Goal: Task Accomplishment & Management: Use online tool/utility

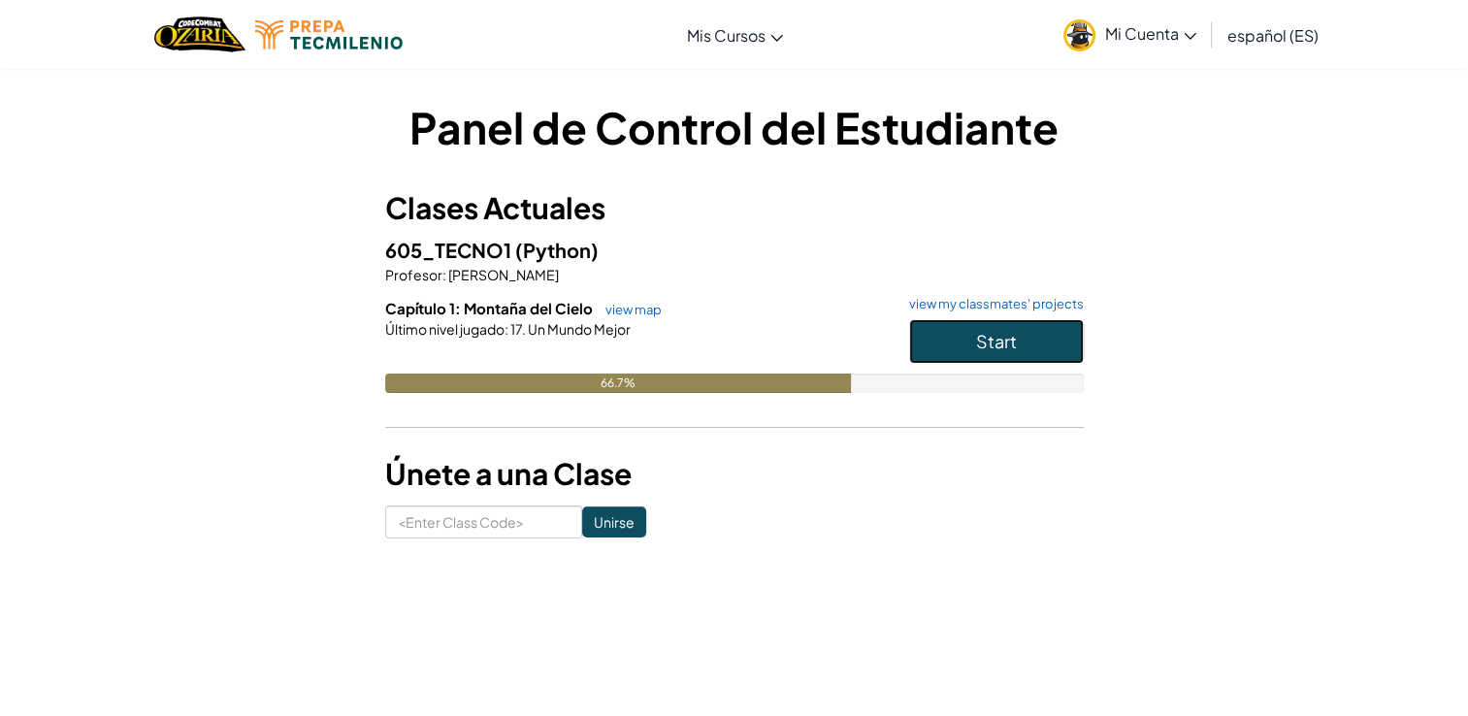
click at [943, 333] on button "Start" at bounding box center [996, 341] width 175 height 45
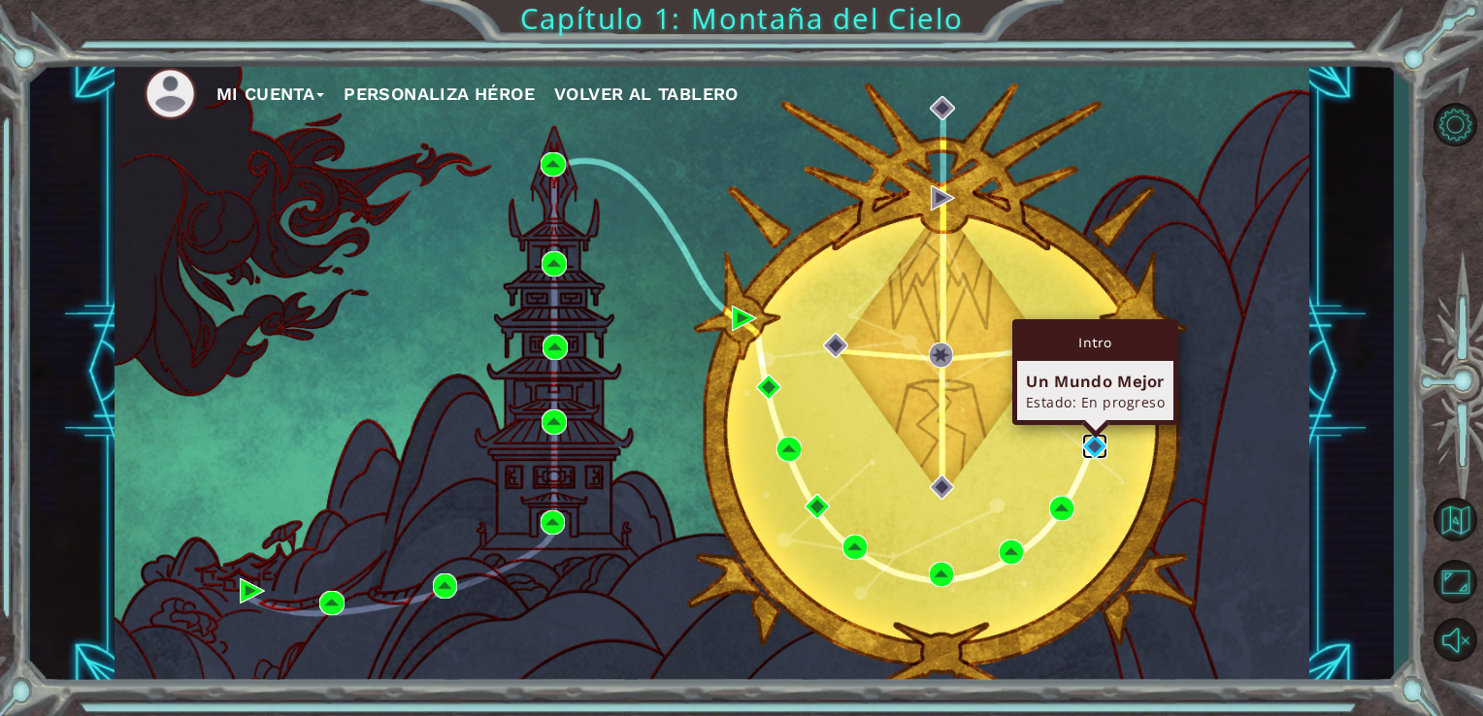
click at [1103, 444] on img at bounding box center [1094, 446] width 25 height 25
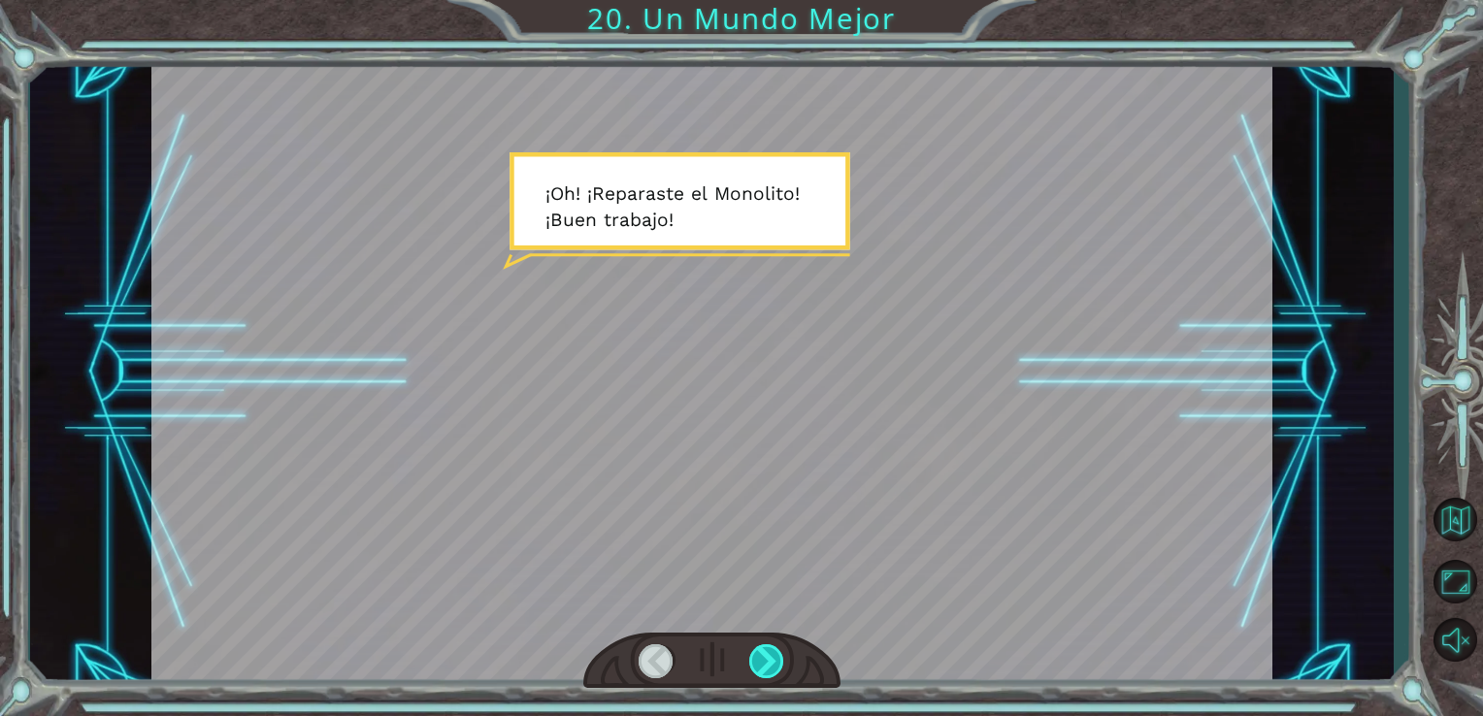
click at [762, 677] on div at bounding box center [767, 661] width 36 height 34
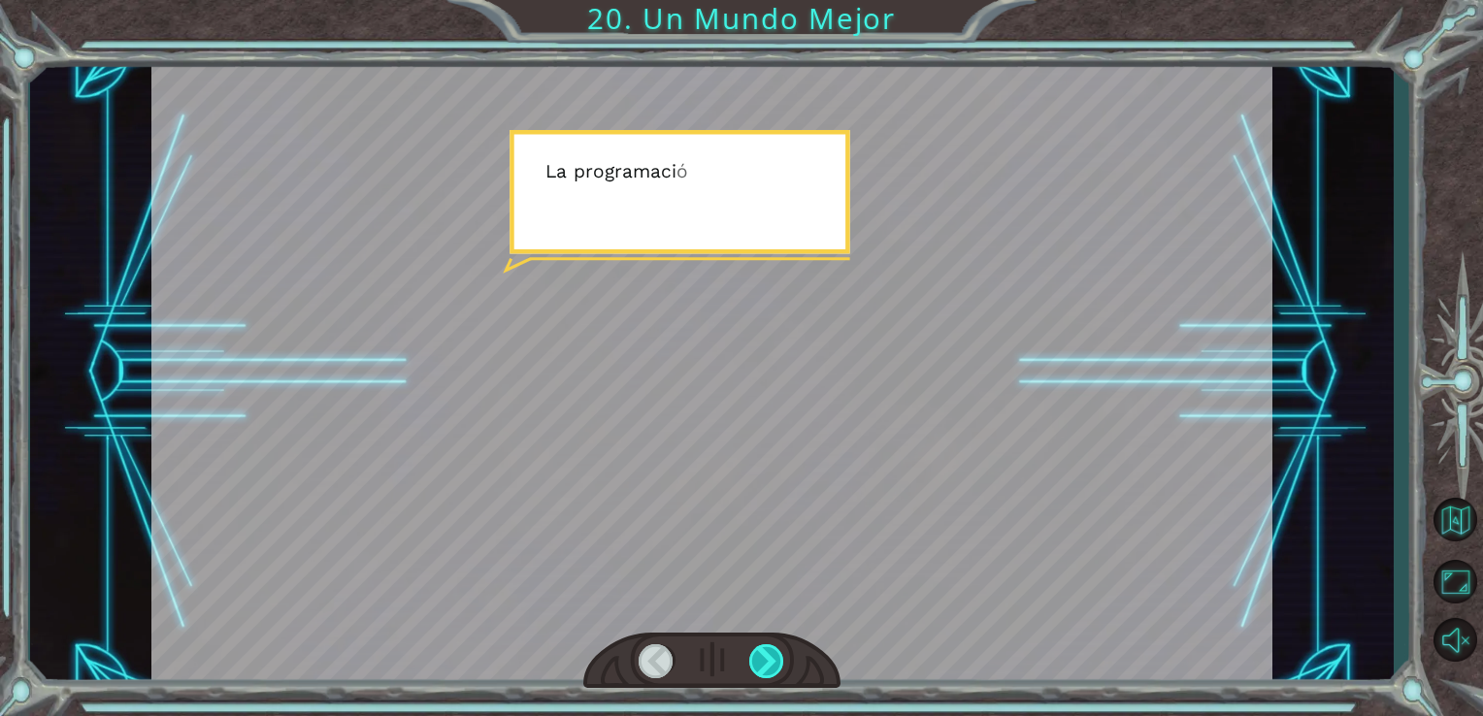
click at [762, 670] on div at bounding box center [767, 661] width 36 height 34
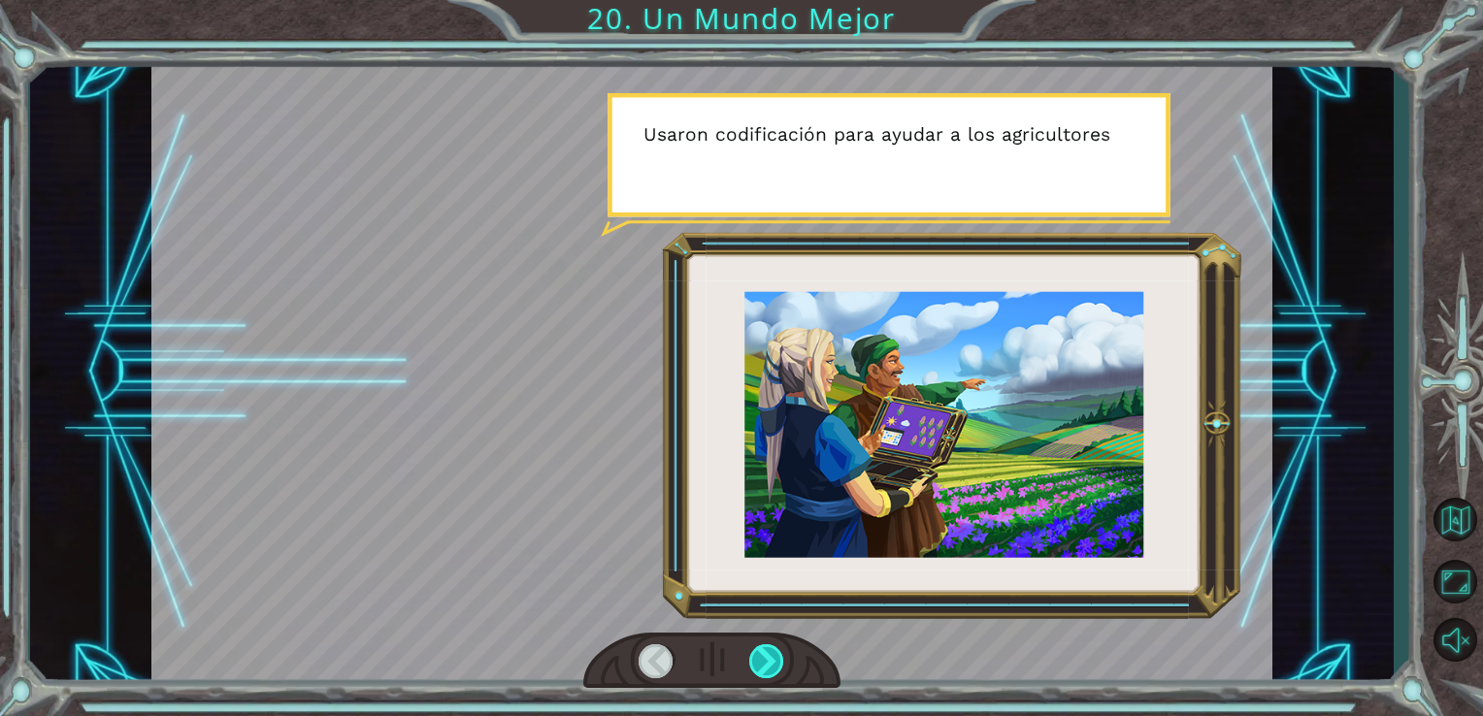
click at [762, 669] on div at bounding box center [767, 661] width 36 height 34
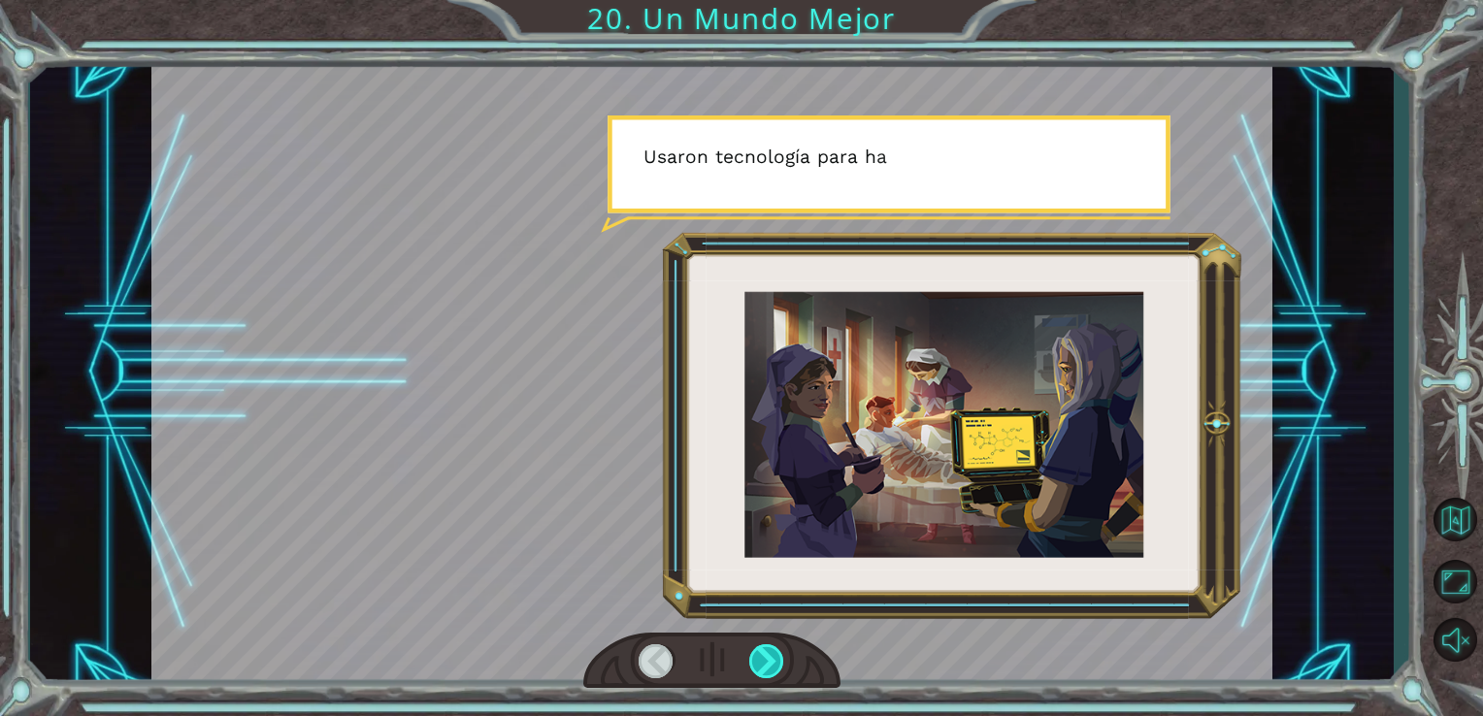
click at [762, 669] on div at bounding box center [767, 661] width 36 height 34
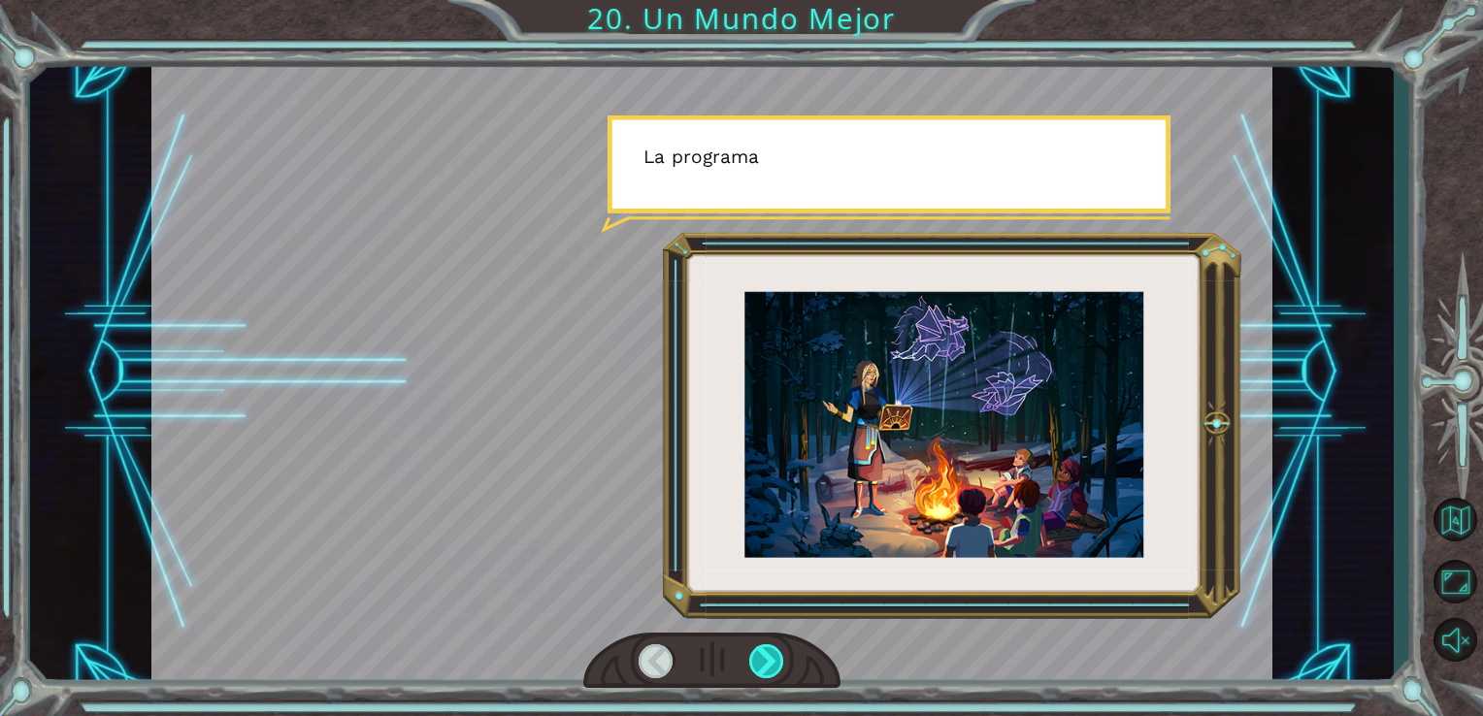
click at [762, 669] on div at bounding box center [767, 661] width 36 height 34
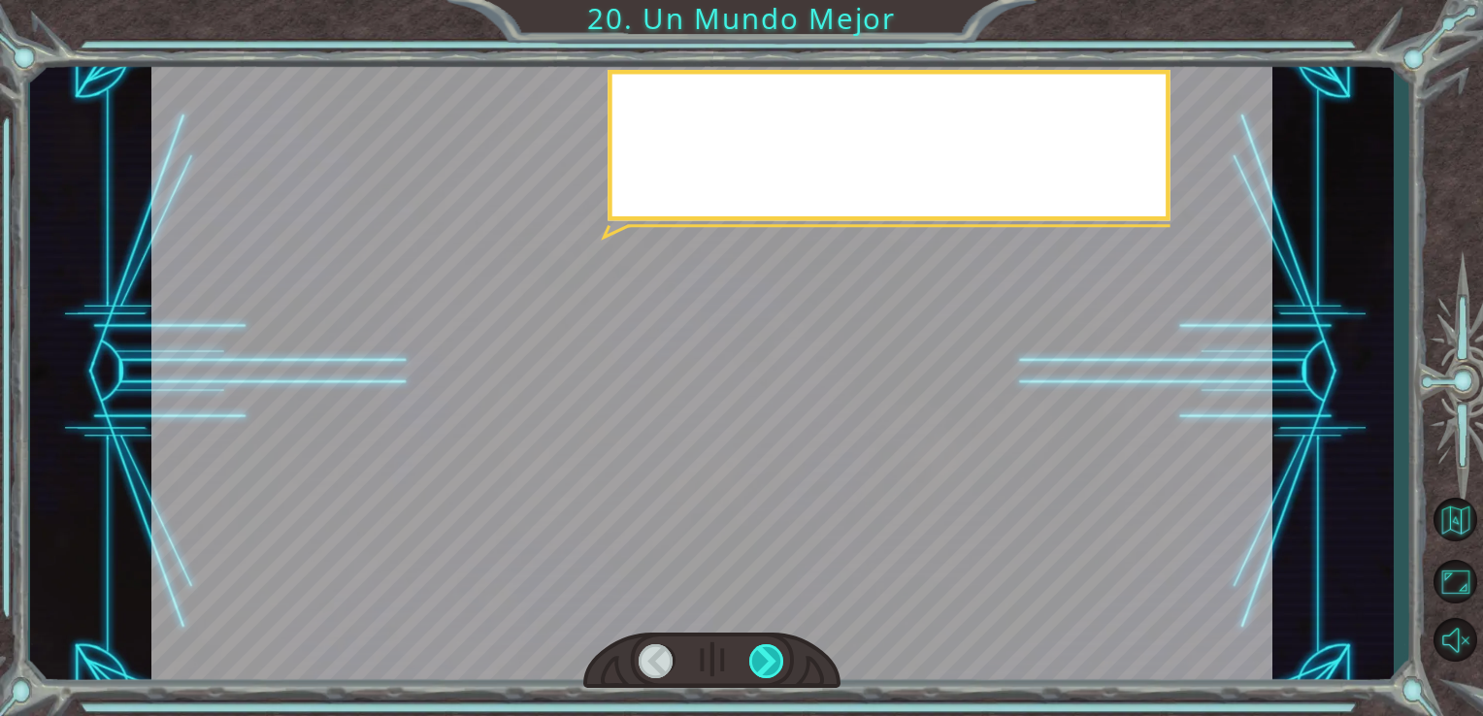
click at [762, 669] on div at bounding box center [767, 661] width 36 height 34
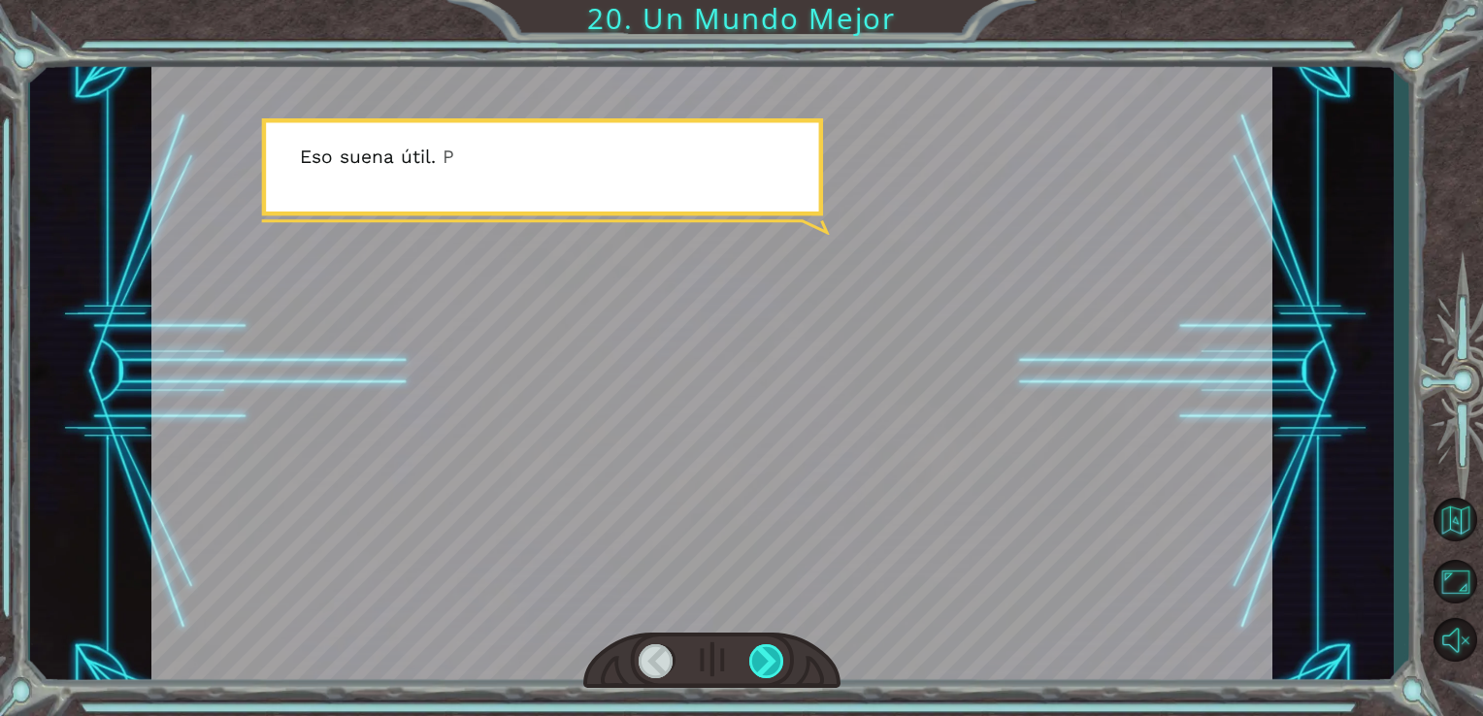
click at [762, 669] on div at bounding box center [767, 661] width 36 height 34
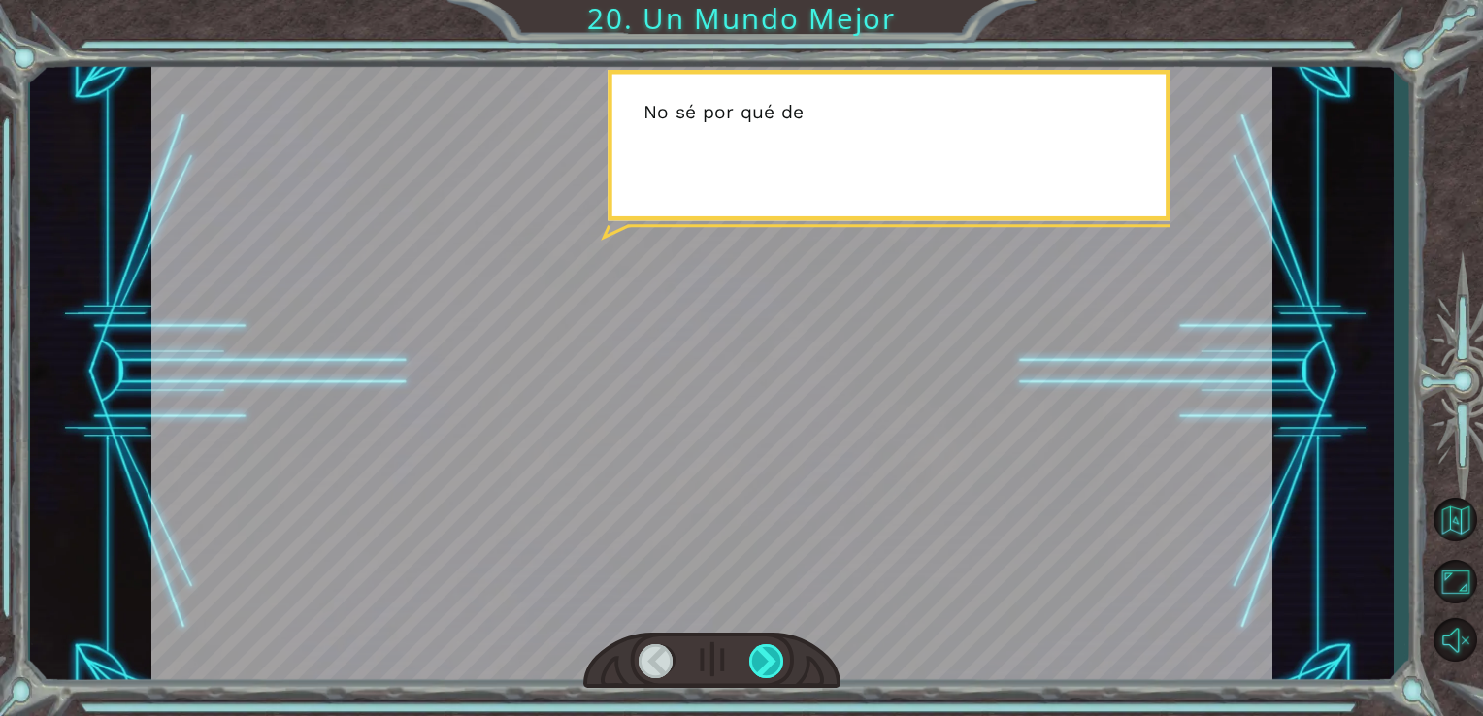
click at [765, 660] on div at bounding box center [767, 661] width 36 height 34
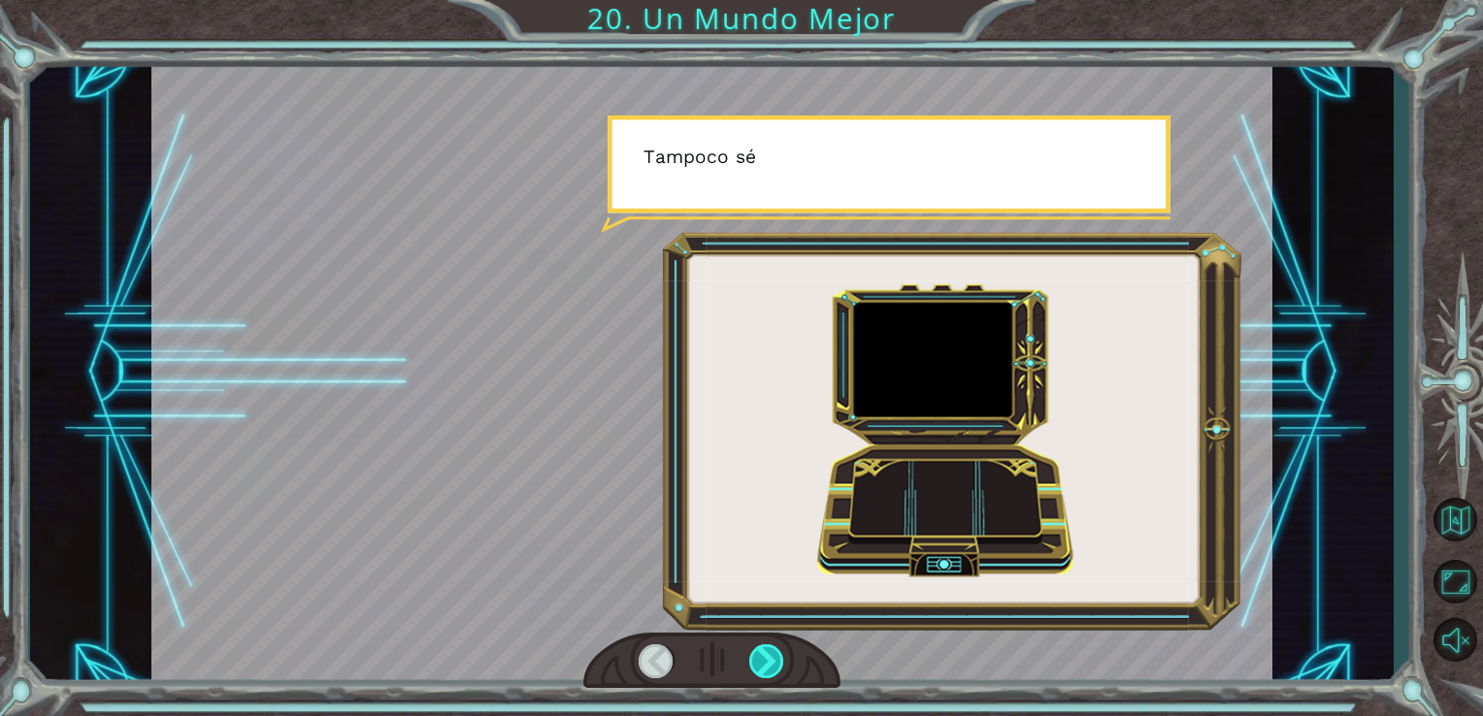
click at [765, 655] on div at bounding box center [767, 661] width 36 height 34
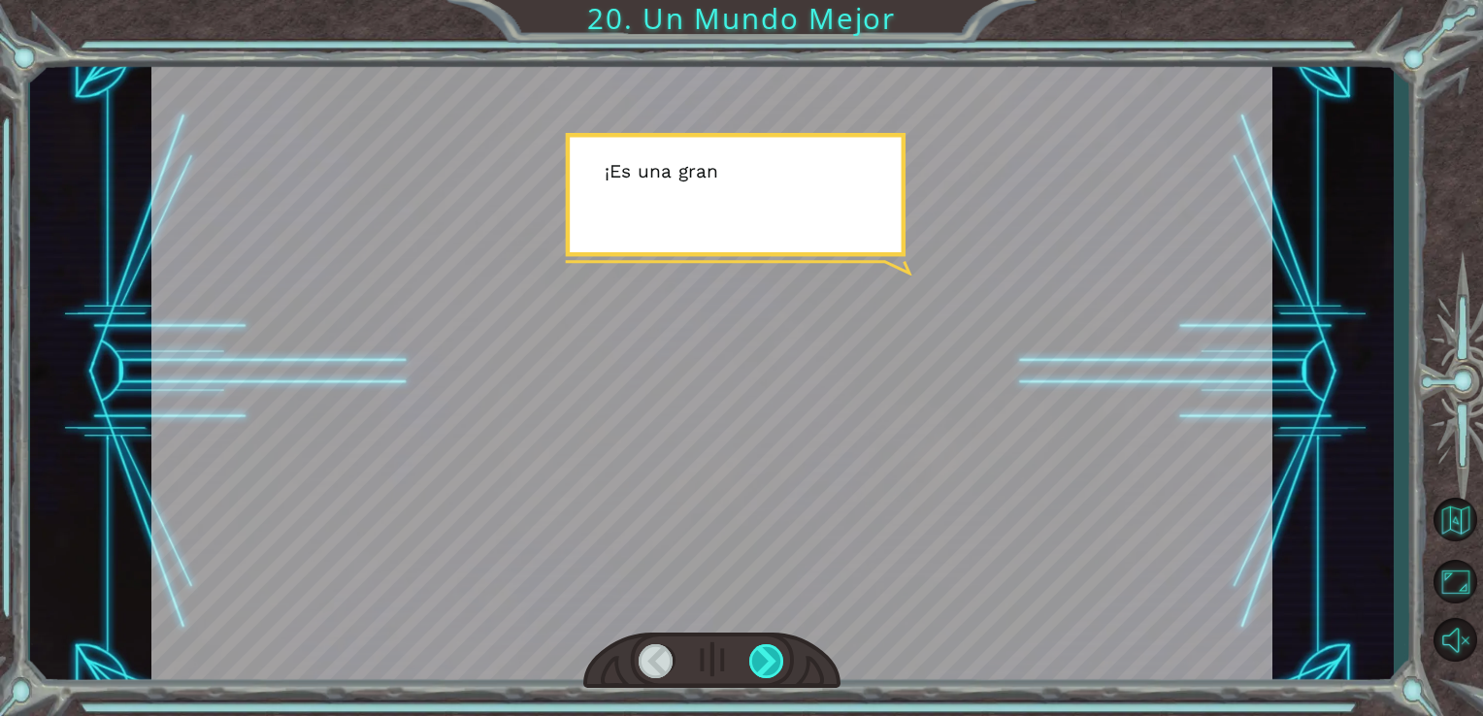
click at [765, 655] on div at bounding box center [767, 661] width 36 height 34
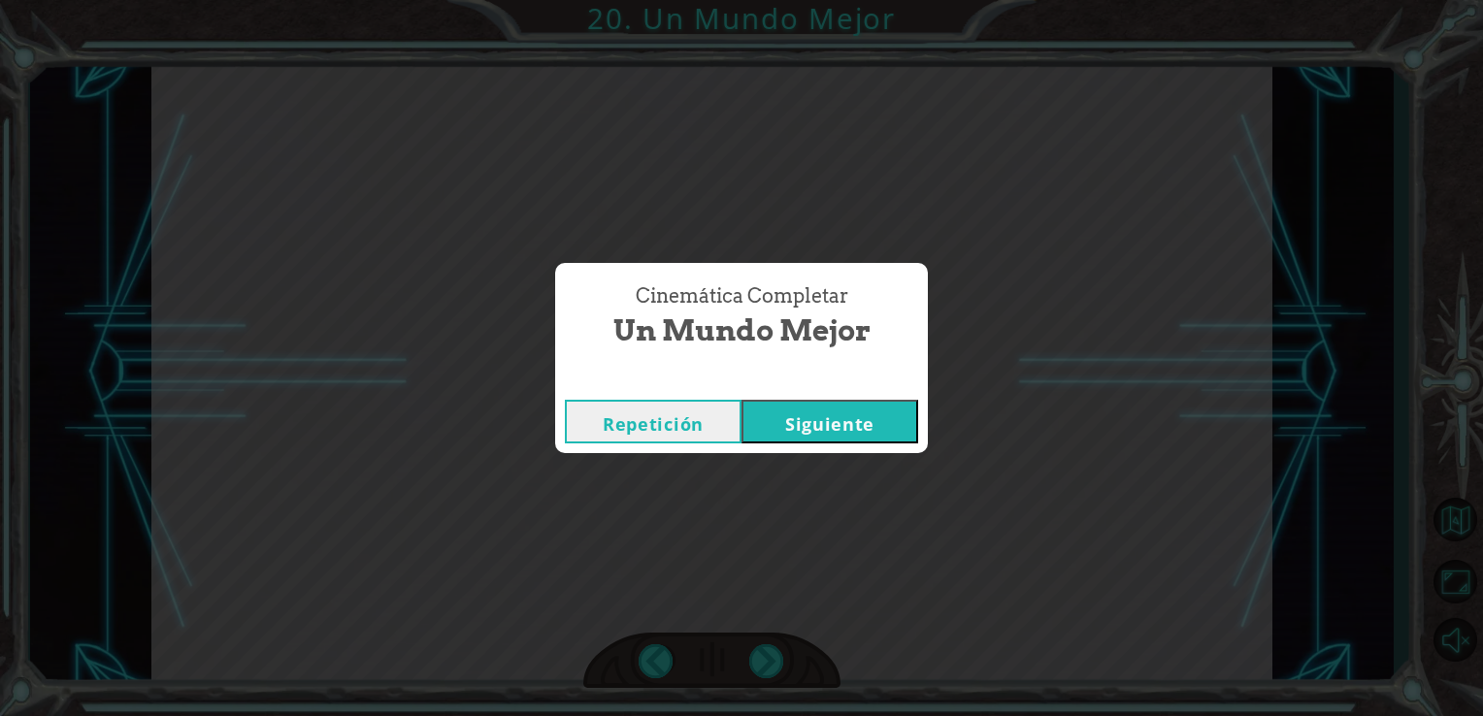
click at [803, 409] on button "Siguiente" at bounding box center [829, 422] width 177 height 44
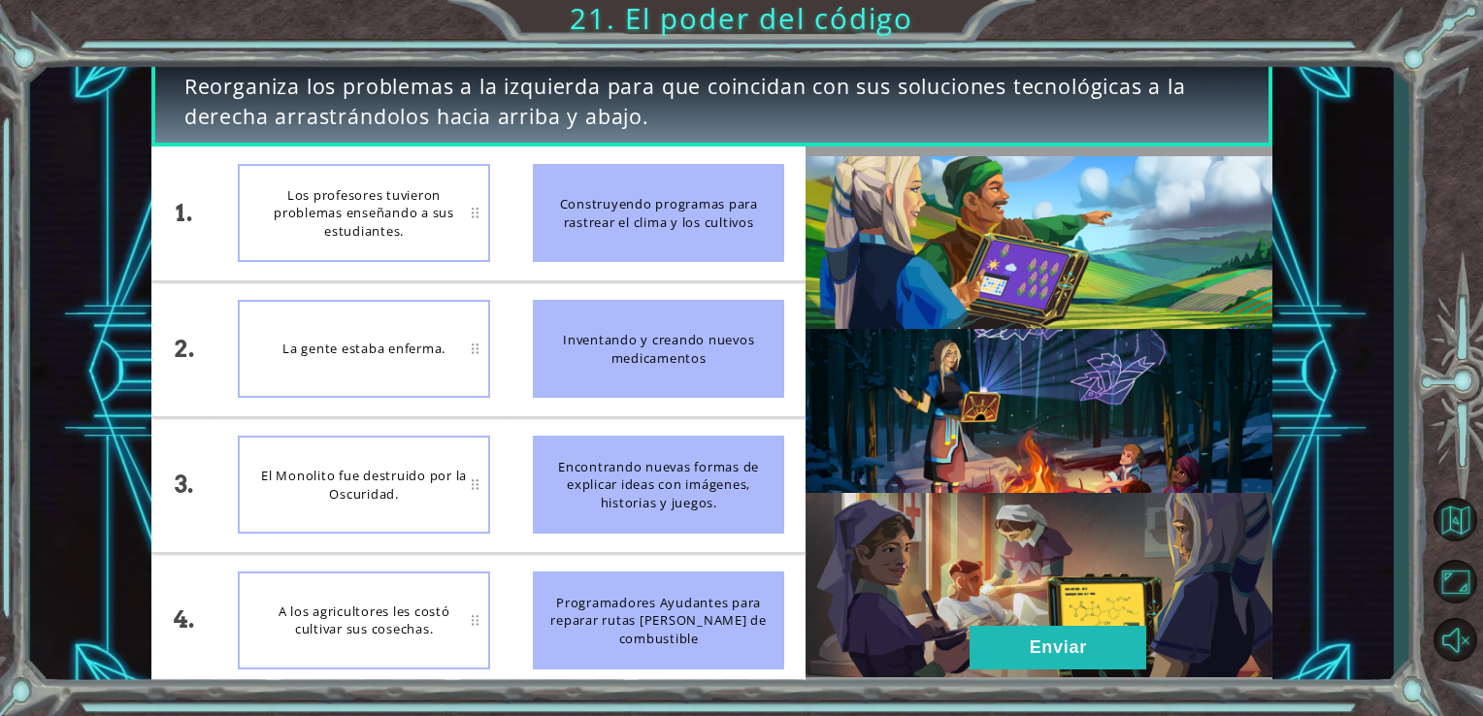
drag, startPoint x: 660, startPoint y: 346, endPoint x: 519, endPoint y: 357, distance: 141.1
click at [520, 357] on li "Inventando y creando nuevos medicamentos" at bounding box center [658, 349] width 295 height 134
click at [294, 322] on div "La gente estaba enferma." at bounding box center [364, 349] width 252 height 98
click at [472, 350] on div "La gente estaba enferma." at bounding box center [364, 349] width 252 height 98
drag, startPoint x: 625, startPoint y: 375, endPoint x: 506, endPoint y: 352, distance: 121.6
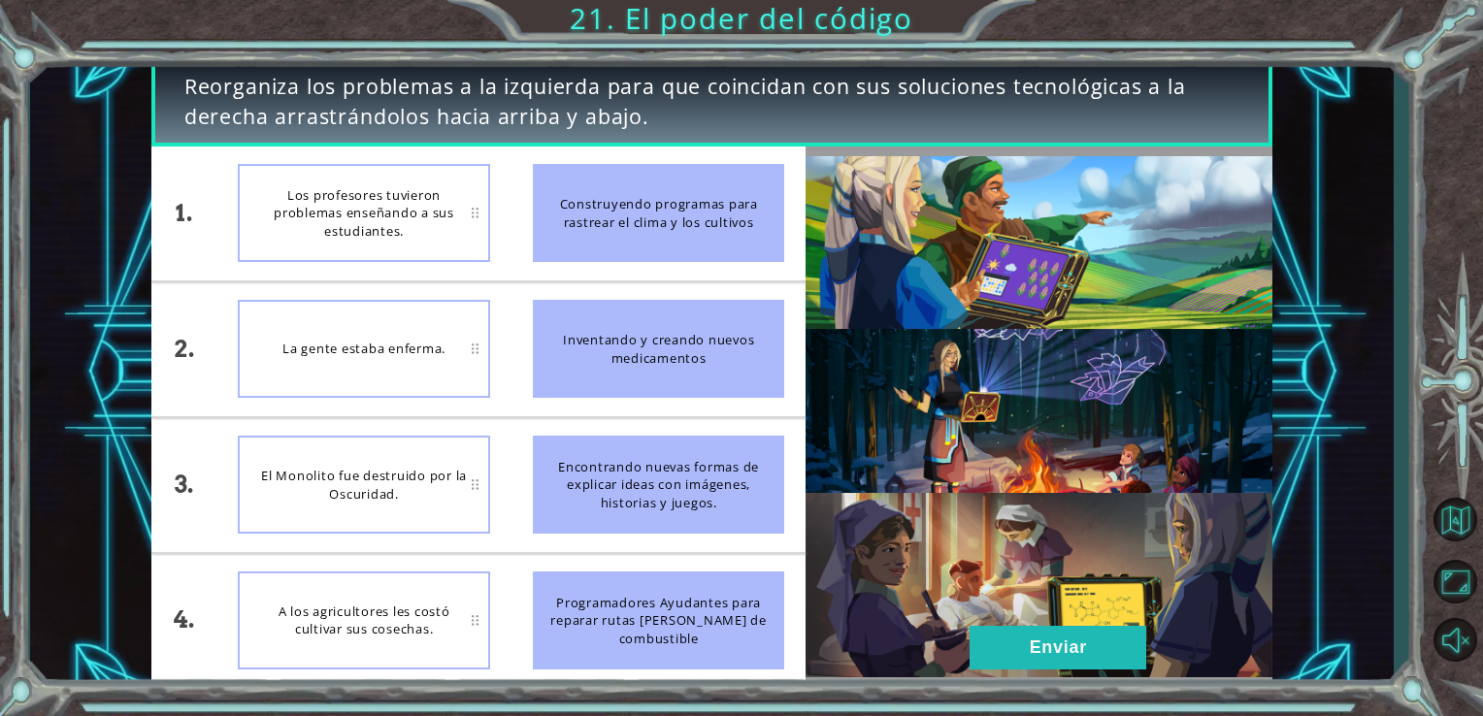
click at [506, 352] on div "1. 2. 3. 4. Los profesores tuvieron problemas enseñando a sus estudiantes. La g…" at bounding box center [478, 417] width 655 height 541
click at [431, 245] on div "Los profesores tuvieron problemas enseñando a sus estudiantes." at bounding box center [364, 213] width 252 height 98
click at [682, 607] on div "Programadores Ayudantes para reparar rutas [PERSON_NAME] de combustible" at bounding box center [659, 620] width 252 height 98
click at [1166, 349] on img at bounding box center [1038, 416] width 467 height 520
click at [1019, 649] on button "Enviar" at bounding box center [1057, 648] width 177 height 44
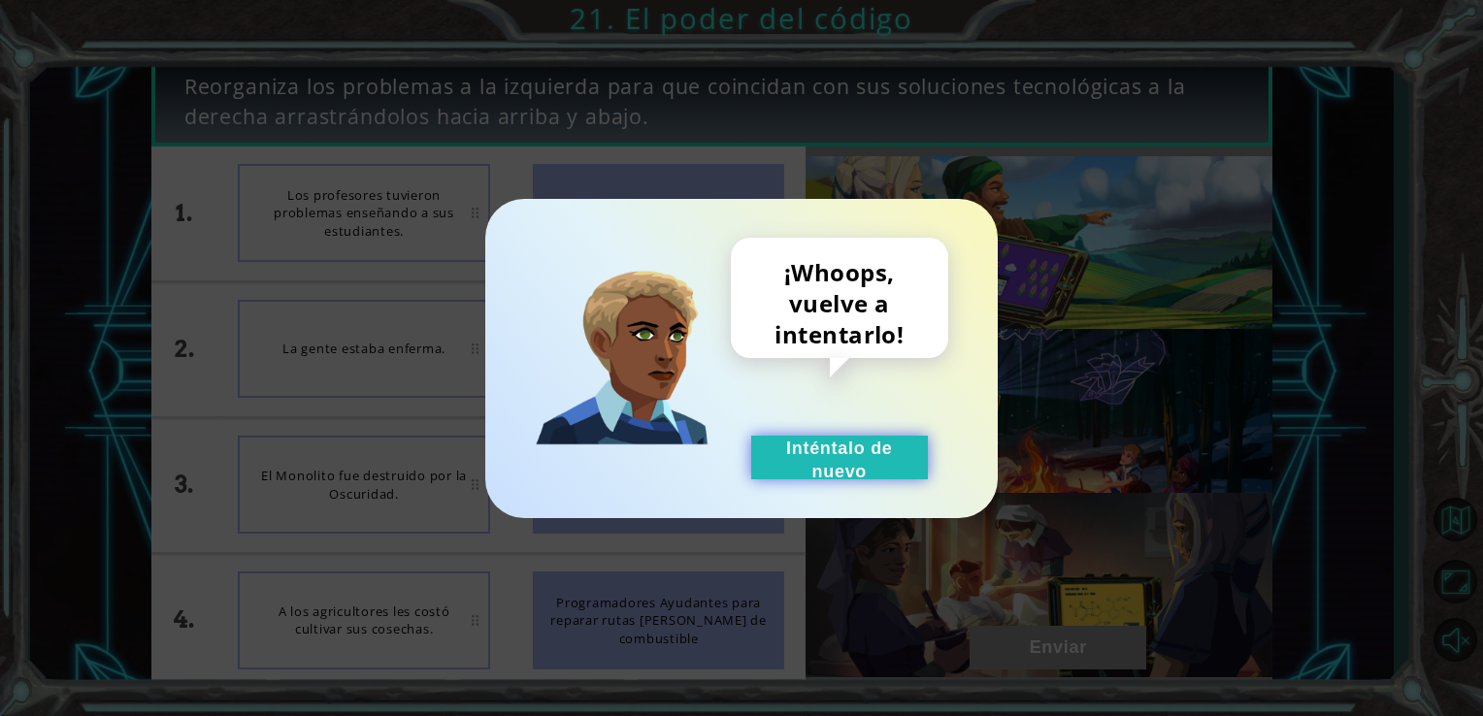
click at [884, 464] on button "Inténtalo de nuevo" at bounding box center [839, 458] width 177 height 44
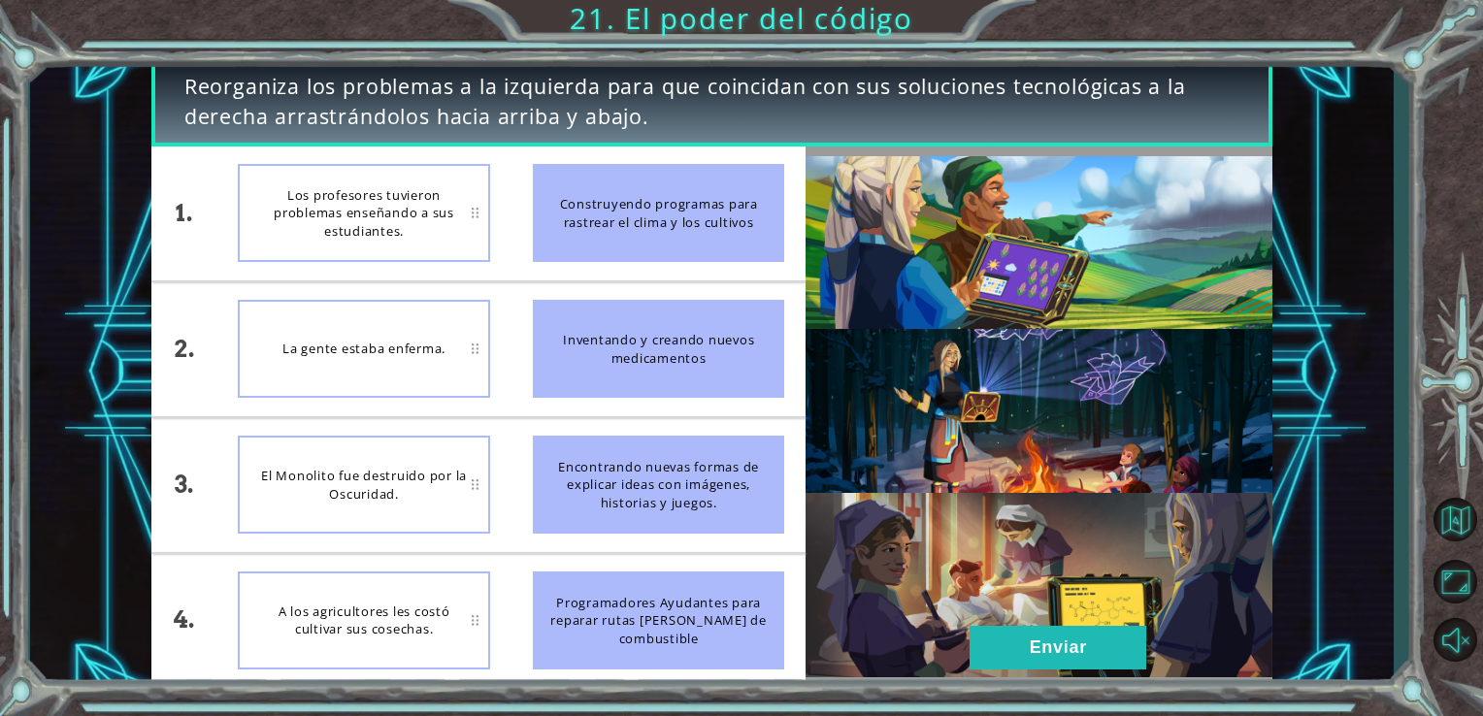
click at [406, 652] on div "A los agricultores les costó cultivar sus cosechas." at bounding box center [364, 620] width 252 height 98
click at [479, 623] on div "A los agricultores les costó cultivar sus cosechas." at bounding box center [364, 620] width 252 height 98
drag, startPoint x: 479, startPoint y: 623, endPoint x: 425, endPoint y: 627, distance: 54.5
click at [425, 627] on div "A los agricultores les costó cultivar sus cosechas." at bounding box center [364, 620] width 252 height 98
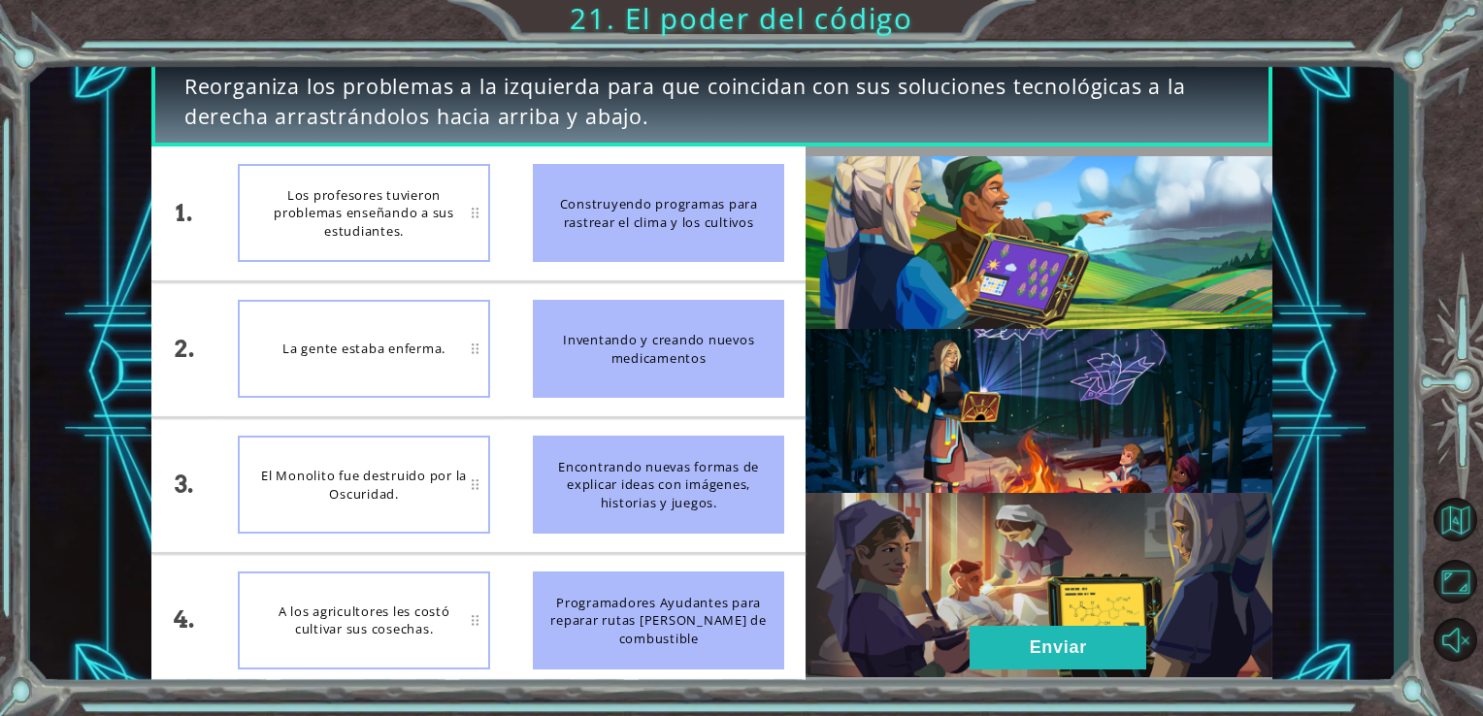
click at [378, 628] on div "A los agricultores les costó cultivar sus cosechas." at bounding box center [364, 620] width 252 height 98
click at [386, 406] on li "La gente estaba enferma." at bounding box center [363, 349] width 295 height 134
click at [393, 462] on div "El Monolito fue destruido por la Oscuridad." at bounding box center [364, 485] width 252 height 98
click at [182, 492] on div "3." at bounding box center [183, 485] width 65 height 134
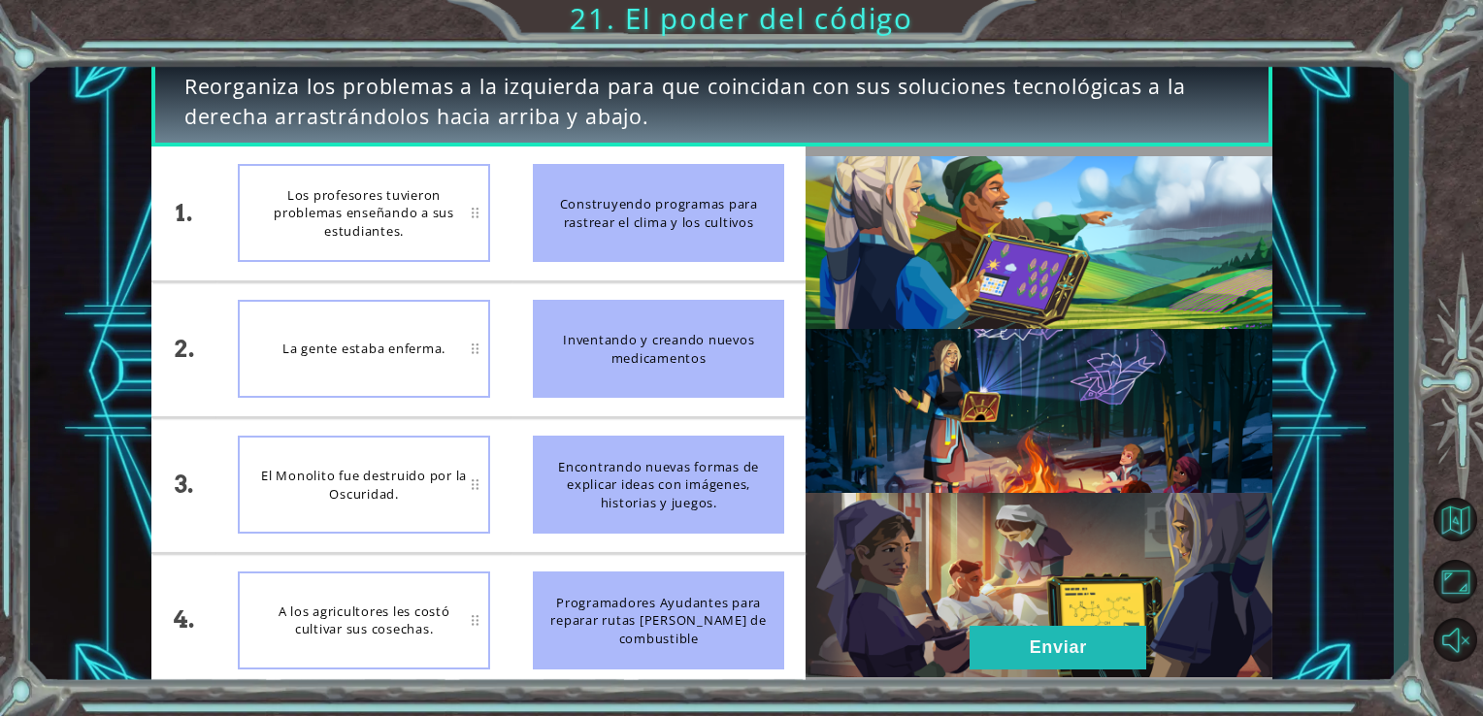
drag, startPoint x: 627, startPoint y: 477, endPoint x: 454, endPoint y: 492, distance: 173.3
click at [454, 492] on div "1. 2. 3. 4. Los profesores tuvieron problemas enseñando a sus estudiantes. La g…" at bounding box center [478, 417] width 655 height 541
click at [699, 344] on div "Inventando y creando nuevos medicamentos" at bounding box center [659, 349] width 252 height 98
drag, startPoint x: 687, startPoint y: 192, endPoint x: 509, endPoint y: 313, distance: 215.0
click at [561, 312] on ul "Construyendo programas para rastrear el clima y los cultivos Inventando y crean…" at bounding box center [658, 417] width 295 height 541
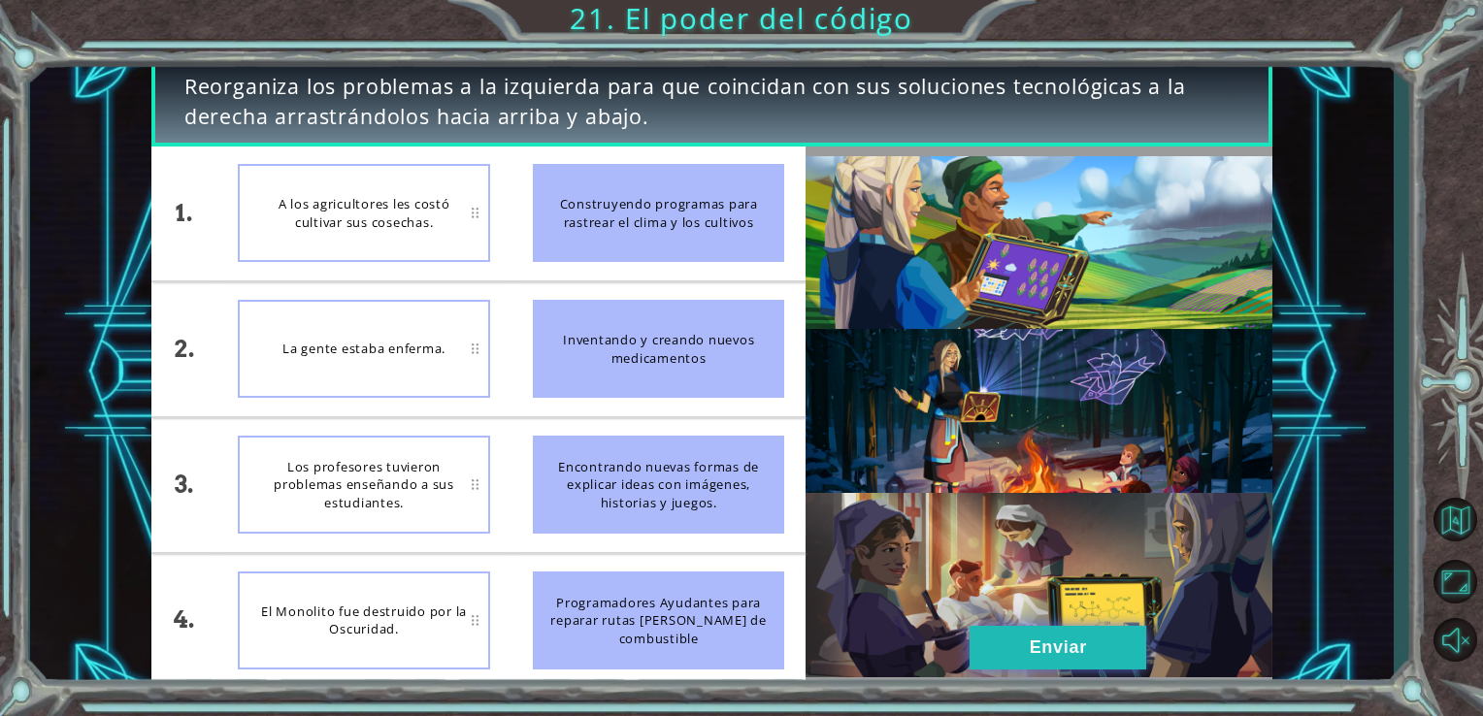
click at [1042, 653] on button "Enviar" at bounding box center [1057, 648] width 177 height 44
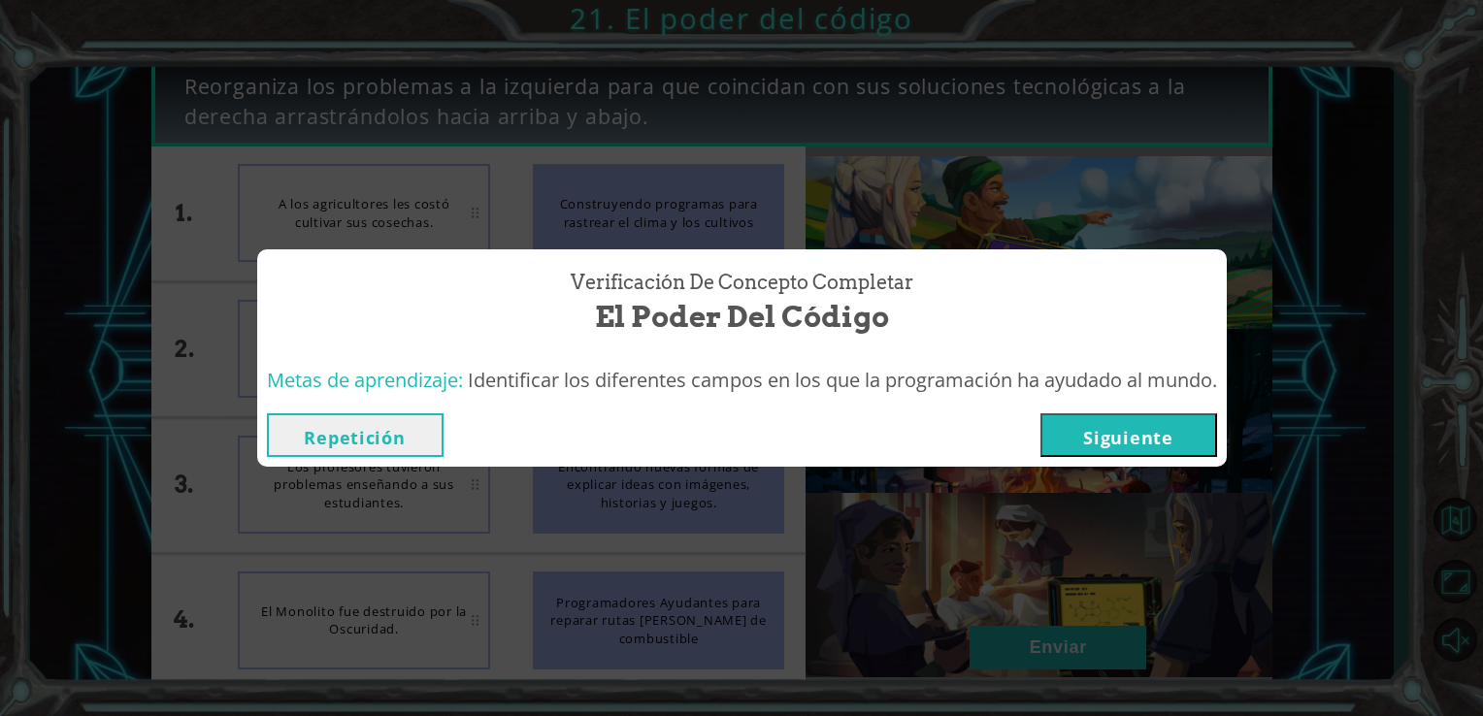
click at [1125, 414] on button "Siguiente" at bounding box center [1128, 435] width 177 height 44
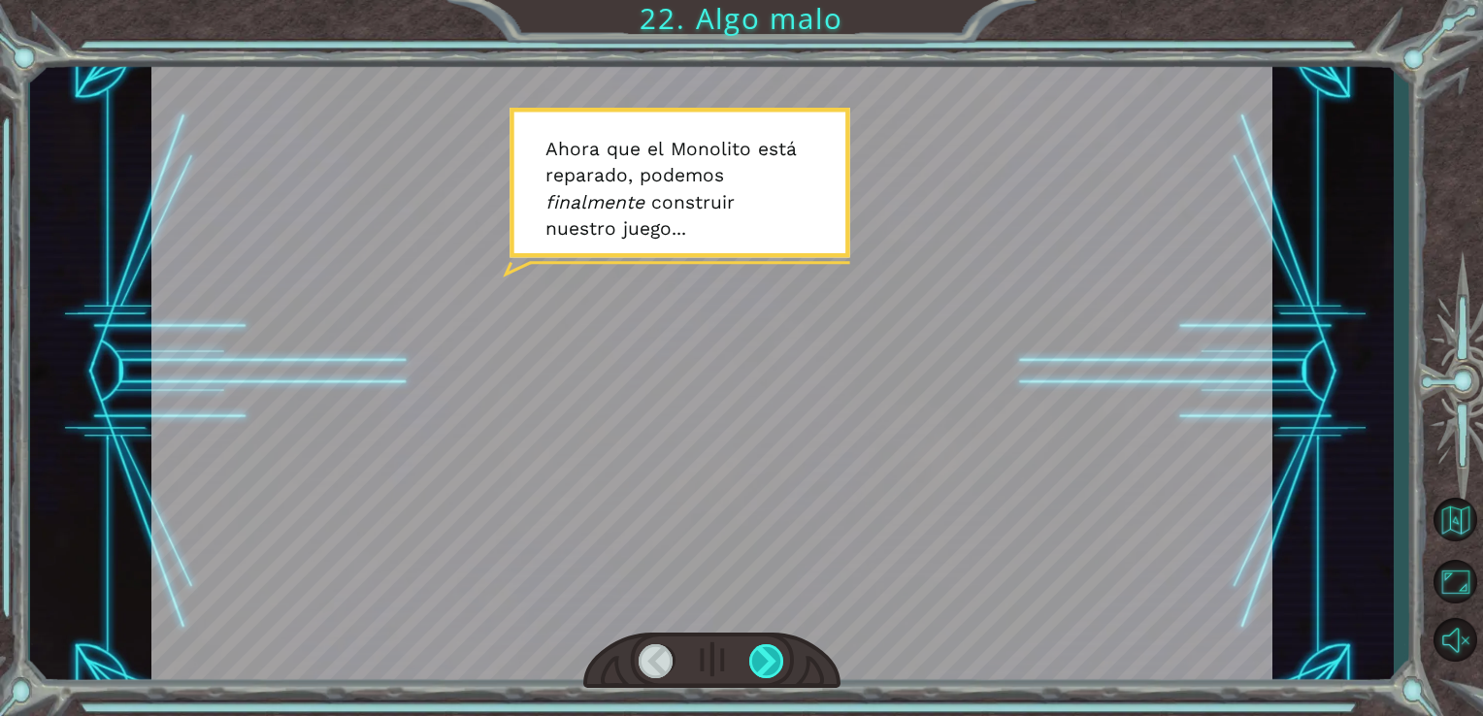
click at [767, 653] on div at bounding box center [767, 661] width 36 height 34
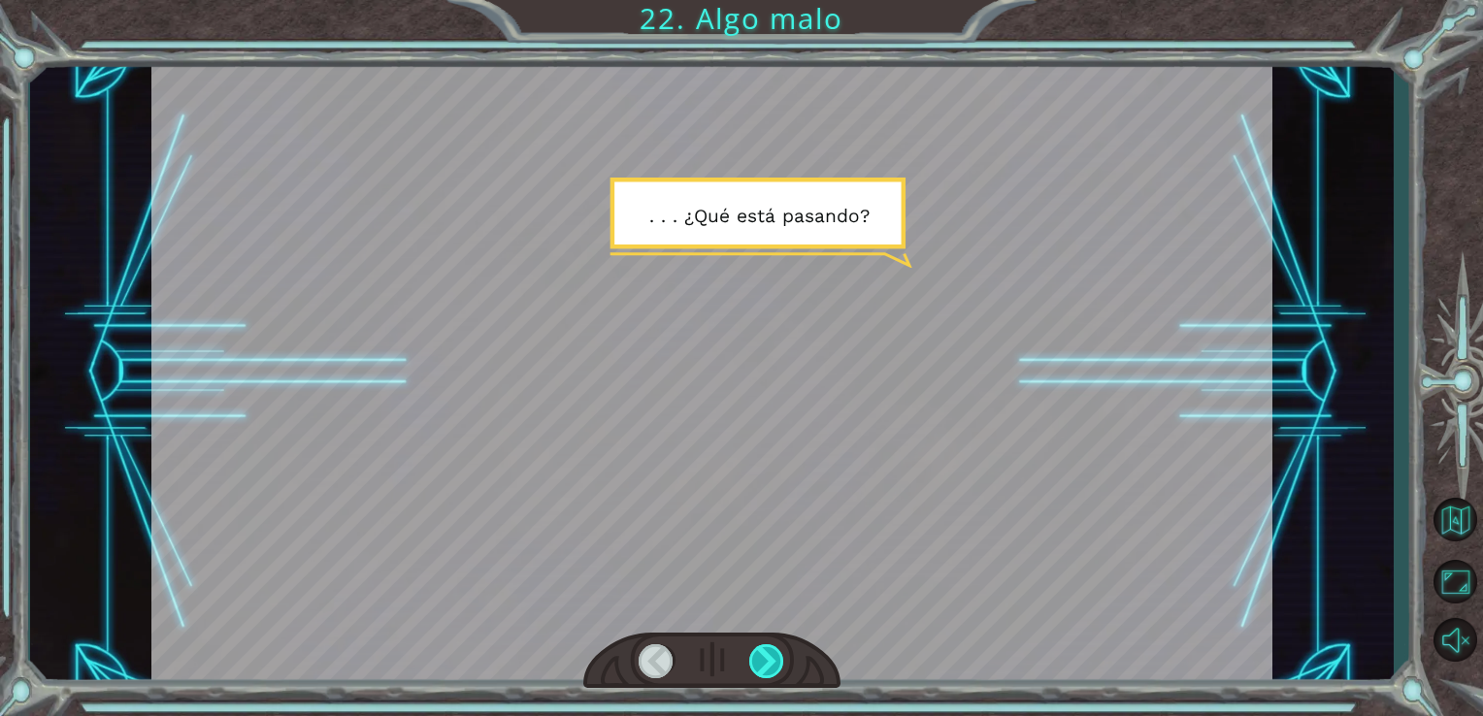
click at [766, 666] on div at bounding box center [767, 661] width 36 height 34
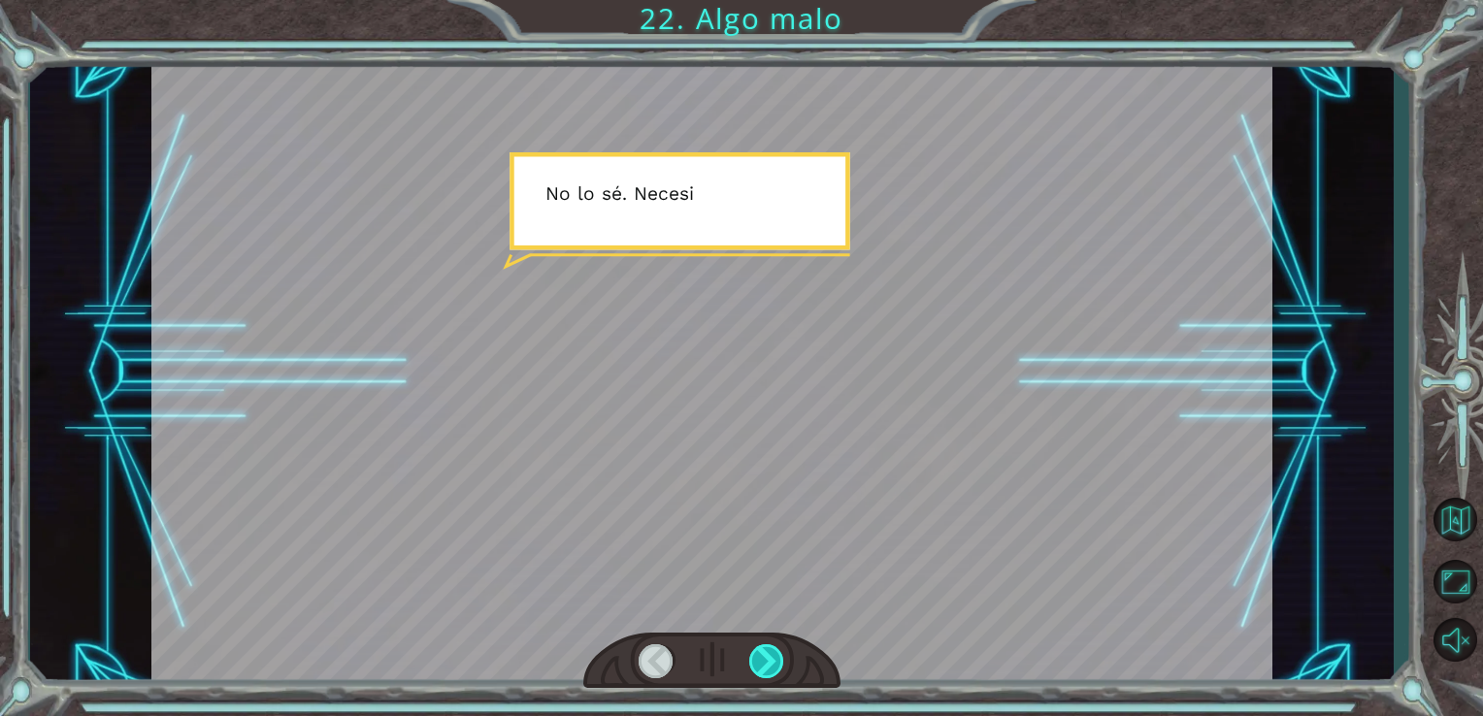
click at [766, 666] on div at bounding box center [767, 661] width 36 height 34
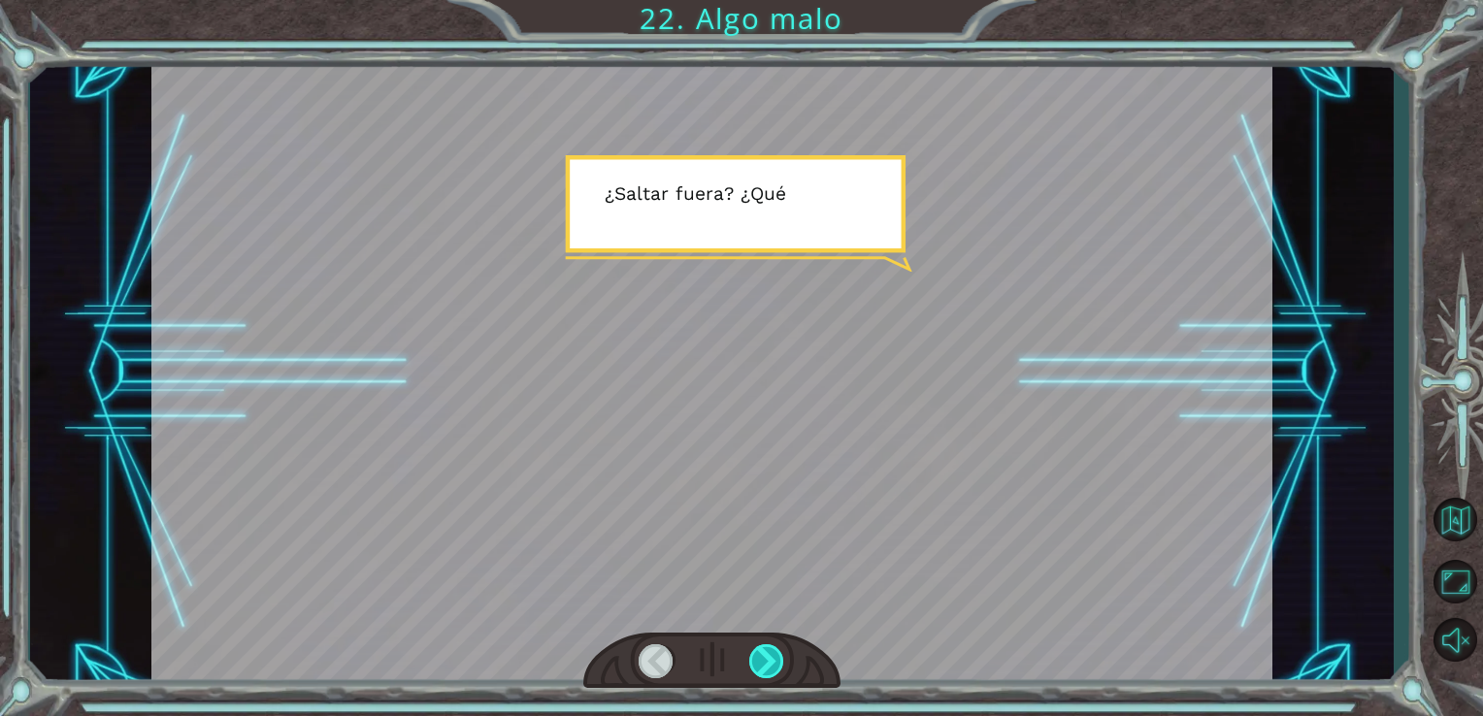
click at [766, 666] on div at bounding box center [767, 661] width 36 height 34
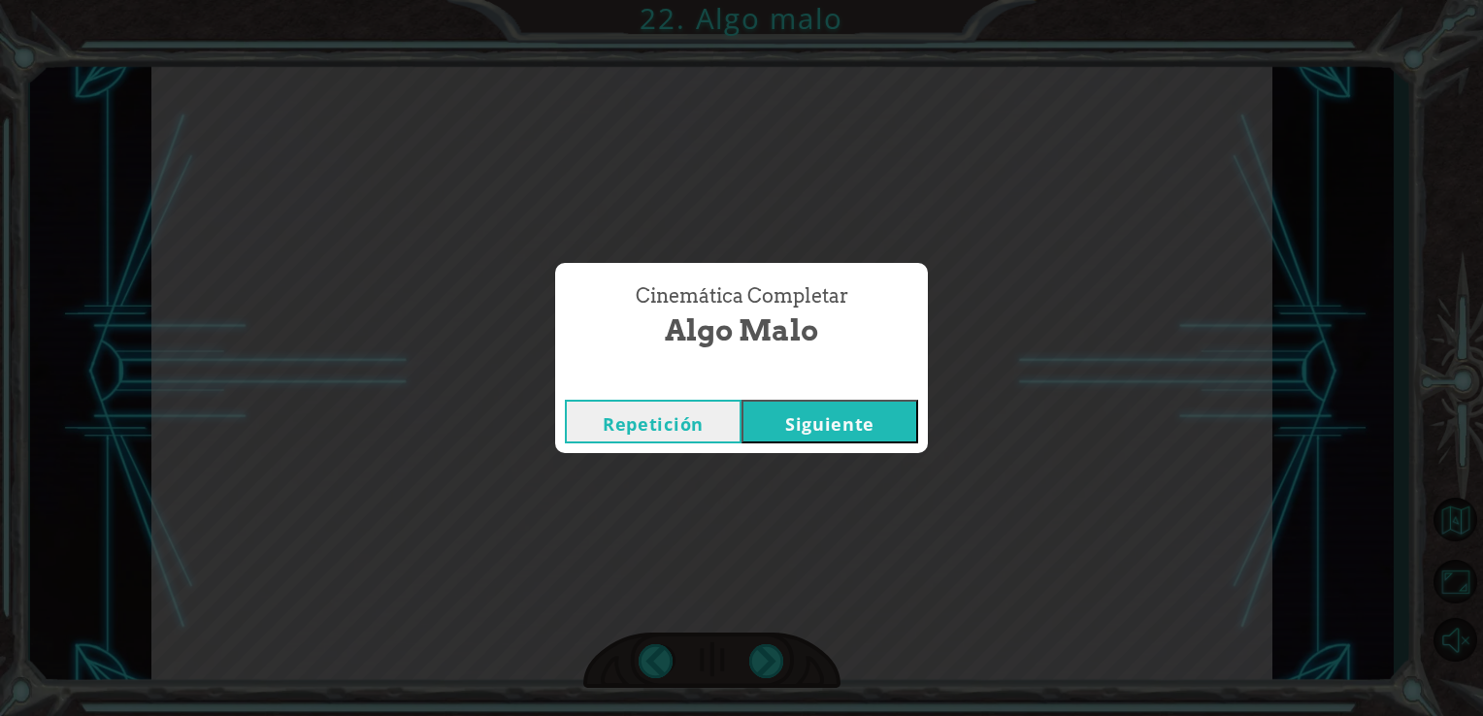
click at [811, 433] on button "Siguiente" at bounding box center [829, 422] width 177 height 44
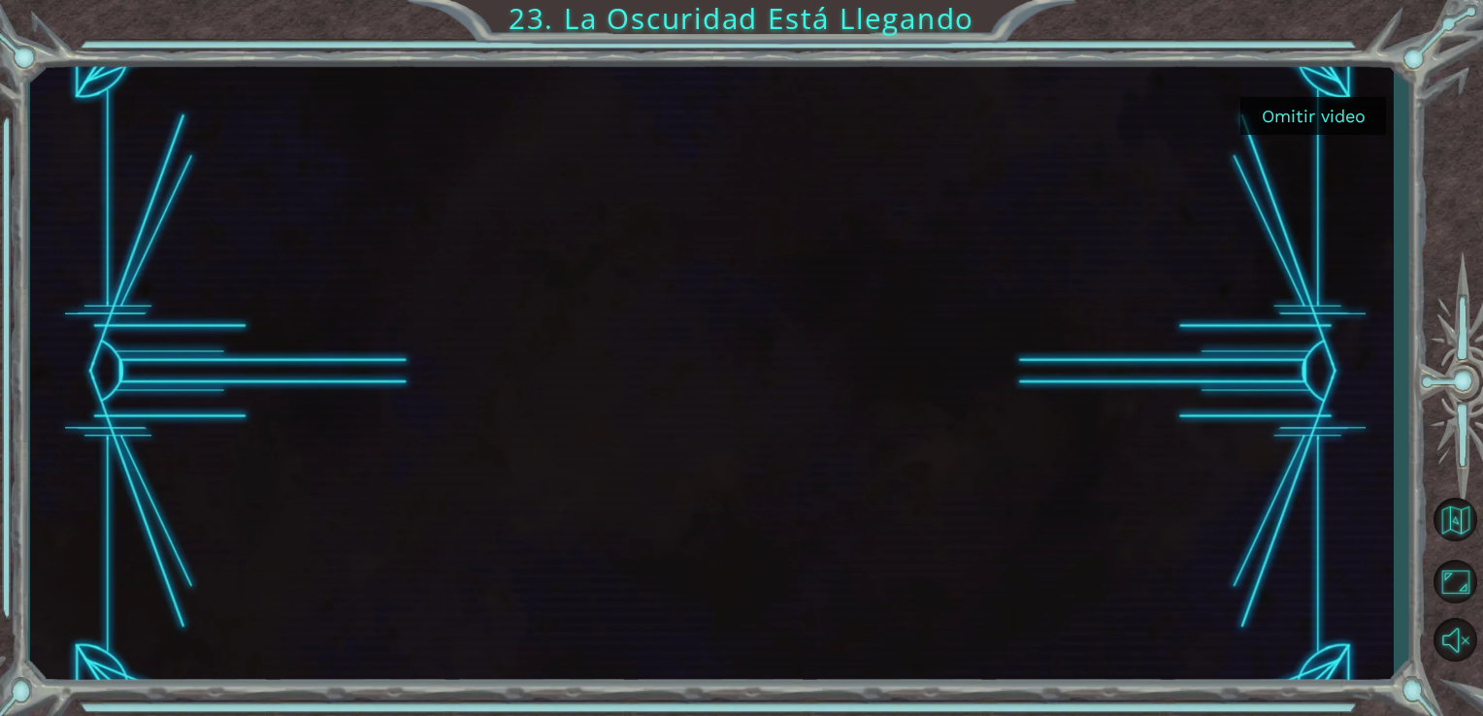
click at [1265, 126] on button "Omitir video" at bounding box center [1313, 116] width 146 height 38
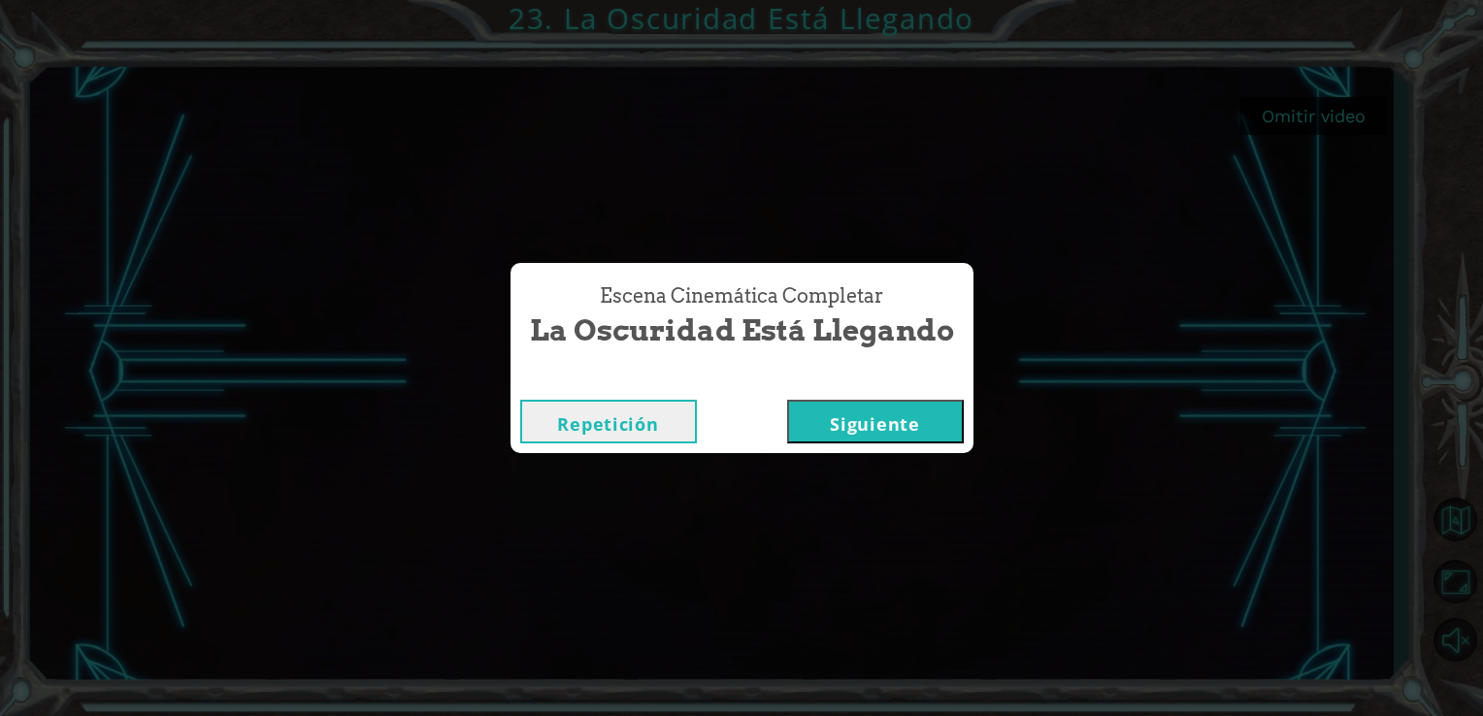
click at [865, 417] on button "Siguiente" at bounding box center [875, 422] width 177 height 44
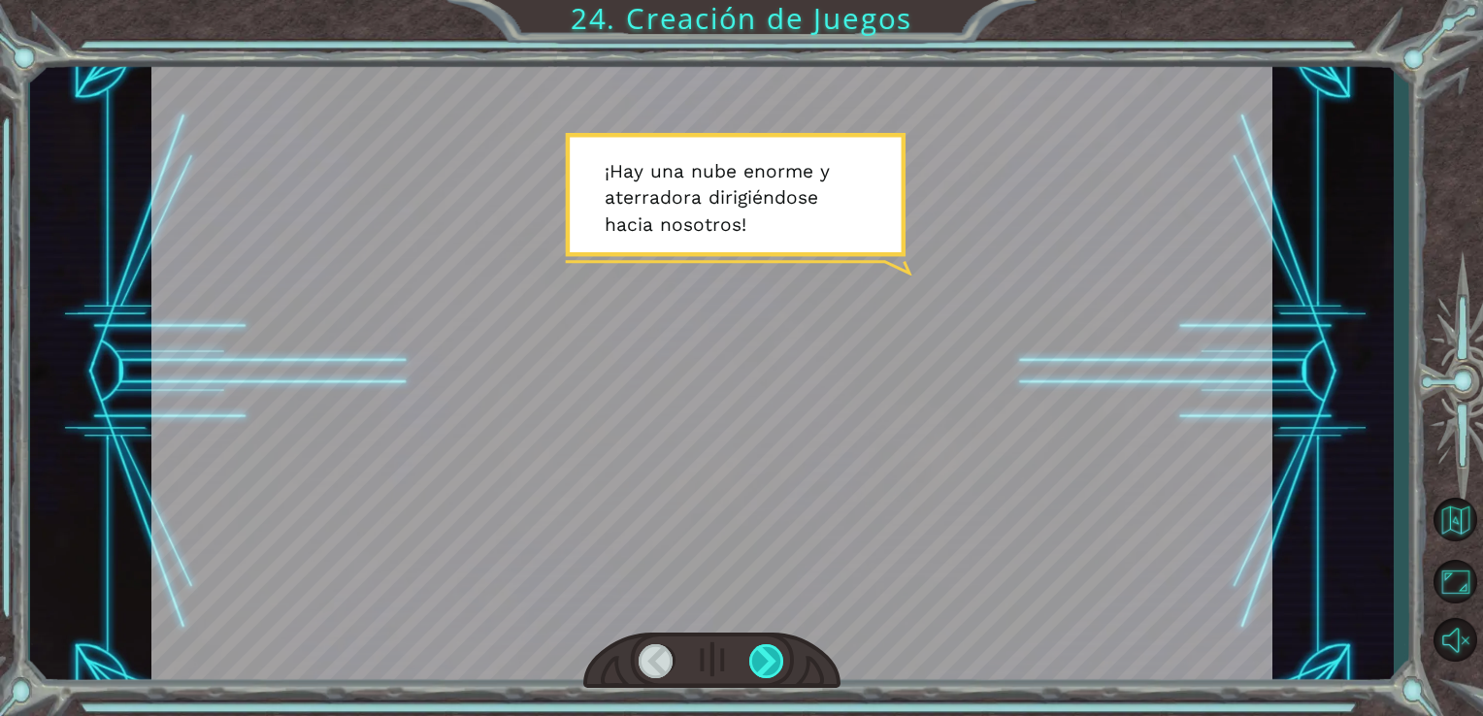
click at [768, 659] on div at bounding box center [767, 661] width 36 height 34
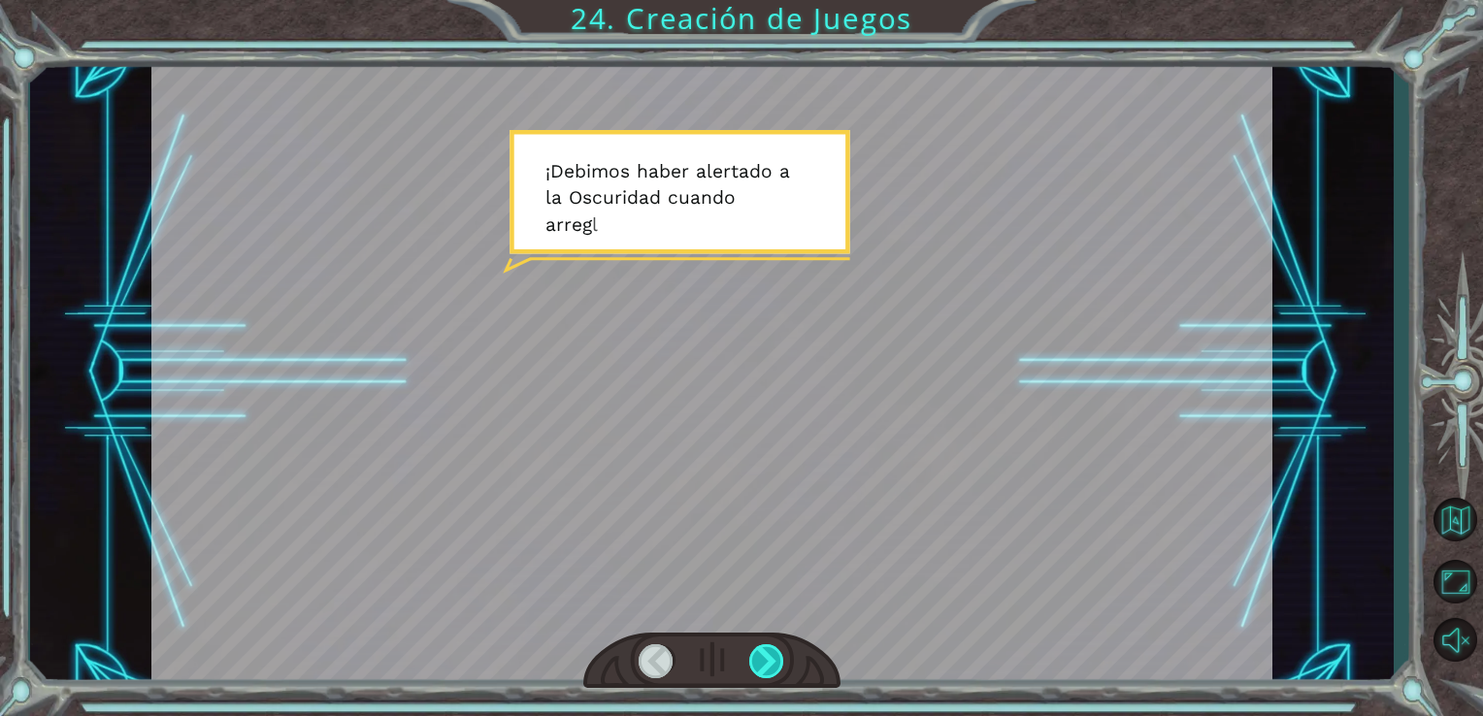
click at [768, 659] on div at bounding box center [767, 661] width 36 height 34
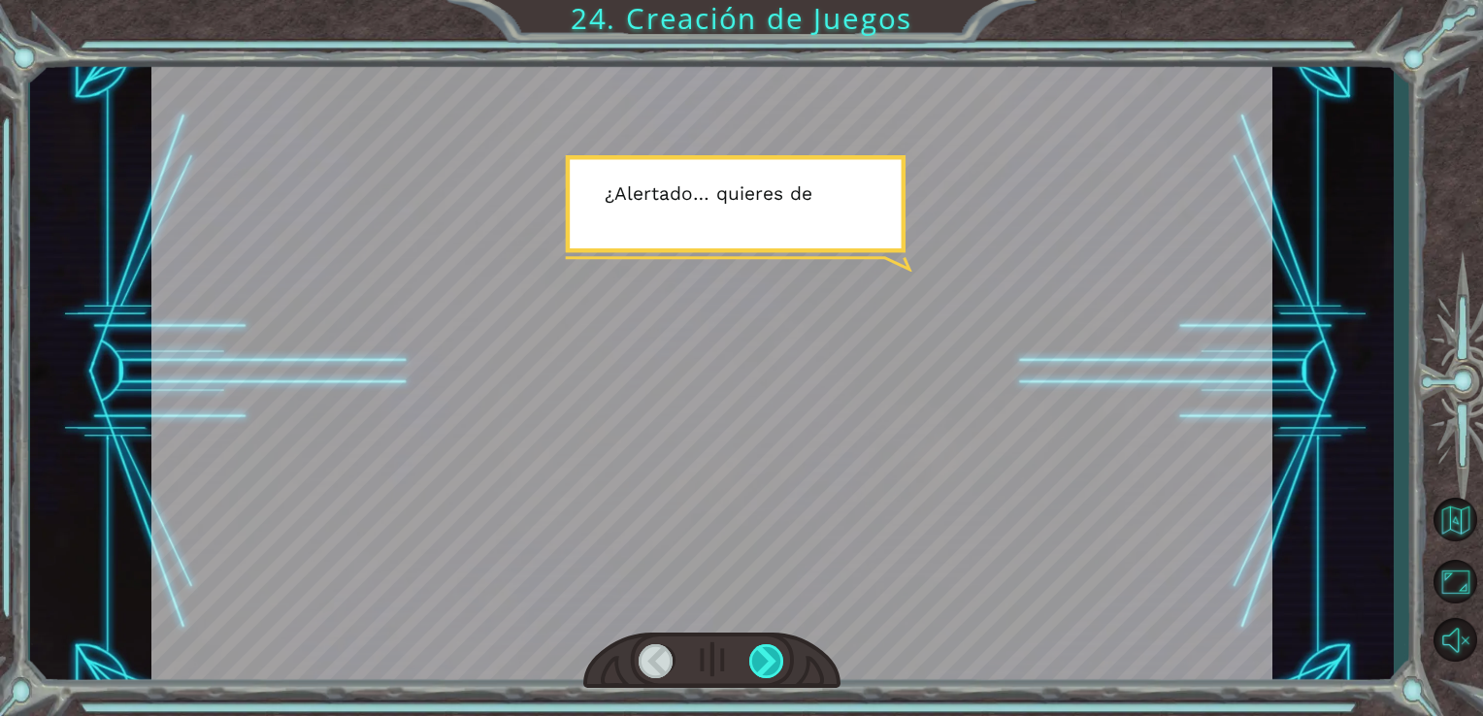
click at [768, 659] on div at bounding box center [767, 661] width 36 height 34
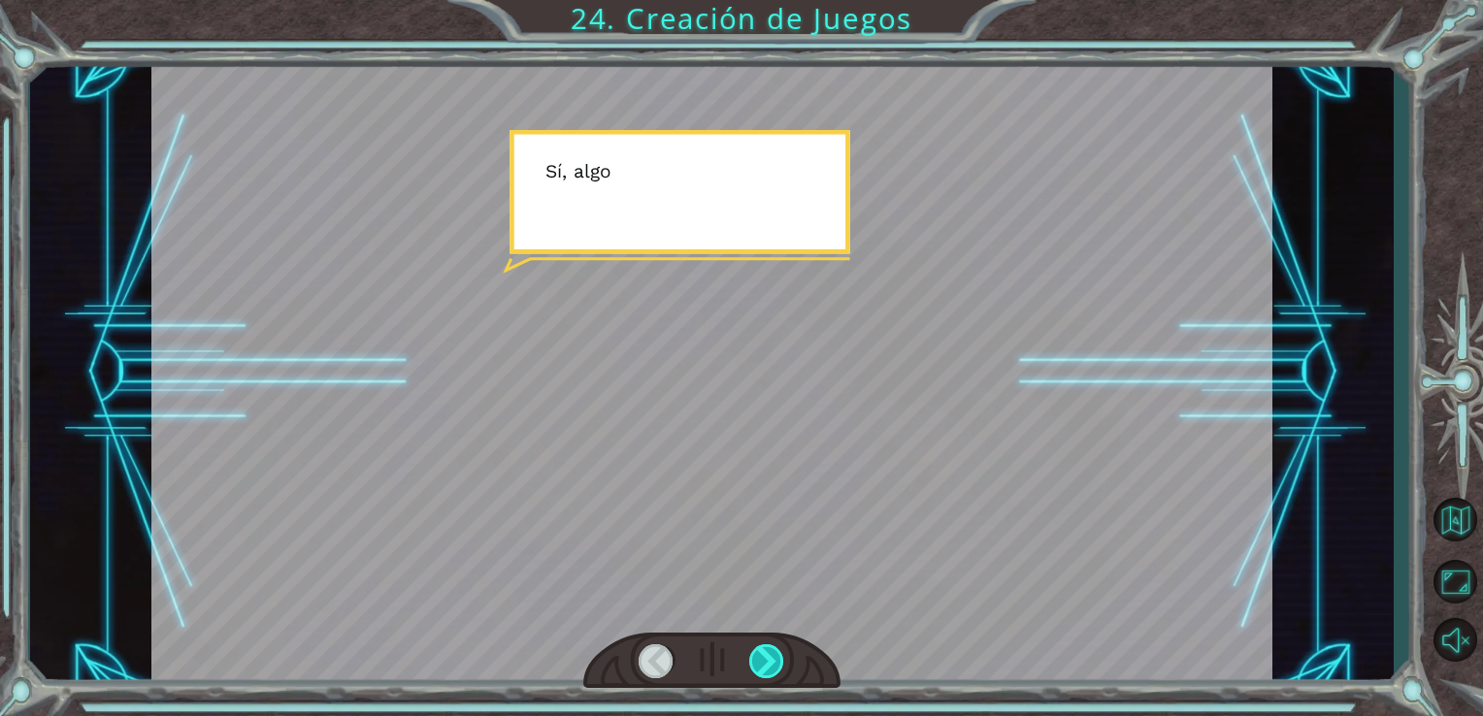
click at [768, 659] on div at bounding box center [767, 661] width 36 height 34
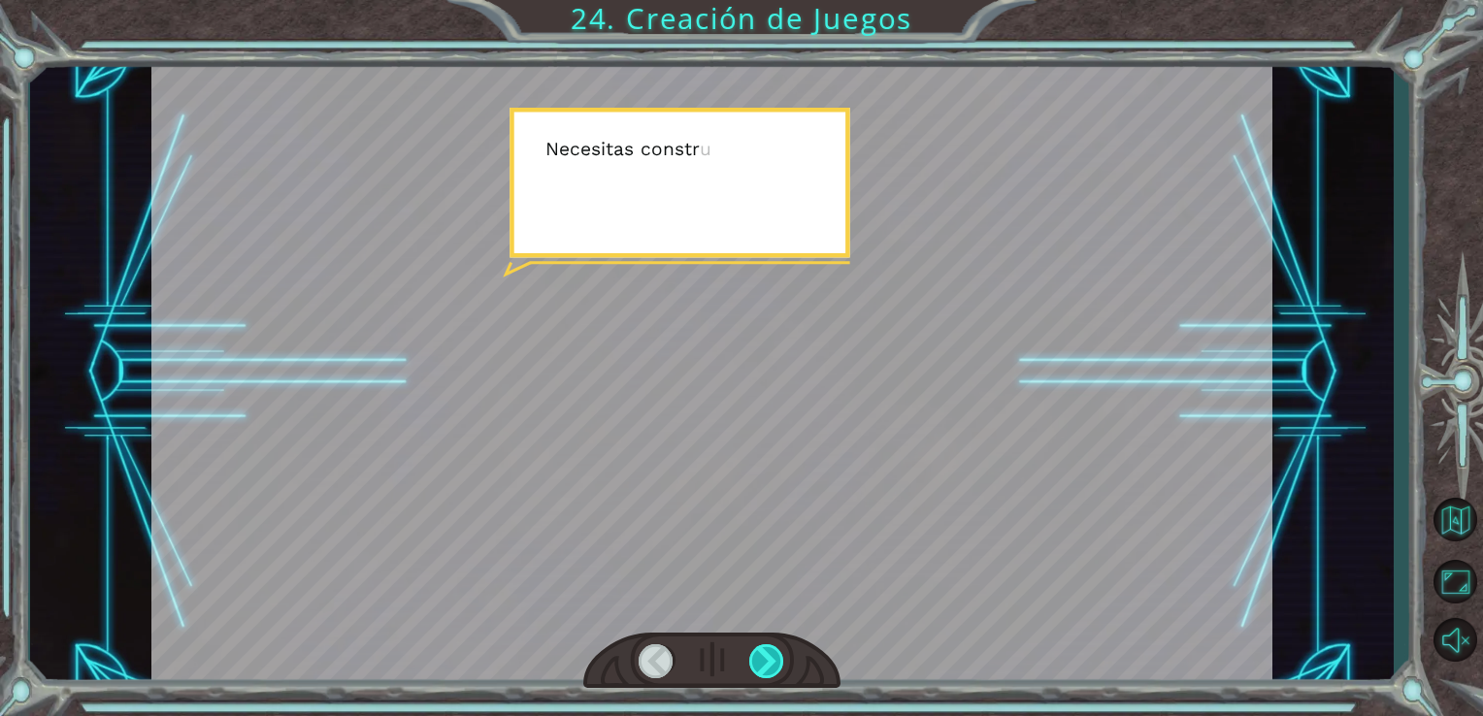
click at [768, 659] on div at bounding box center [767, 661] width 36 height 34
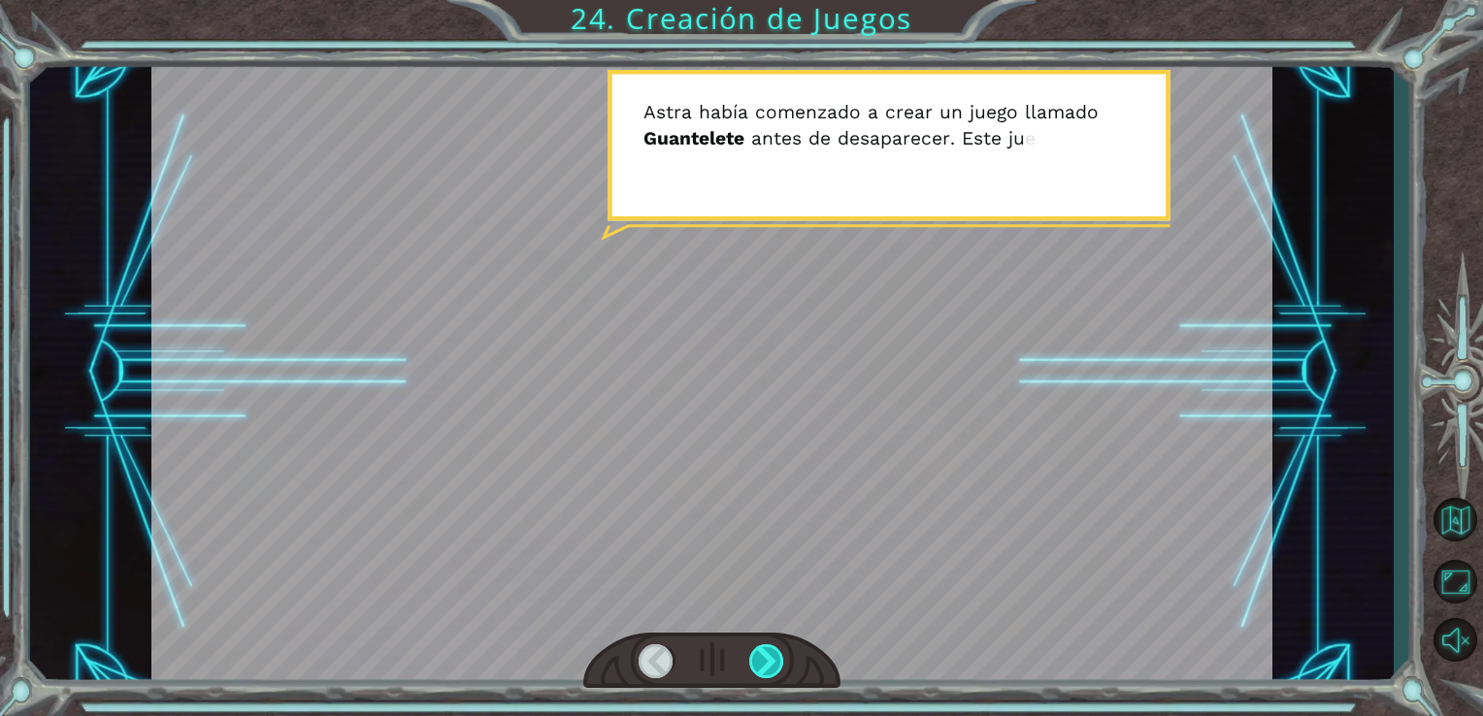
click at [768, 659] on div at bounding box center [767, 661] width 36 height 34
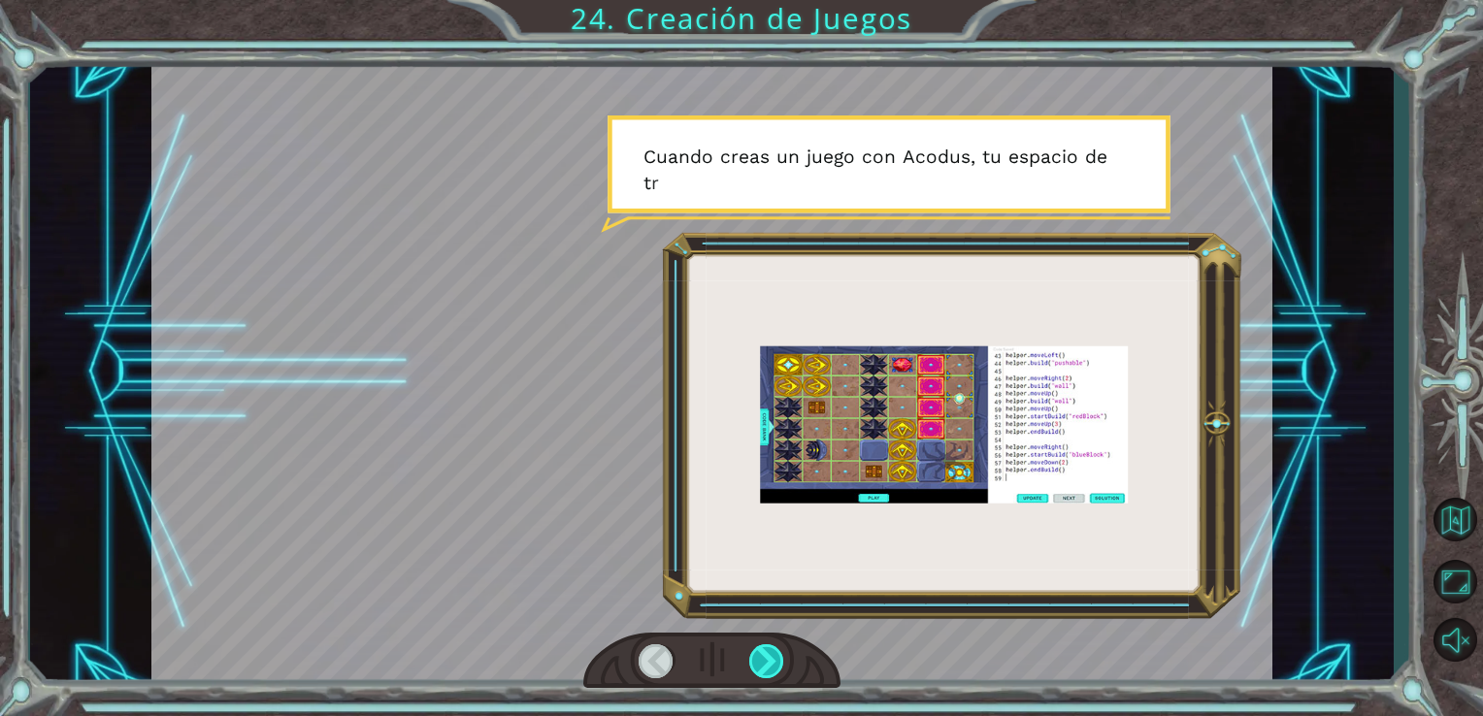
click at [768, 659] on div at bounding box center [767, 661] width 36 height 34
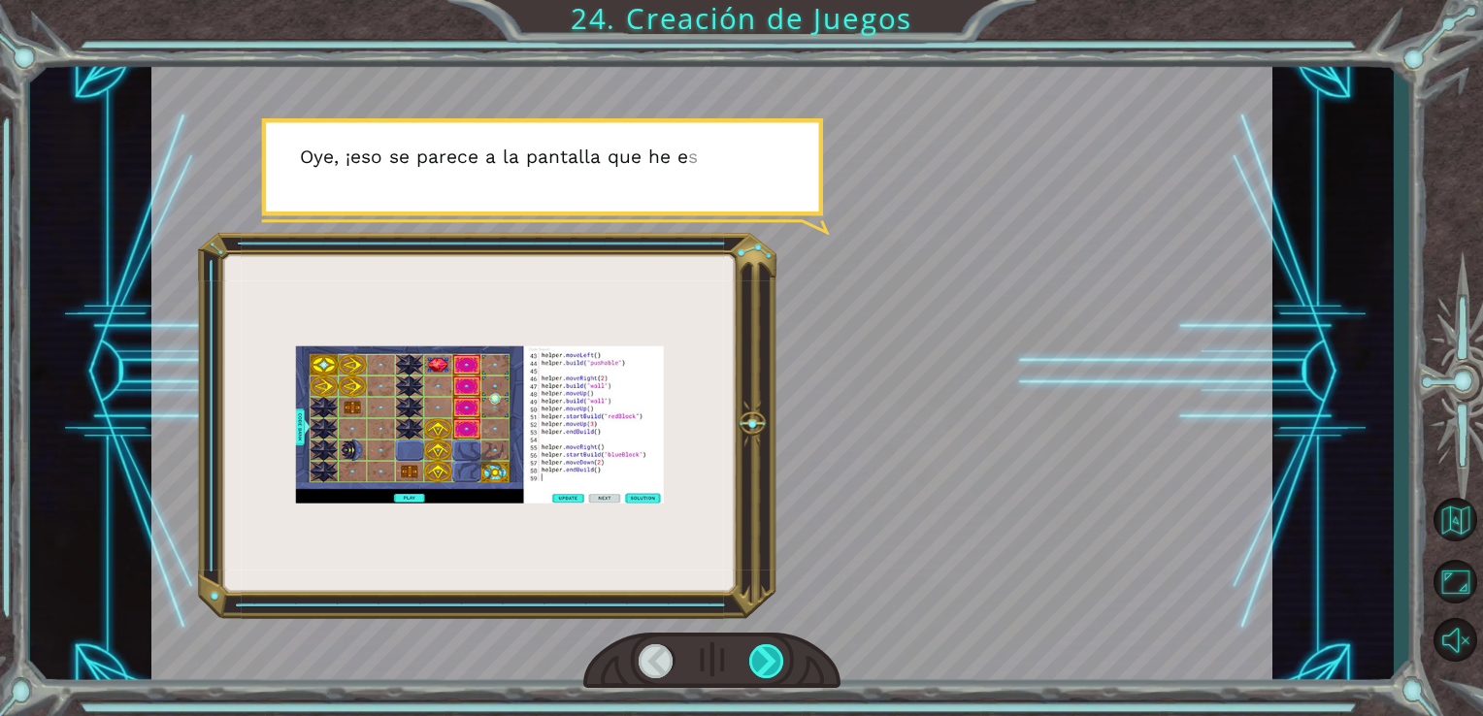
click at [768, 659] on div at bounding box center [767, 661] width 36 height 34
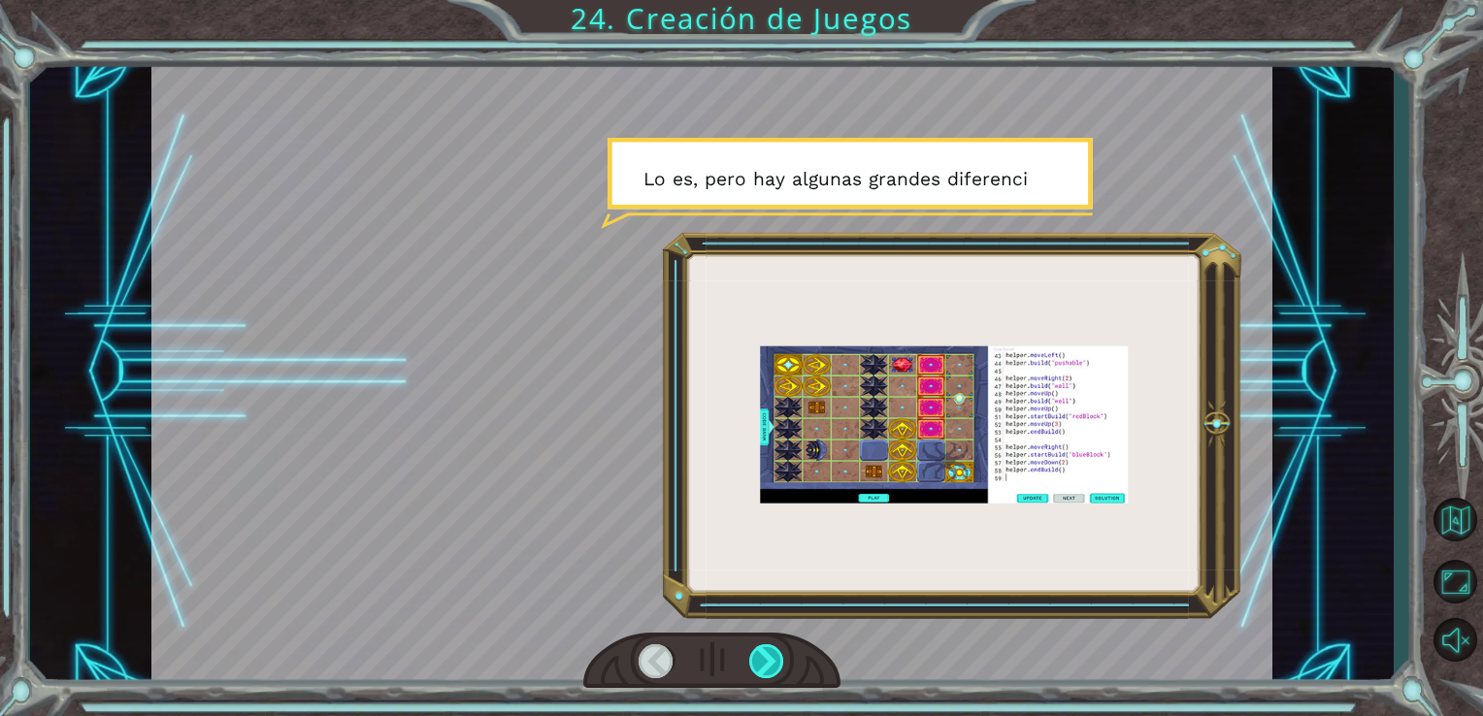
click at [768, 659] on div at bounding box center [767, 661] width 36 height 34
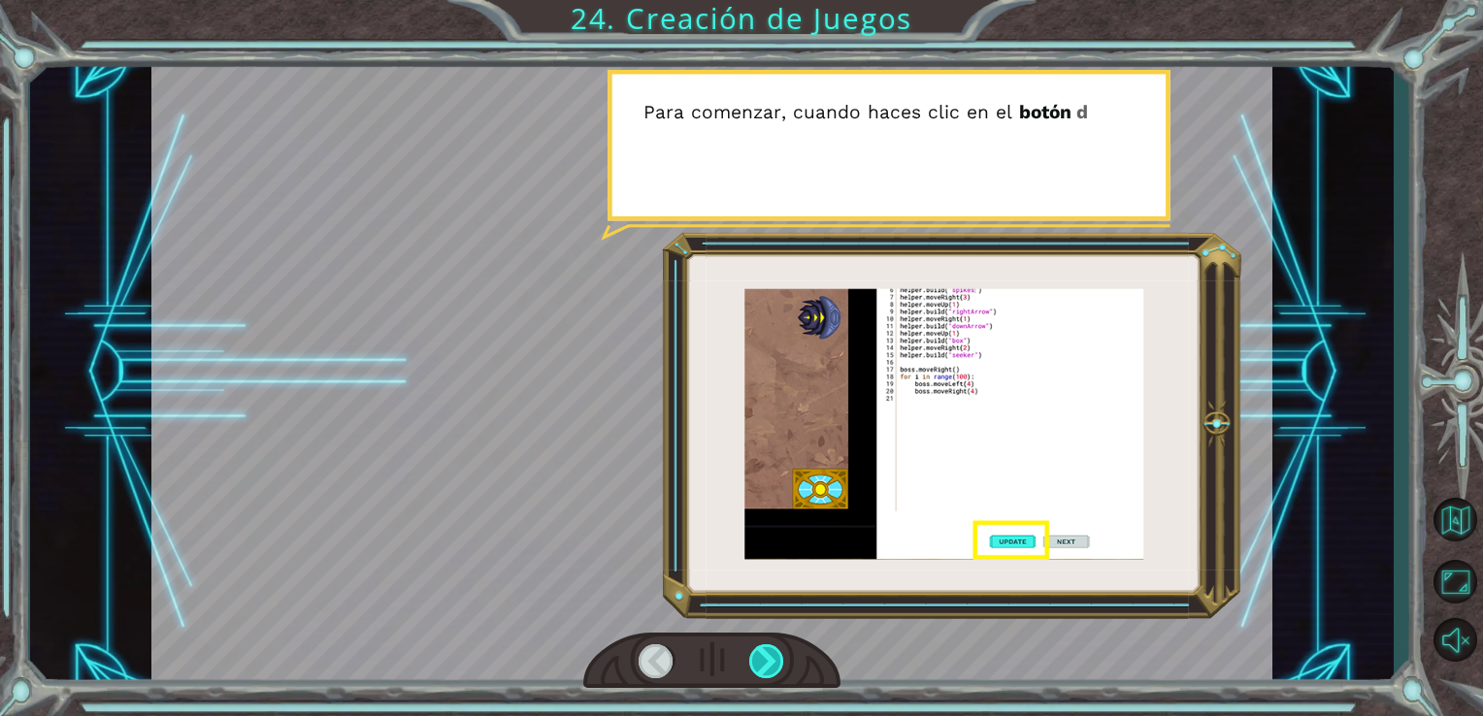
click at [768, 659] on div at bounding box center [767, 661] width 36 height 34
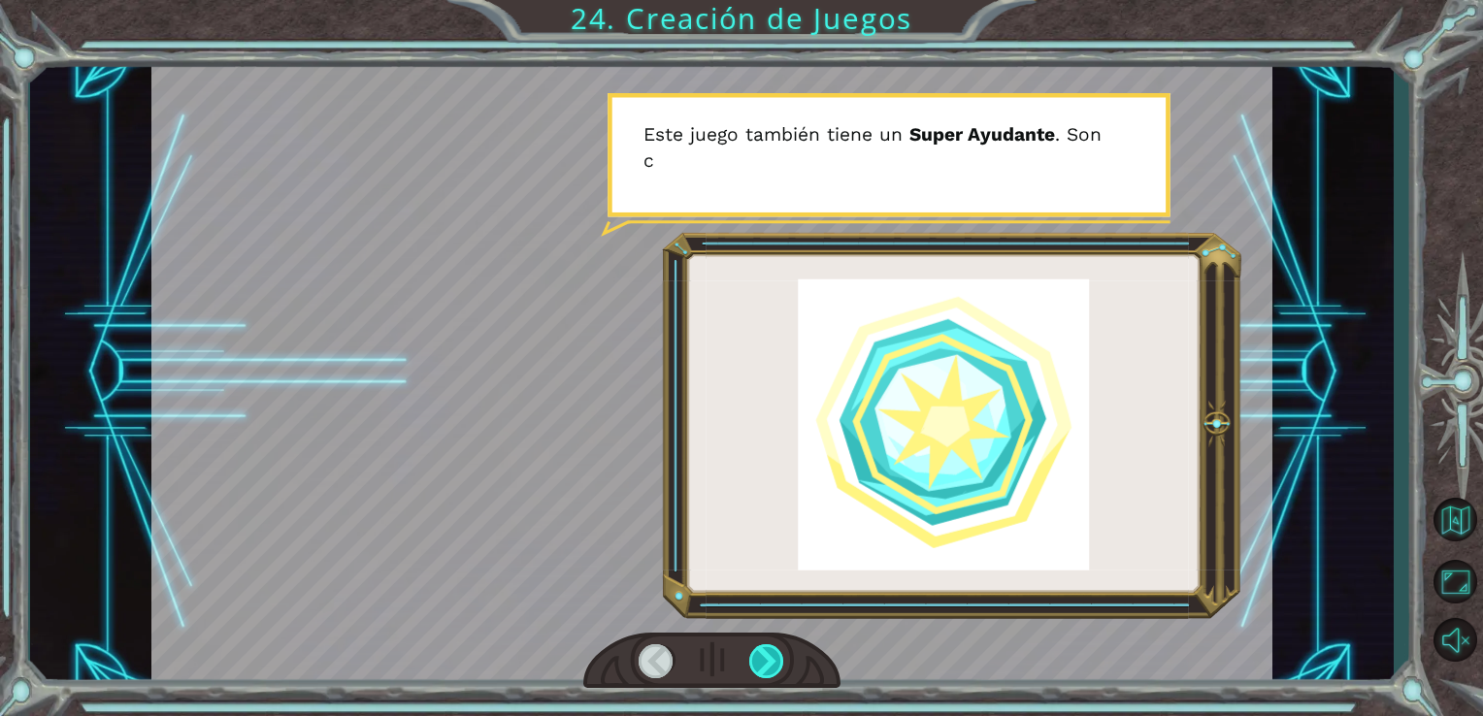
click at [768, 659] on div at bounding box center [767, 661] width 36 height 34
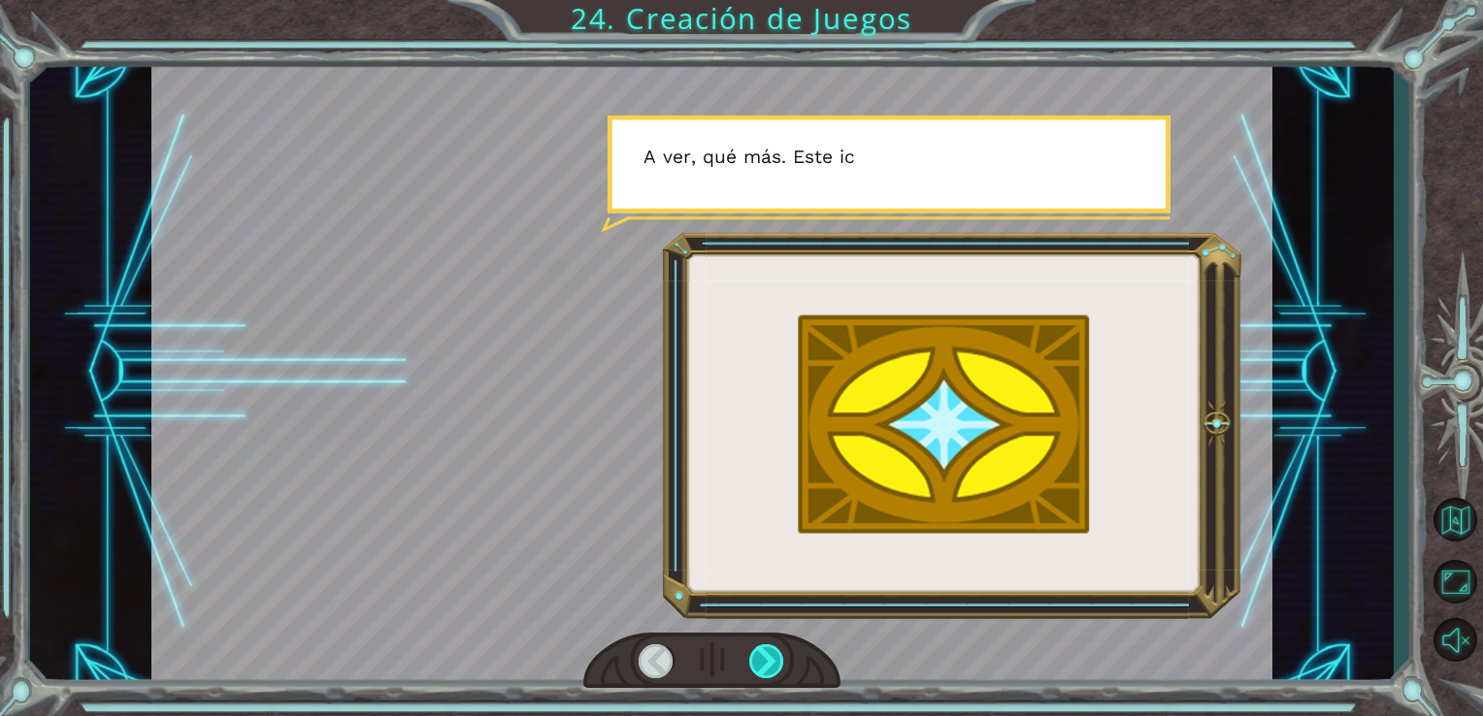
click at [768, 659] on div at bounding box center [767, 661] width 36 height 34
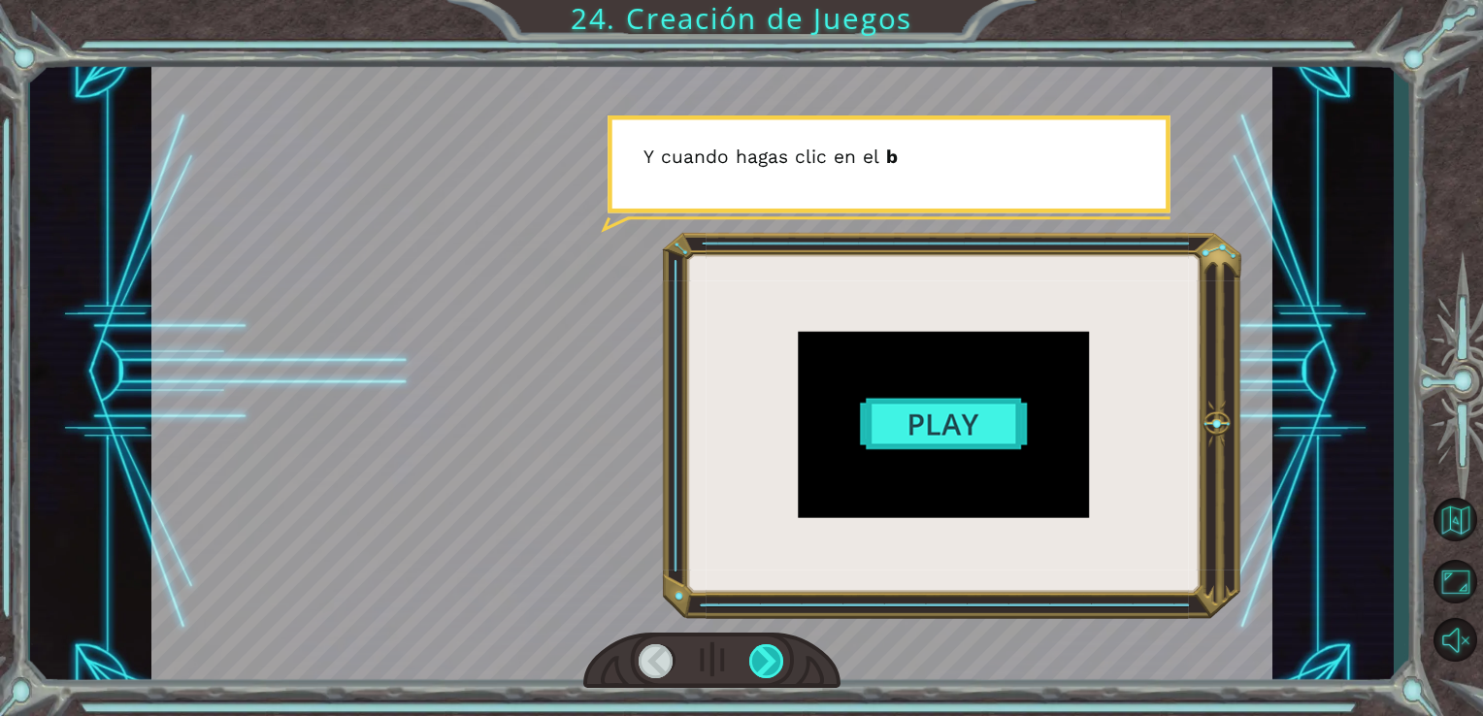
click at [768, 659] on div at bounding box center [767, 661] width 36 height 34
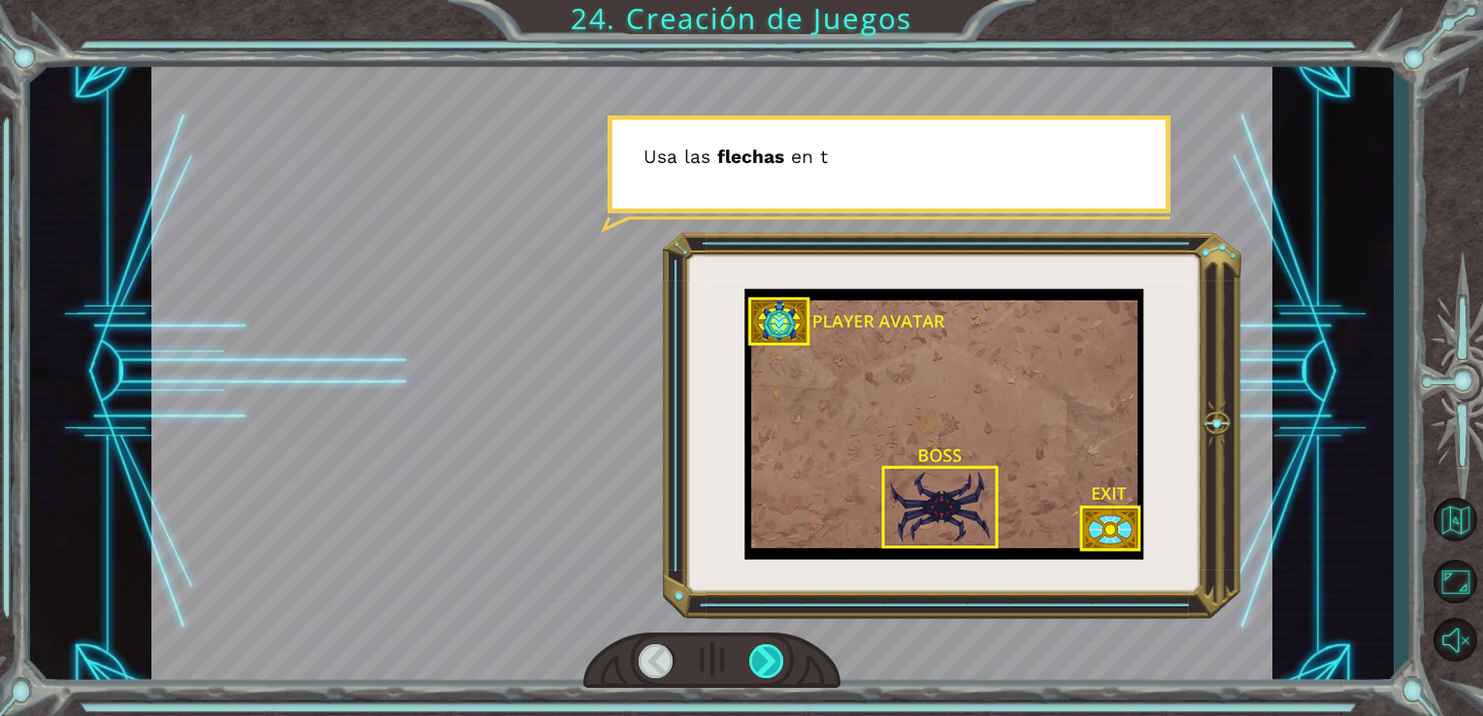
click at [768, 659] on div at bounding box center [767, 661] width 36 height 34
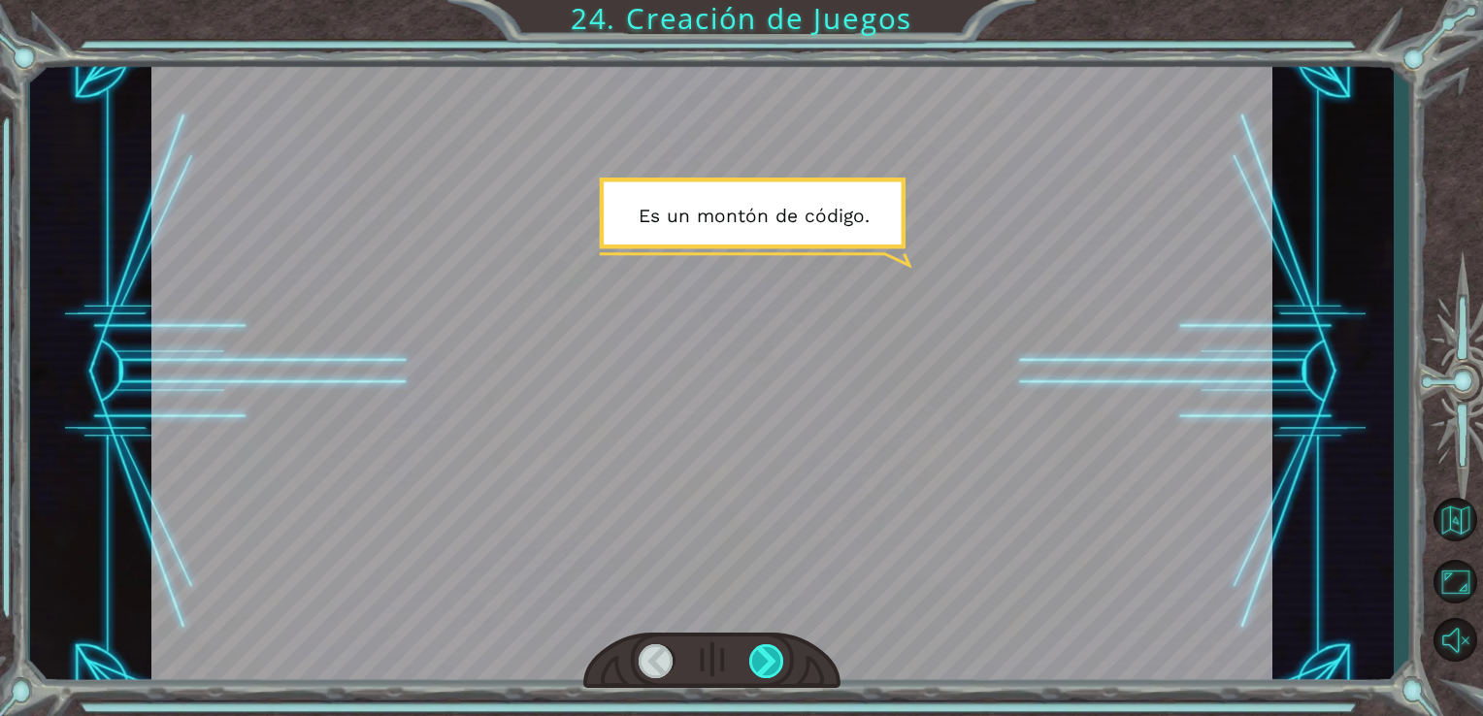
click at [768, 659] on div at bounding box center [767, 661] width 36 height 34
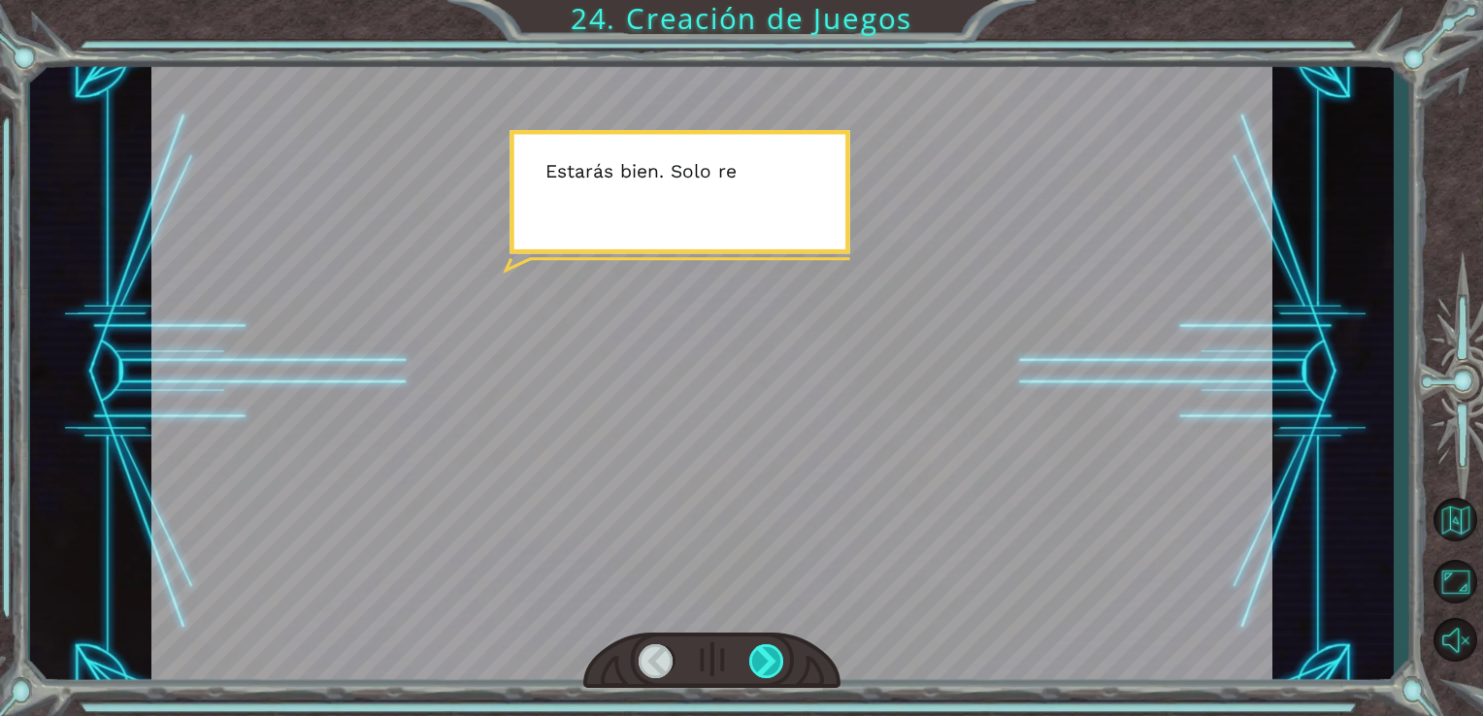
click at [768, 659] on div at bounding box center [767, 661] width 36 height 34
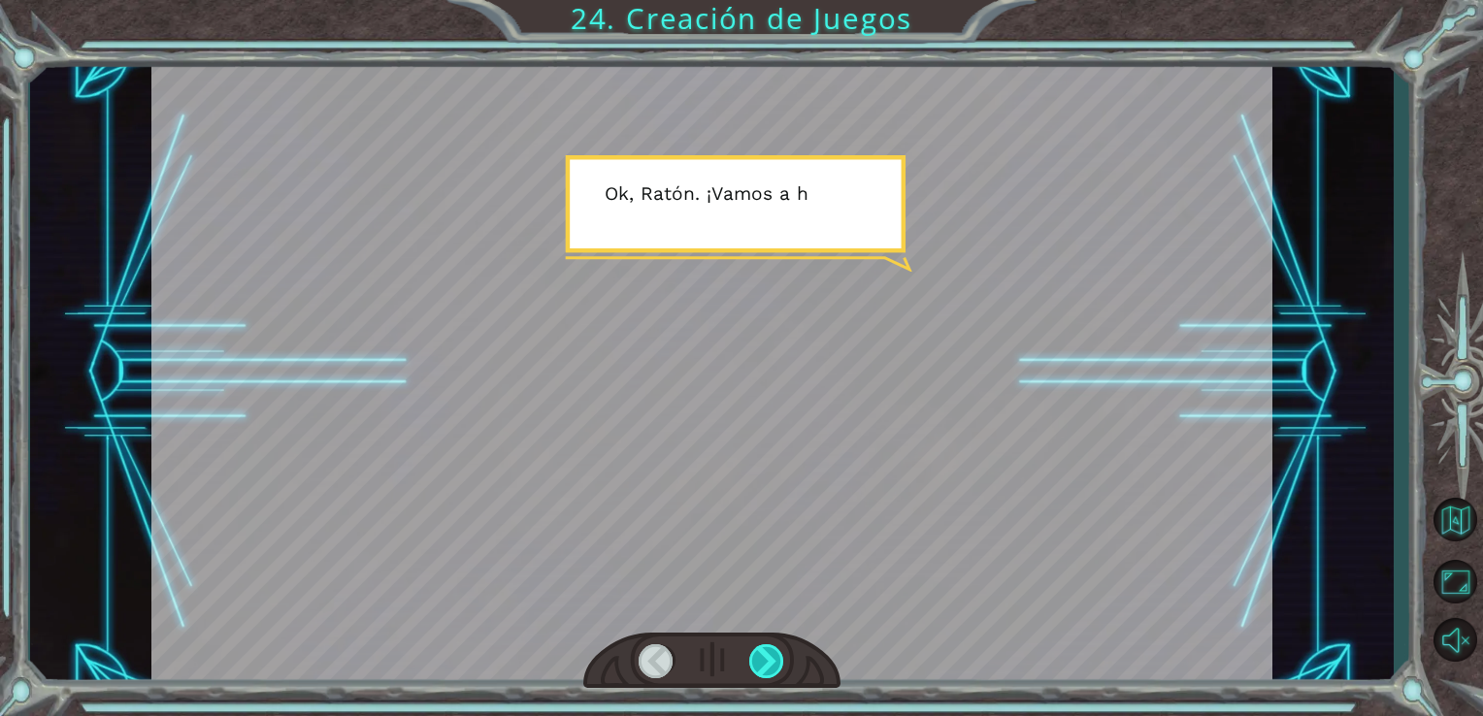
click at [768, 659] on div at bounding box center [767, 661] width 36 height 34
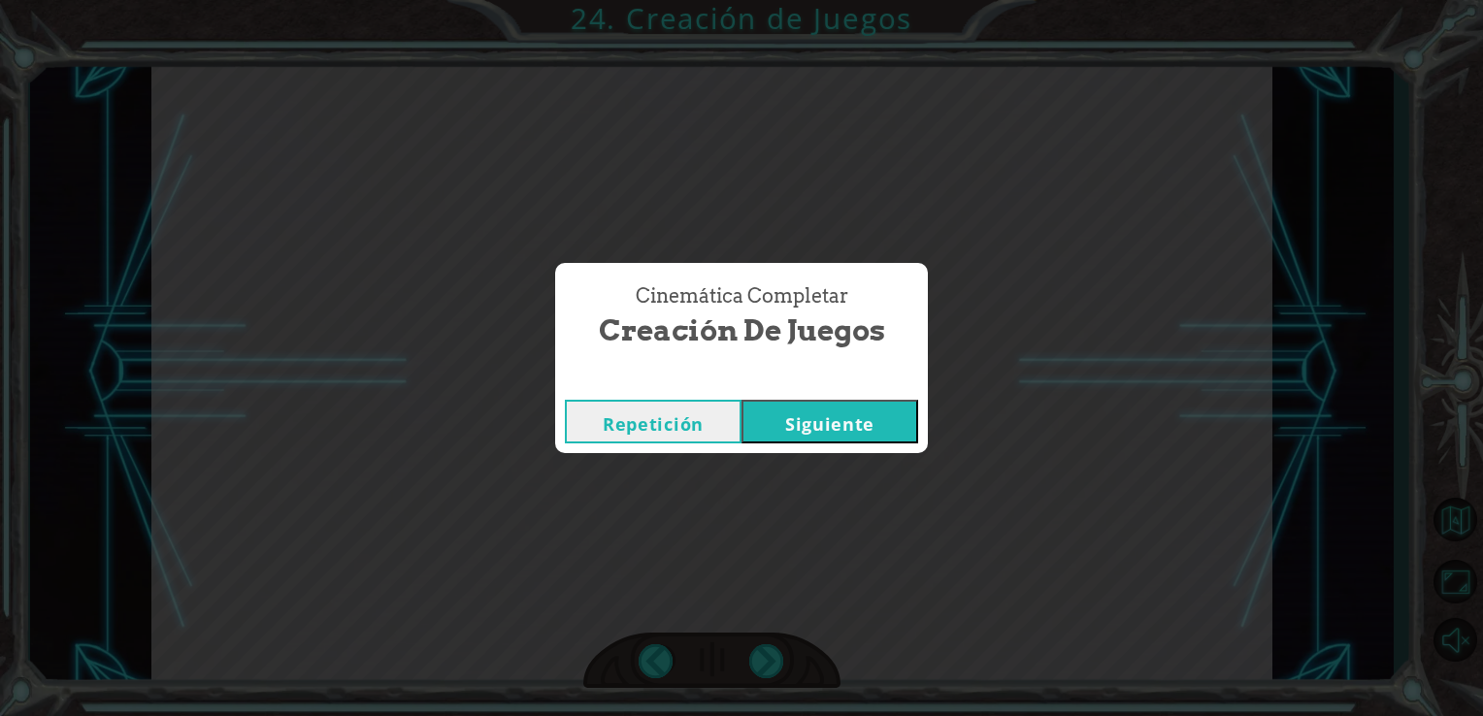
click at [851, 417] on button "Siguiente" at bounding box center [829, 422] width 177 height 44
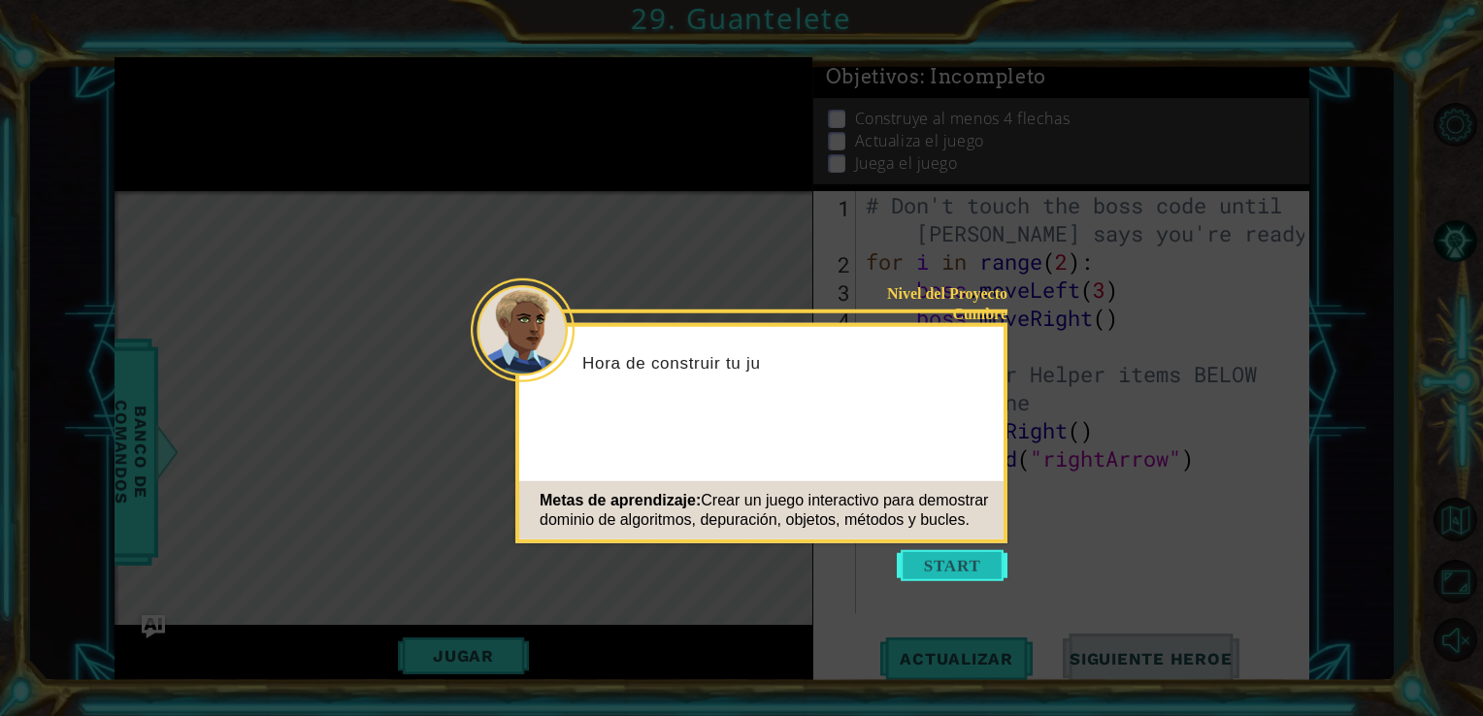
click at [933, 561] on button "Start" at bounding box center [952, 565] width 111 height 31
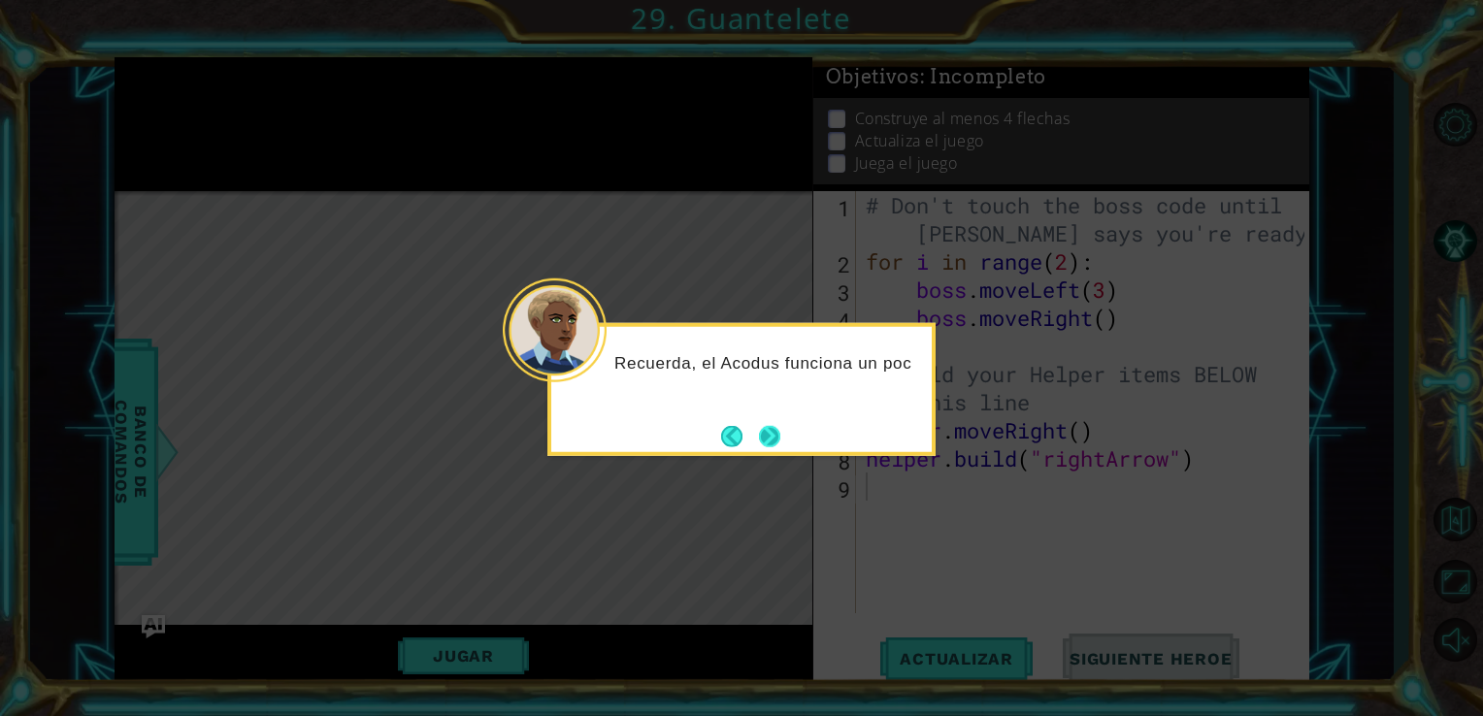
click at [772, 432] on button "Next" at bounding box center [769, 435] width 21 height 21
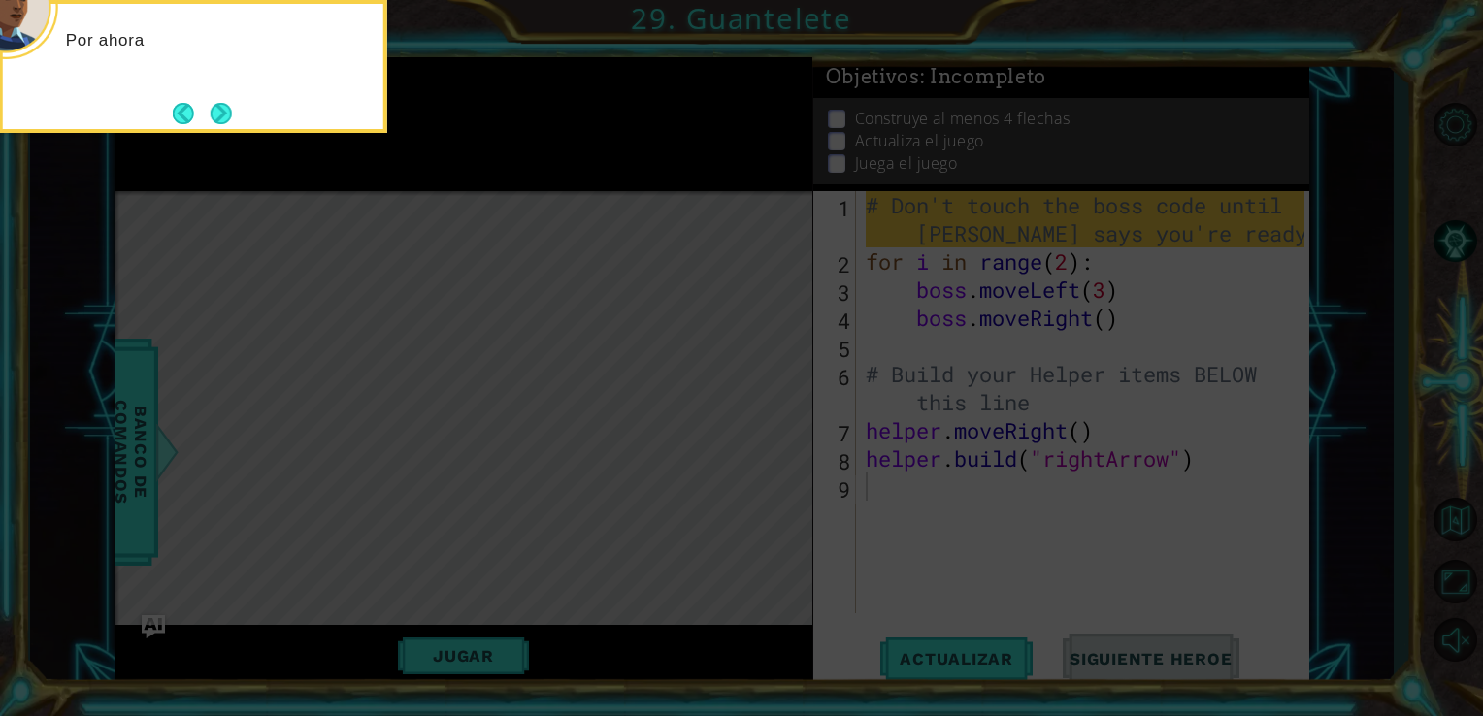
click at [772, 432] on icon at bounding box center [741, 107] width 1483 height 1218
click at [353, 216] on icon at bounding box center [741, 107] width 1483 height 1218
click at [492, 341] on icon at bounding box center [741, 107] width 1483 height 1218
click at [227, 114] on button "Next" at bounding box center [221, 113] width 21 height 21
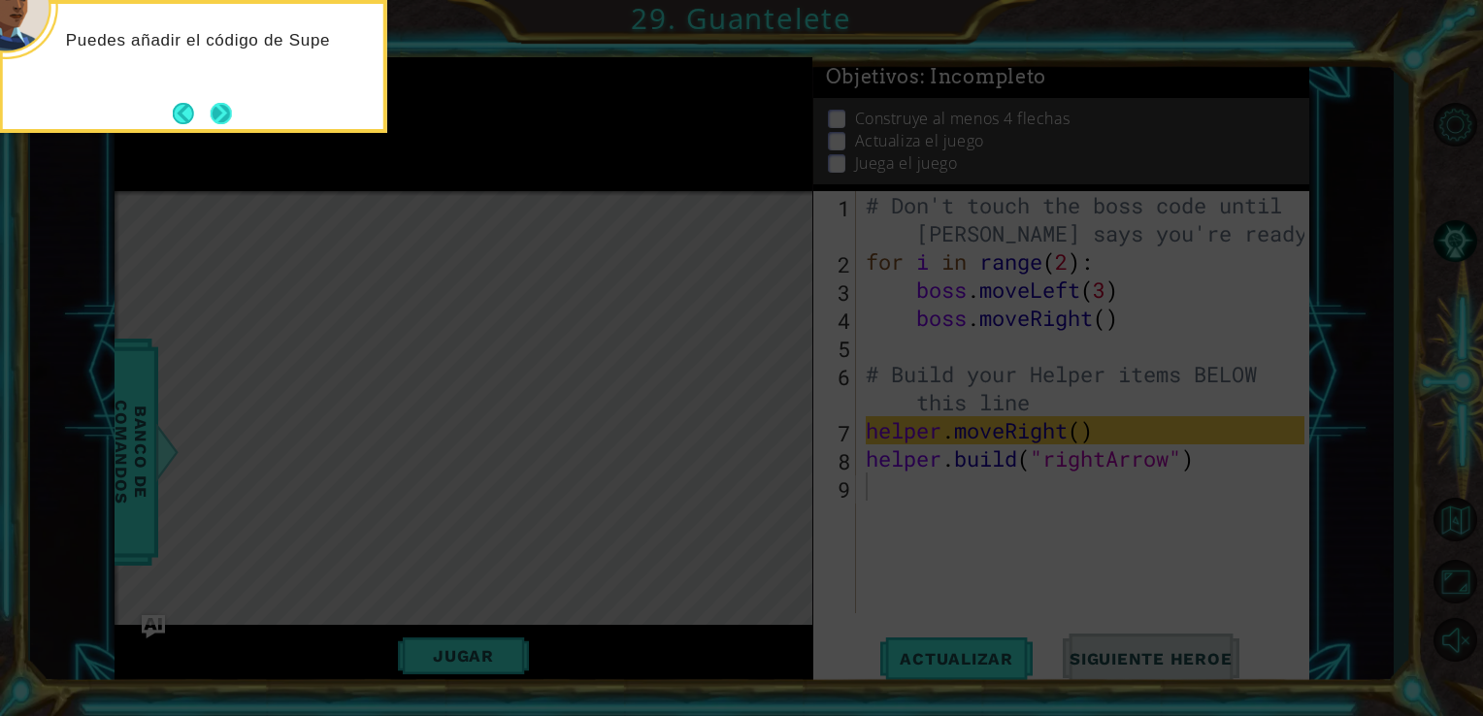
click at [222, 118] on button "Next" at bounding box center [221, 113] width 21 height 21
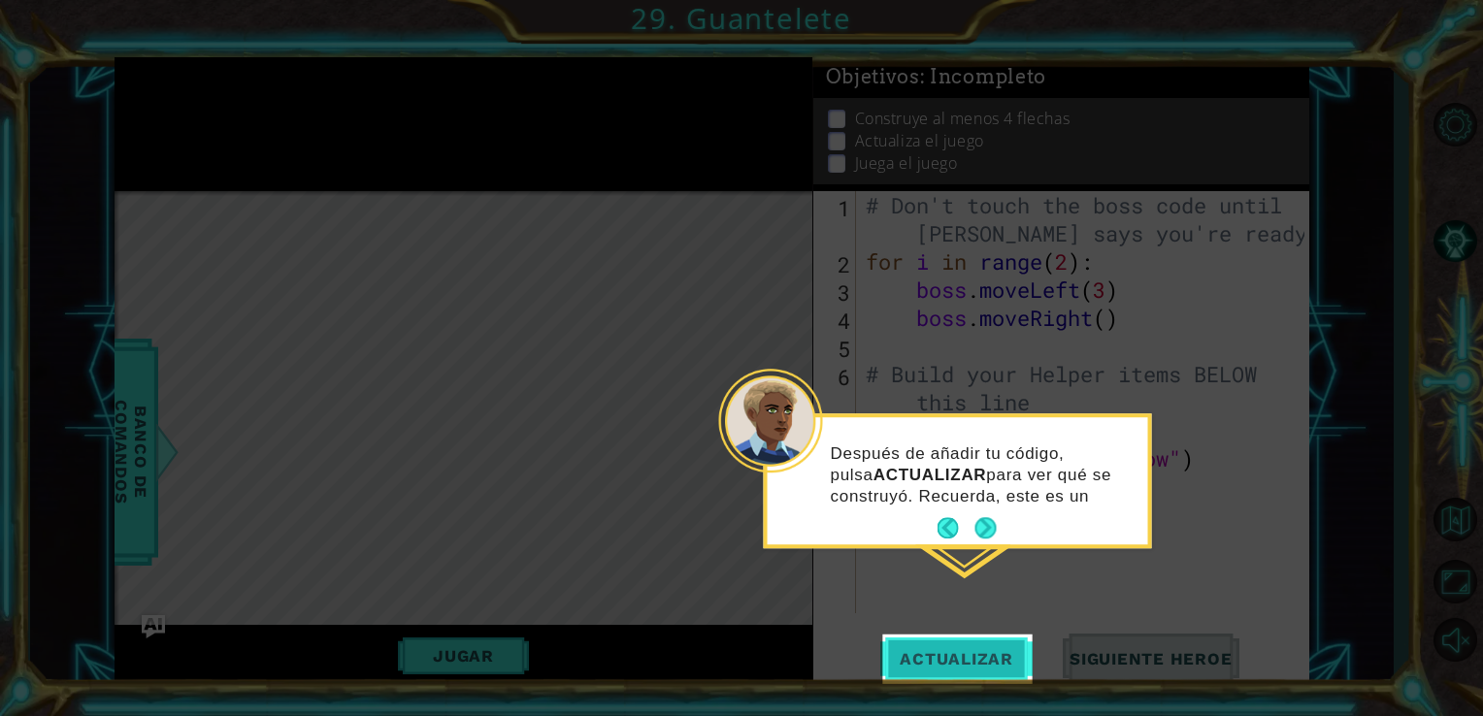
click at [957, 656] on span "Actualizar" at bounding box center [956, 658] width 152 height 19
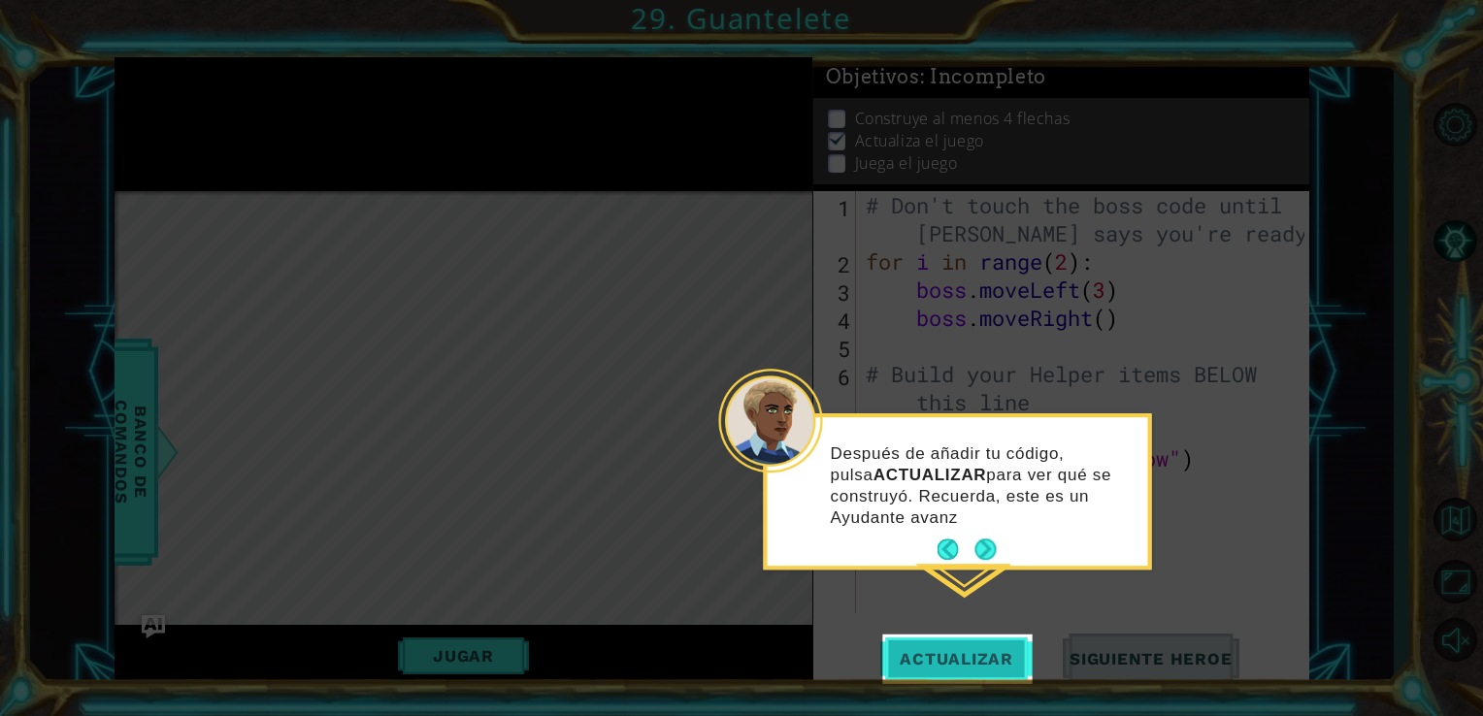
scroll to position [8, 0]
click at [957, 656] on span "Actualizar" at bounding box center [956, 658] width 152 height 19
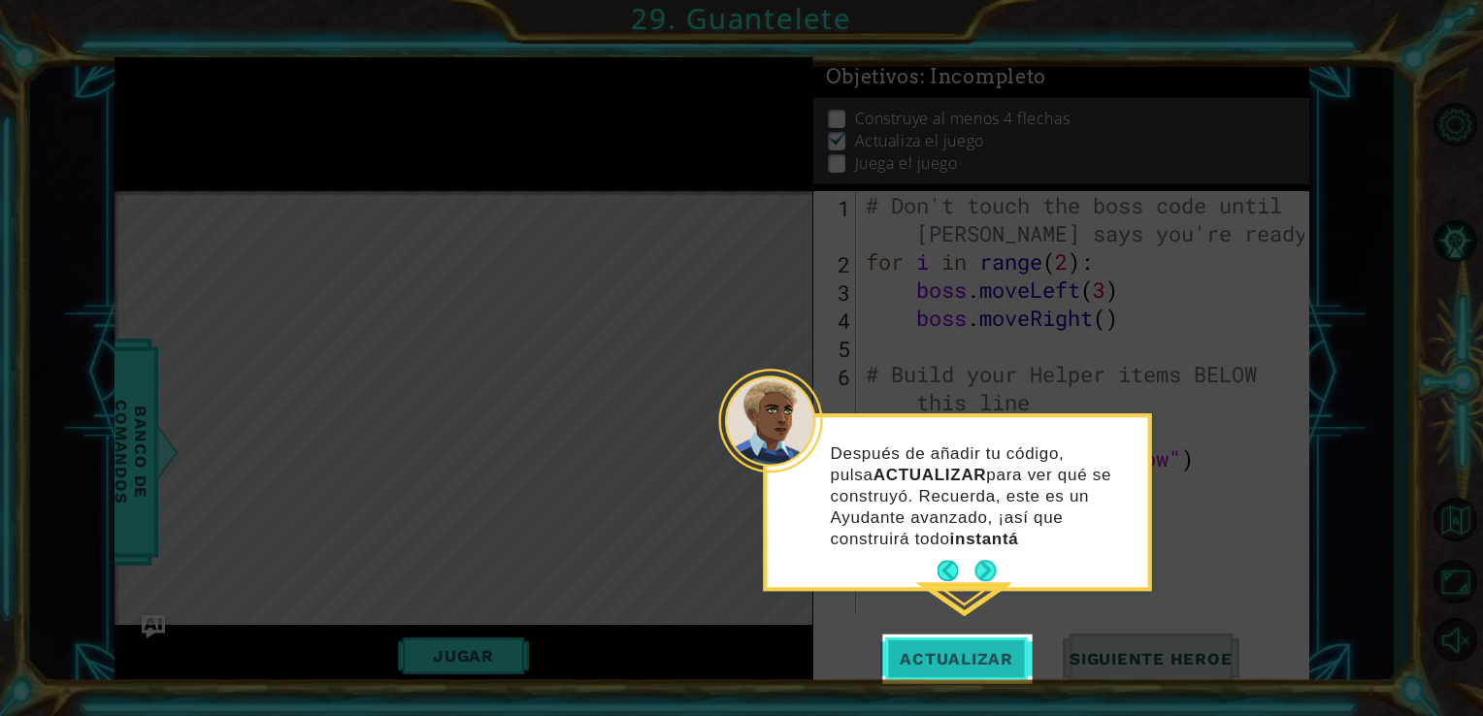
click at [957, 656] on span "Actualizar" at bounding box center [956, 658] width 152 height 19
click at [976, 560] on button "Next" at bounding box center [985, 570] width 21 height 21
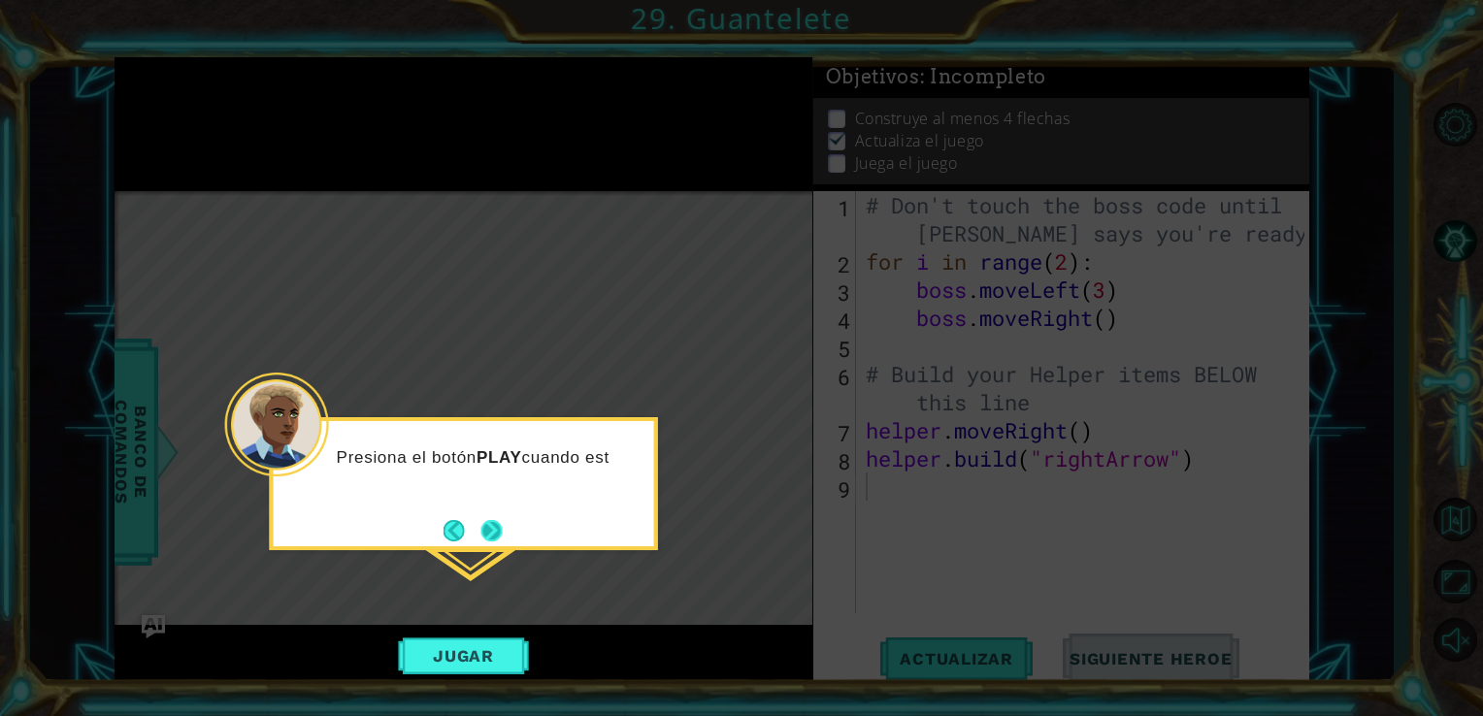
click at [498, 530] on button "Next" at bounding box center [491, 530] width 24 height 24
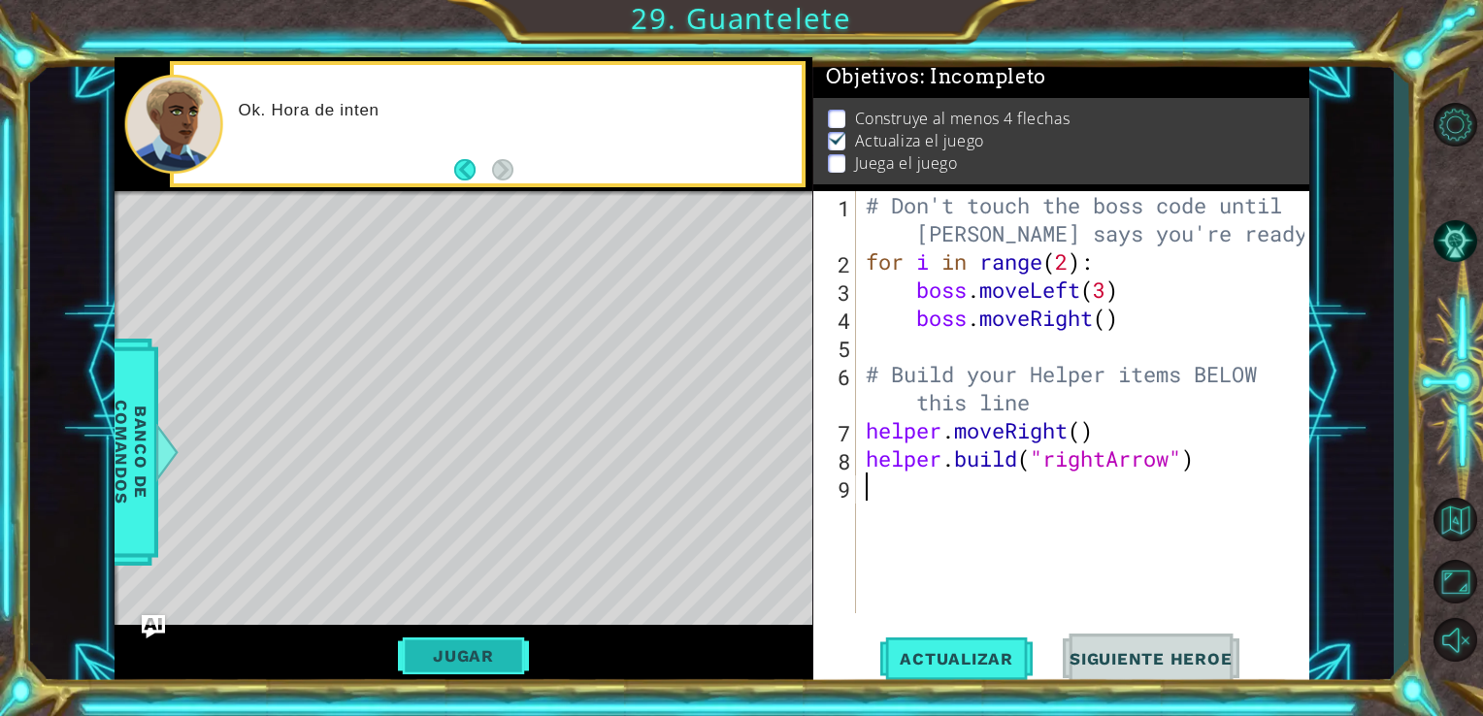
click at [483, 660] on button "Jugar" at bounding box center [463, 655] width 131 height 37
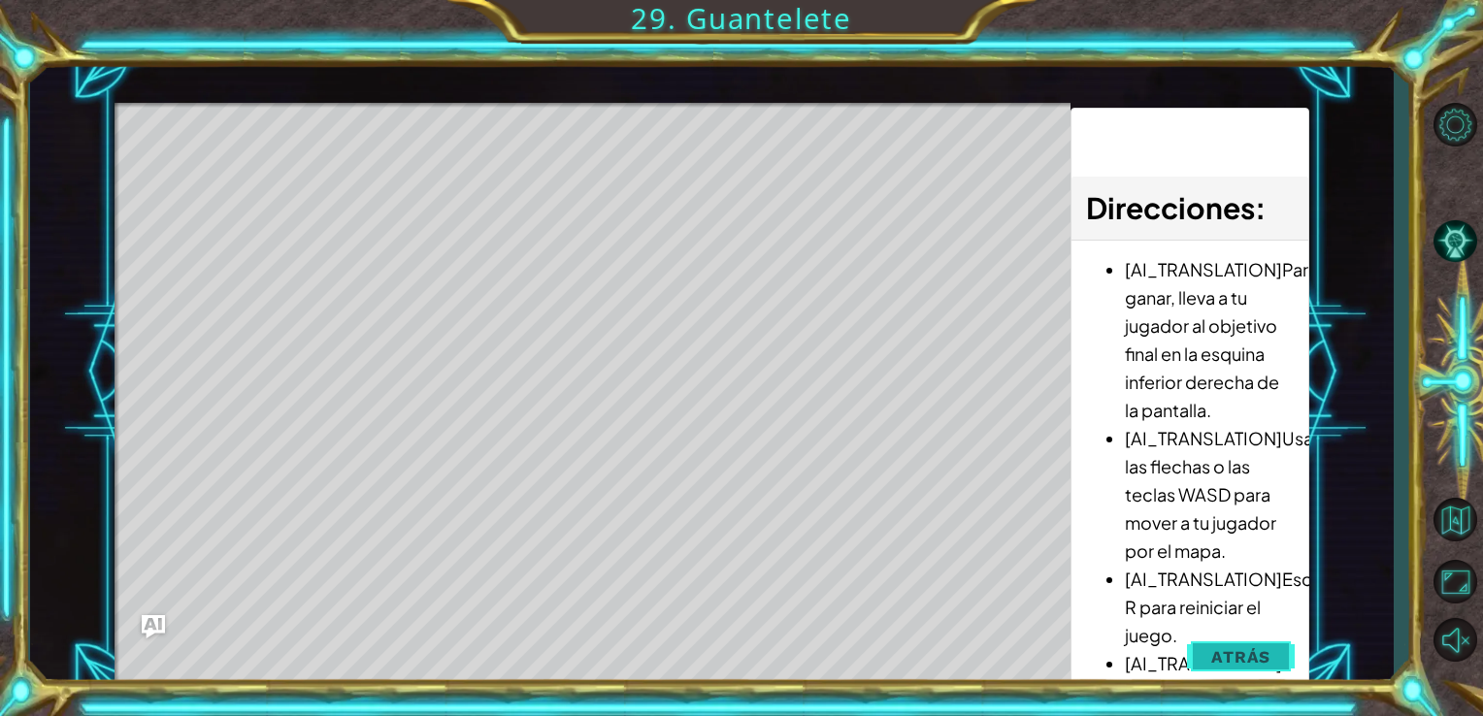
click at [1250, 645] on button "Atrás" at bounding box center [1241, 656] width 108 height 39
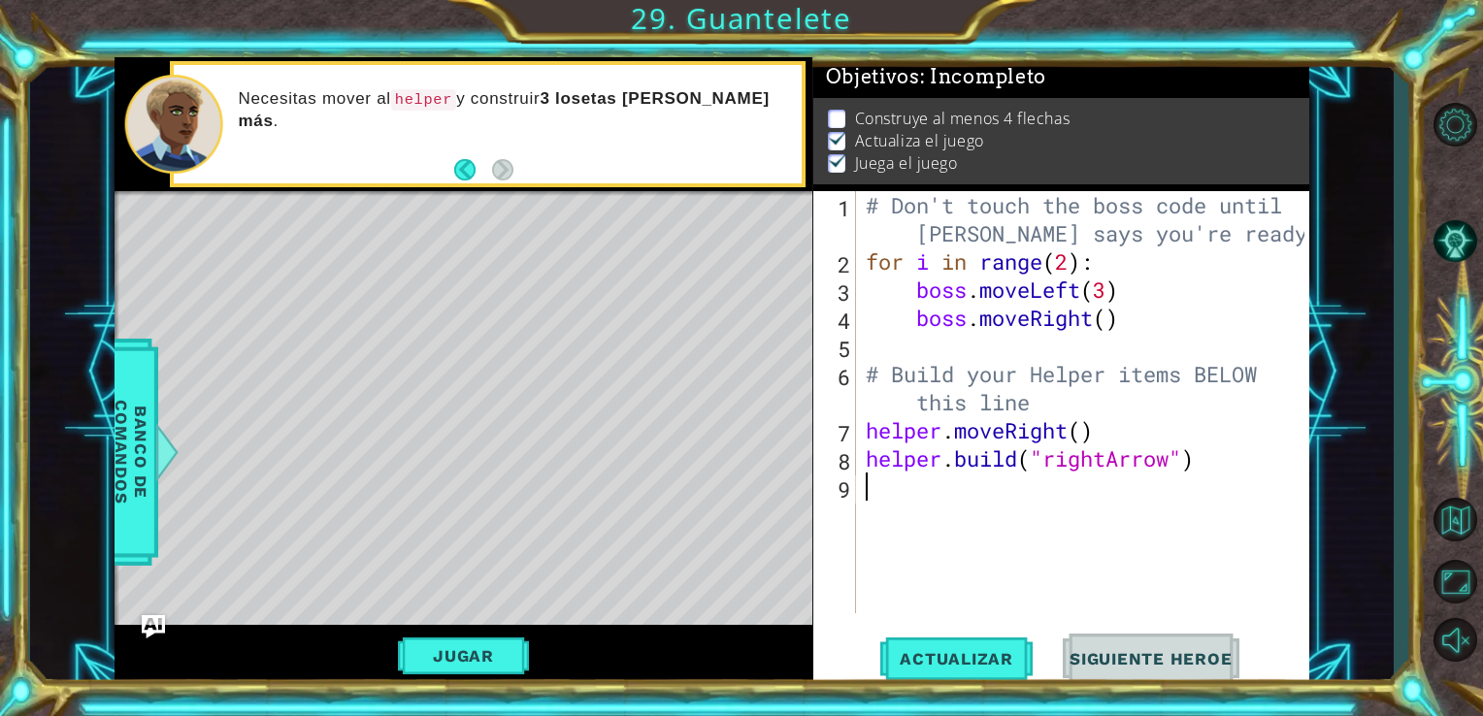
type textarea "j"
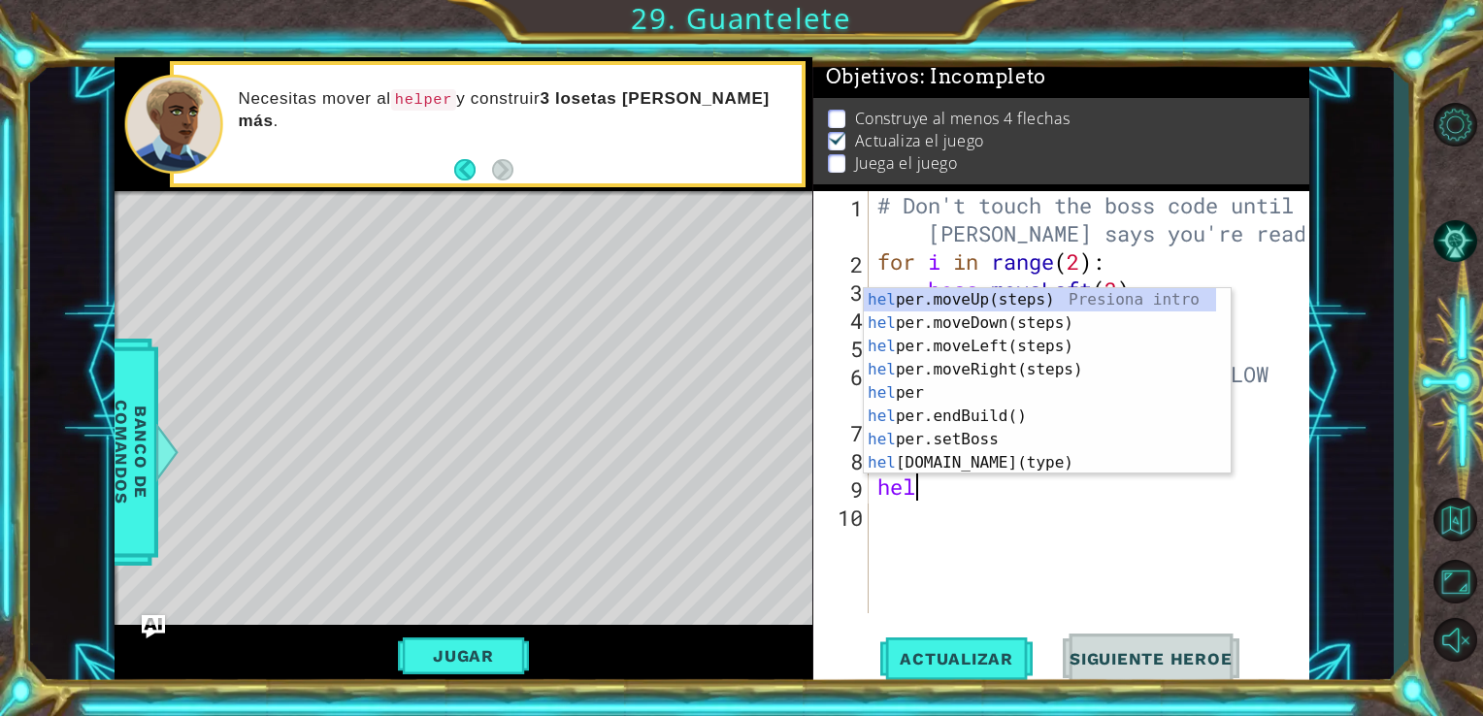
scroll to position [0, 0]
click at [990, 458] on div "hel per.moveUp(steps) Presiona intro hel per.moveDown(steps) Presiona intro hel…" at bounding box center [1040, 404] width 352 height 233
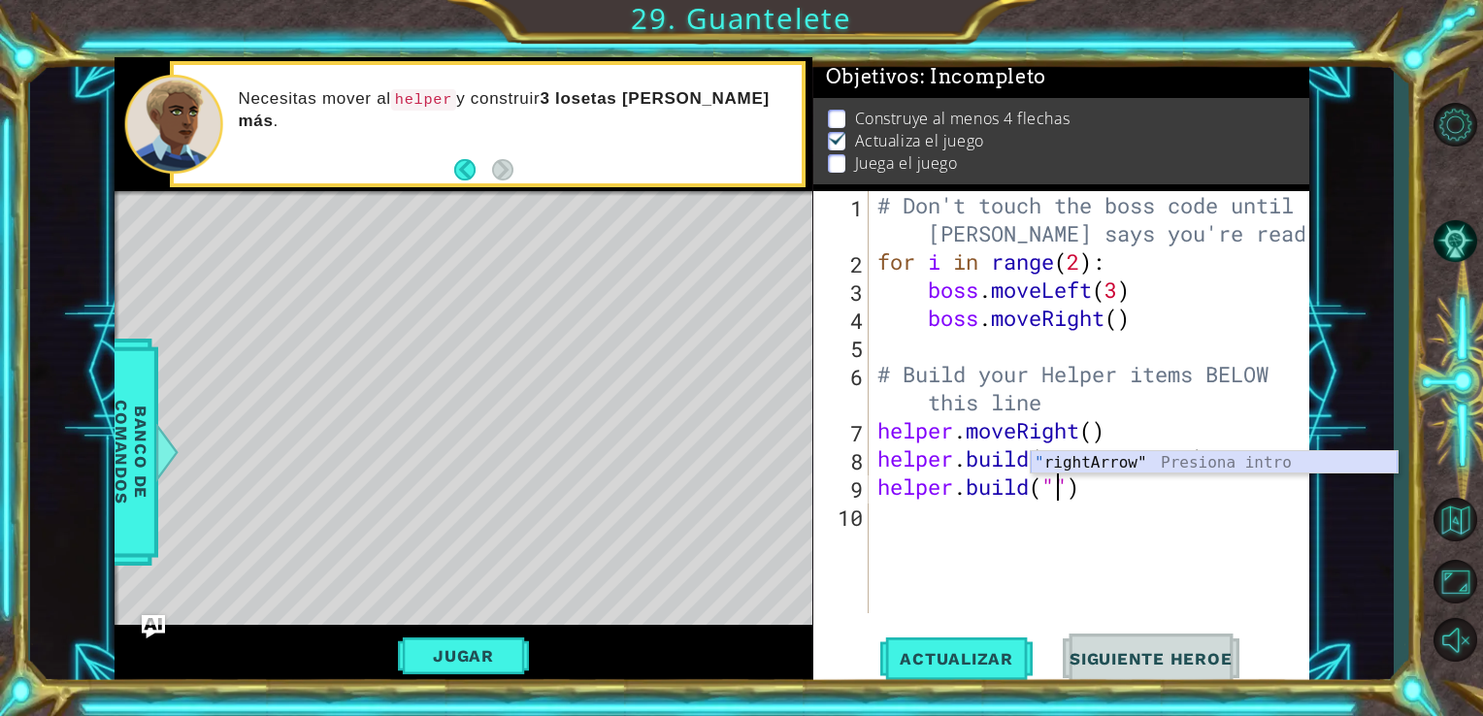
click at [1222, 463] on div "" rightArrow" Presiona intro" at bounding box center [1213, 486] width 367 height 70
type textarea "[DOMAIN_NAME]("rightArrow")"
click at [1018, 507] on div "# Don't touch the boss code until [PERSON_NAME] says you're ready! for i in ran…" at bounding box center [1093, 444] width 441 height 506
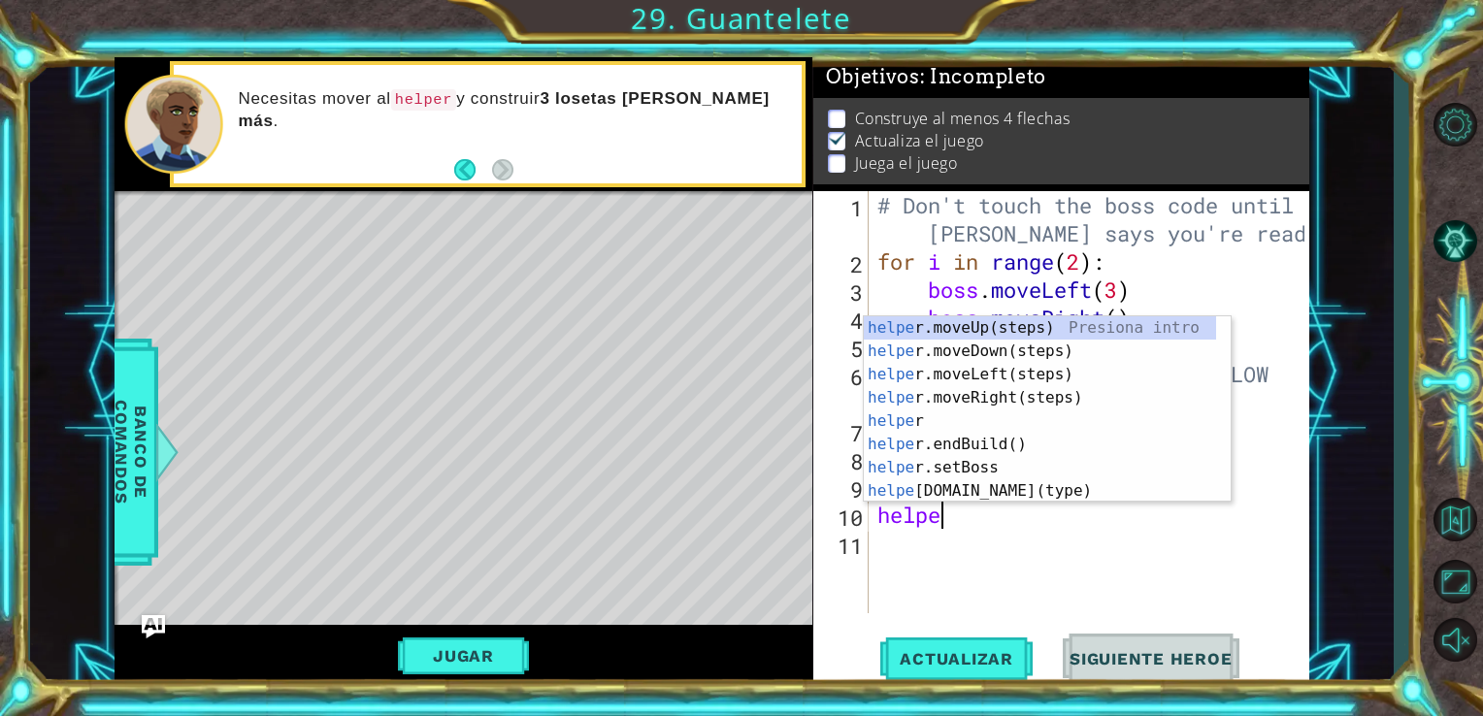
scroll to position [0, 2]
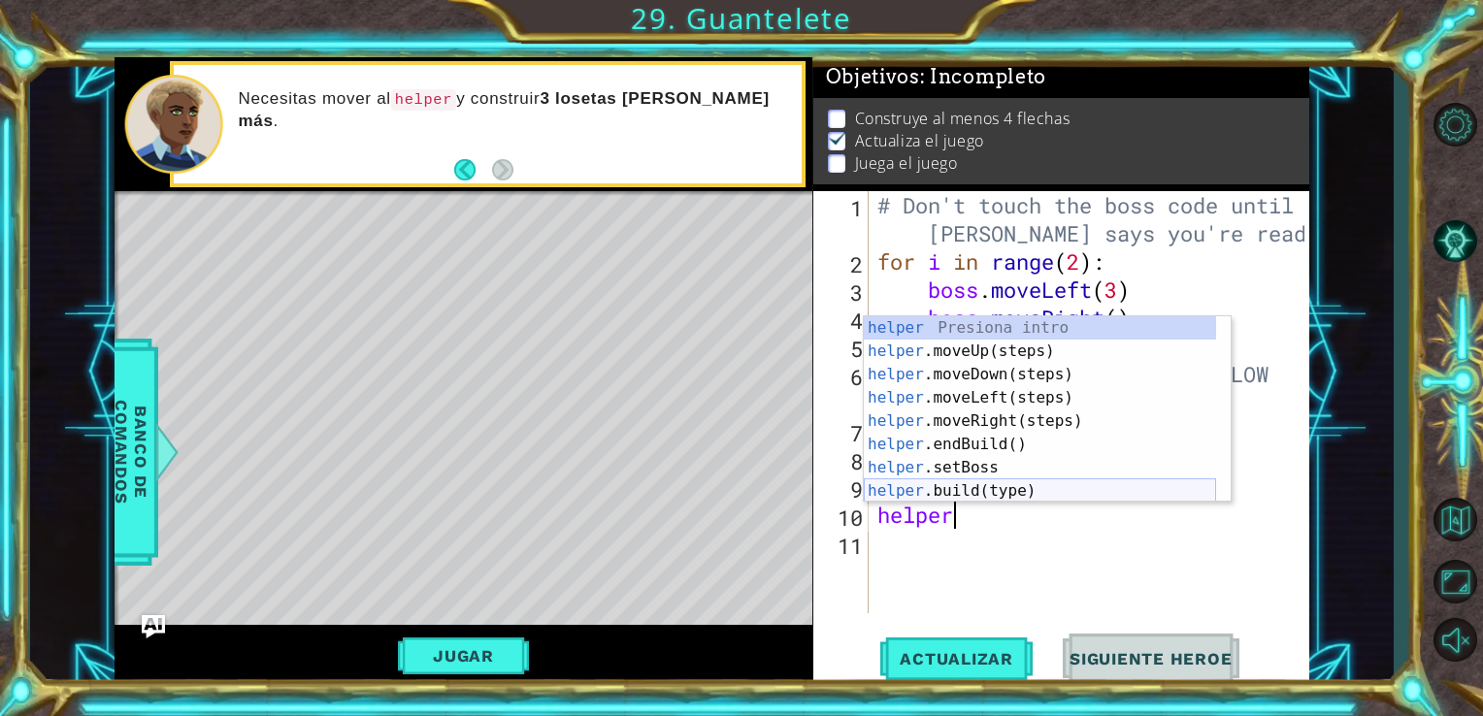
click at [932, 491] on div "helper Presiona intro helper .moveUp(steps) Presiona intro helper .moveDown(ste…" at bounding box center [1040, 432] width 352 height 233
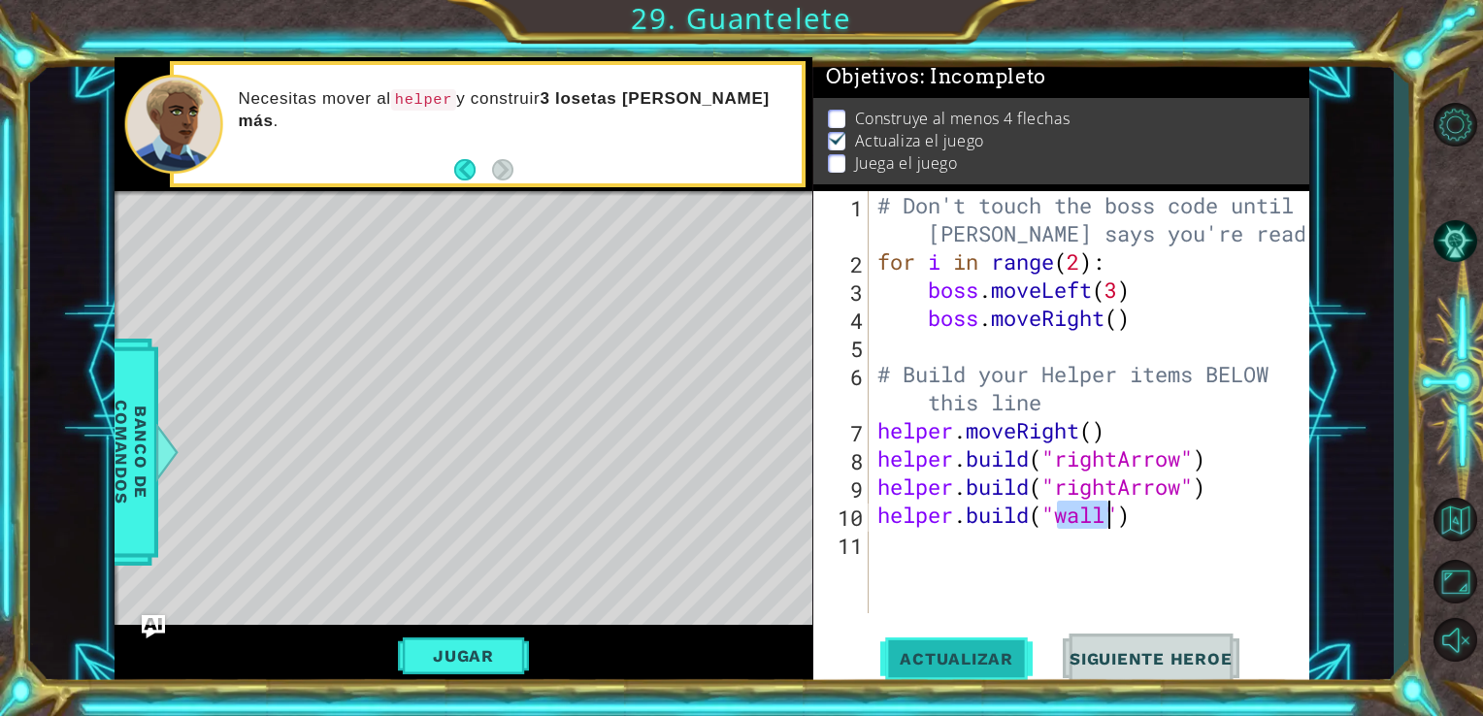
click at [992, 659] on span "Actualizar" at bounding box center [956, 658] width 152 height 19
click at [1215, 668] on span "Siguiente Heroe" at bounding box center [1151, 658] width 202 height 19
click at [1168, 665] on span "Siguiente Heroe" at bounding box center [1151, 658] width 202 height 19
click at [471, 650] on button "Jugar" at bounding box center [463, 655] width 131 height 37
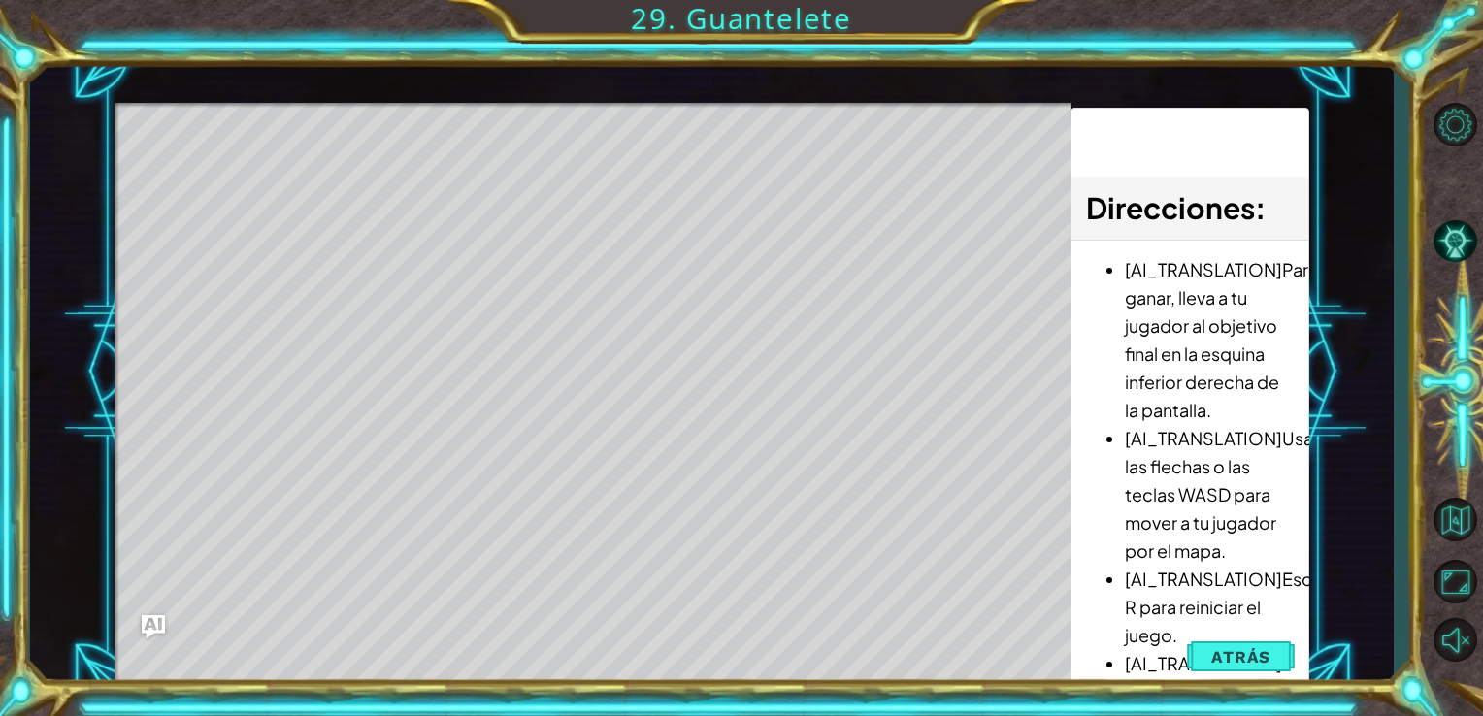
click at [202, 182] on div "Level Map" at bounding box center [562, 388] width 897 height 571
click at [1234, 659] on span "Atrás" at bounding box center [1240, 656] width 59 height 19
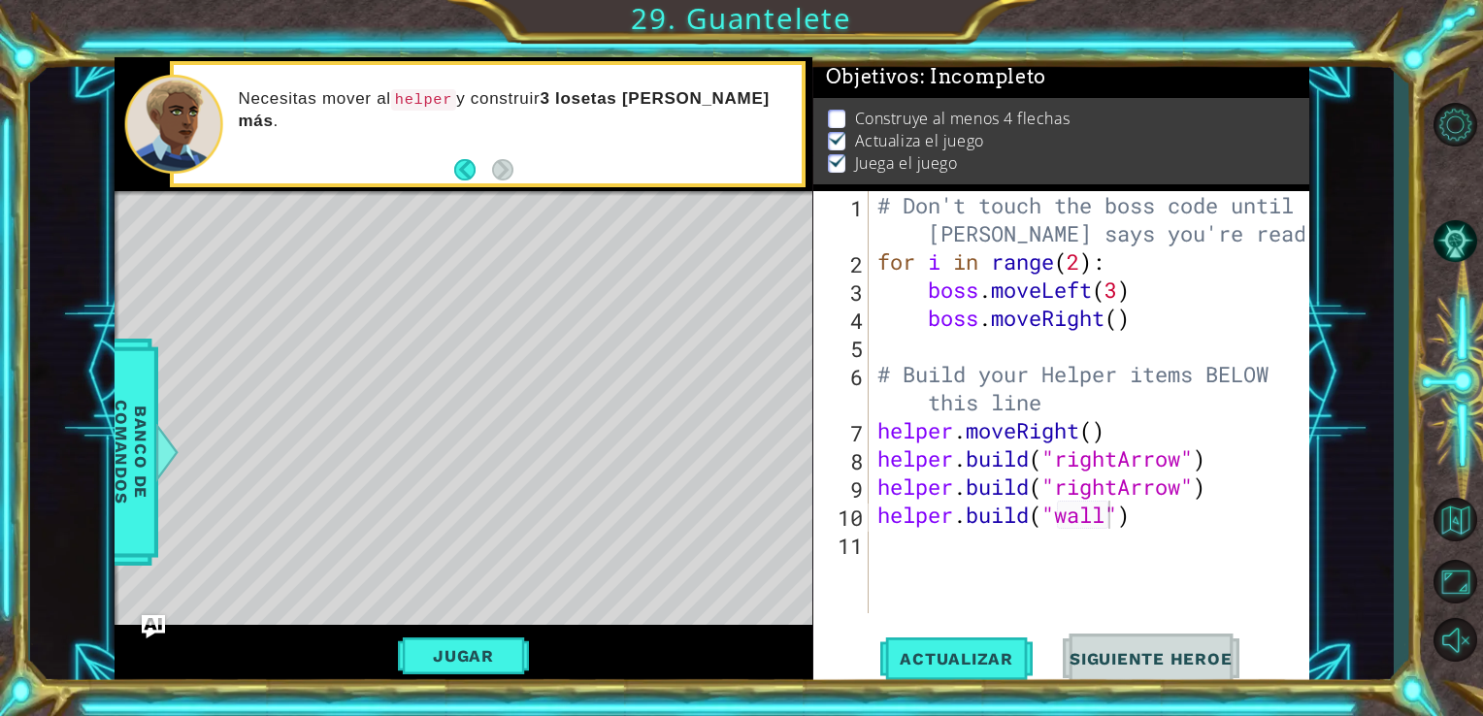
click at [1180, 467] on div "# Don't touch the boss code until [PERSON_NAME] says you're ready! for i in ran…" at bounding box center [1093, 444] width 441 height 506
click at [1116, 461] on div "# Don't touch the boss code until [PERSON_NAME] says you're ready! for i in ran…" at bounding box center [1093, 444] width 441 height 506
click at [986, 673] on button "Actualizar" at bounding box center [956, 658] width 152 height 49
click at [516, 668] on button "Jugar" at bounding box center [463, 655] width 131 height 37
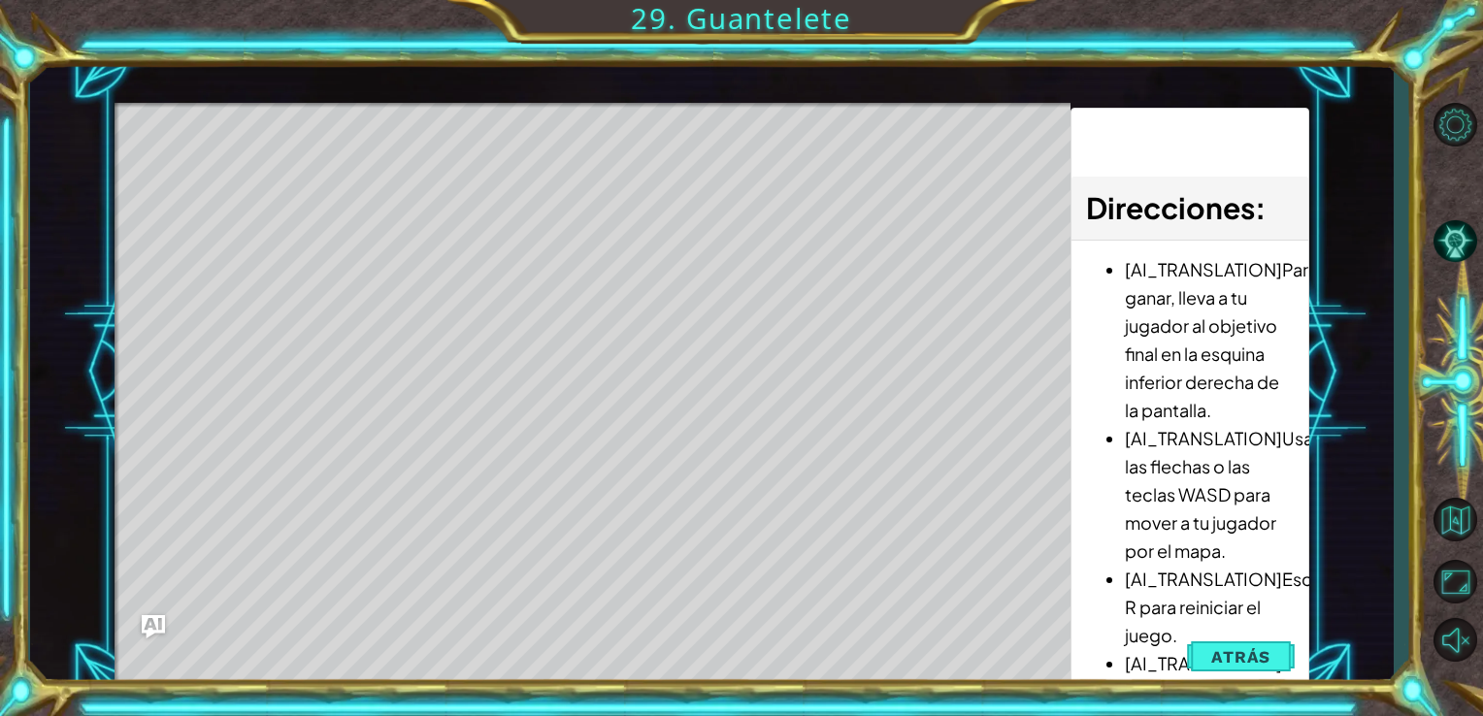
click at [369, 169] on div "Level Map" at bounding box center [562, 388] width 897 height 571
click at [1215, 664] on span "Atrás" at bounding box center [1240, 656] width 59 height 19
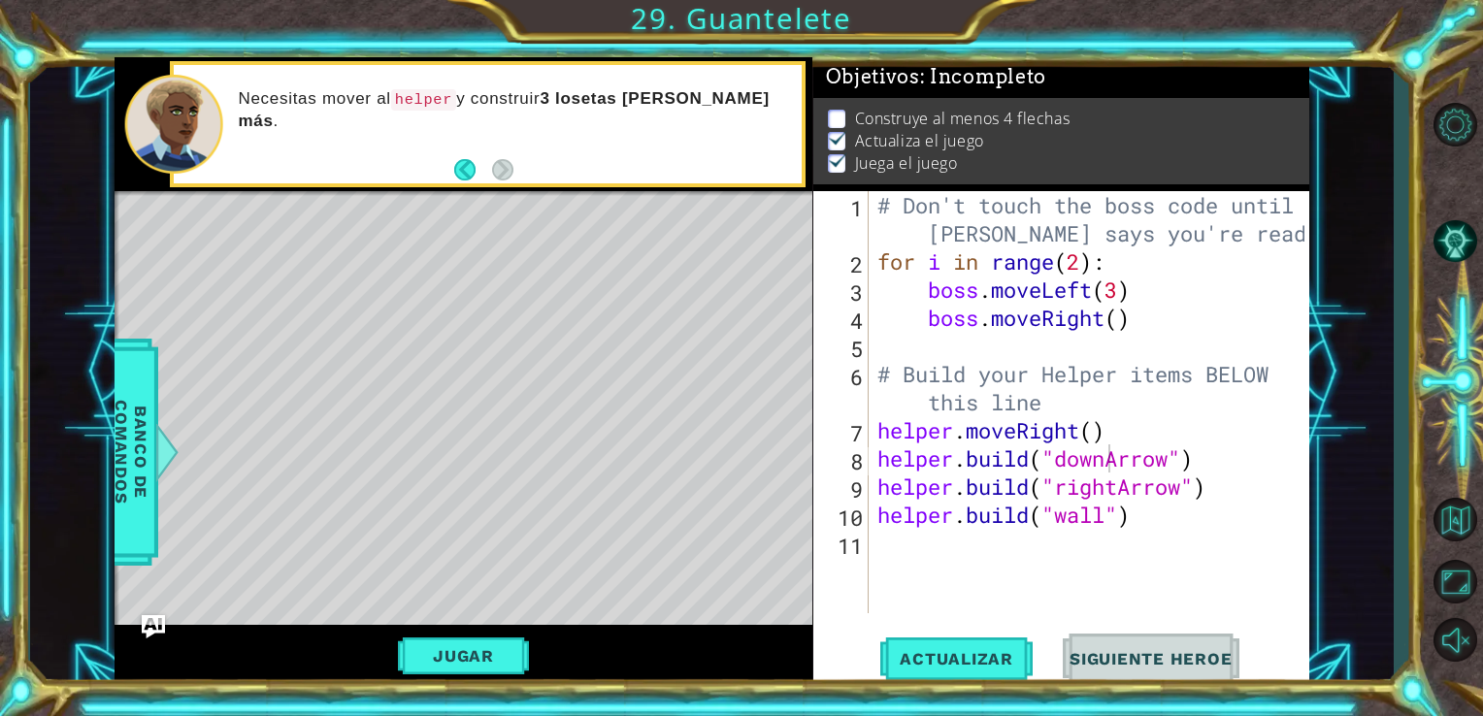
scroll to position [0, 9]
click at [1075, 440] on div "# Don't touch the boss code until [PERSON_NAME] says you're ready! for i in ran…" at bounding box center [1093, 444] width 441 height 506
click at [1081, 429] on div "# Don't touch the boss code until [PERSON_NAME] says you're ready! for i in ran…" at bounding box center [1093, 444] width 441 height 506
click at [1013, 434] on div "# Don't touch the boss code until [PERSON_NAME] says you're ready! for i in ran…" at bounding box center [1093, 444] width 441 height 506
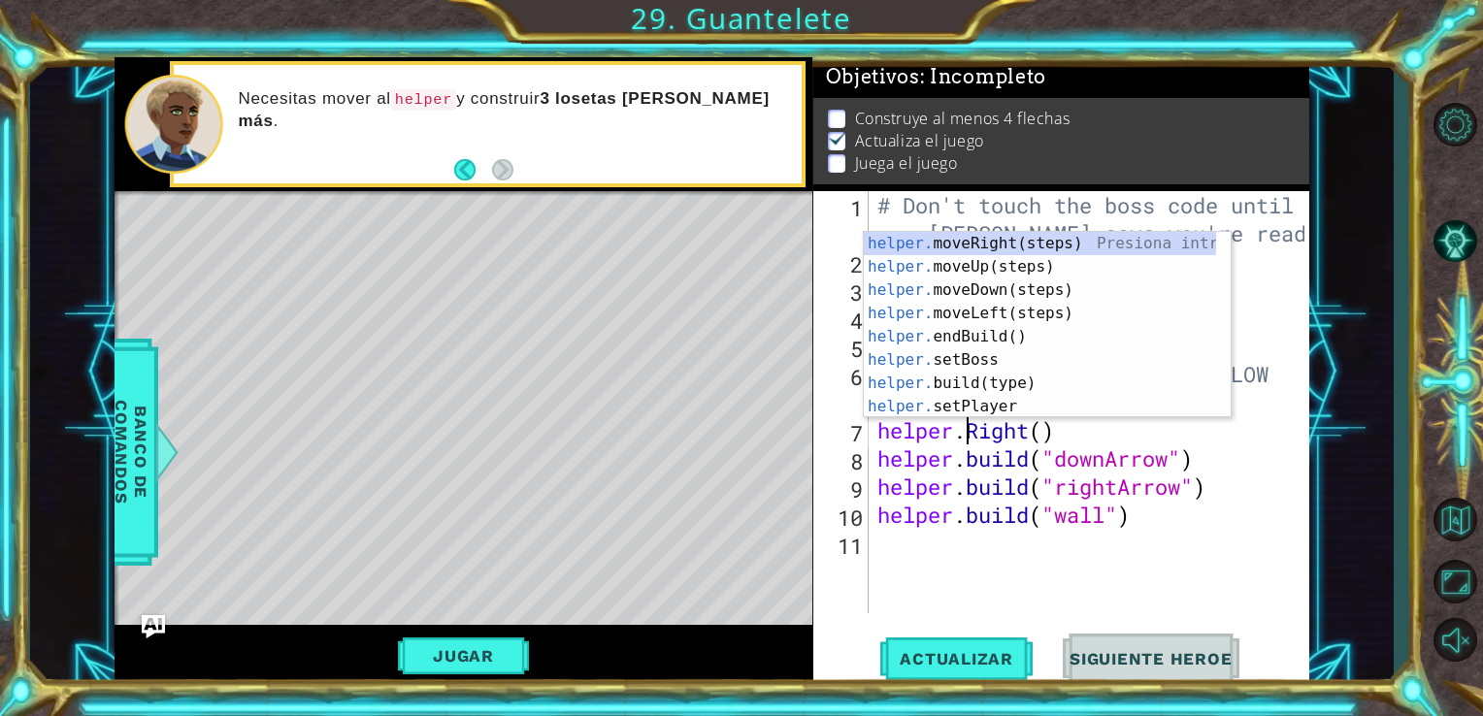
scroll to position [0, 7]
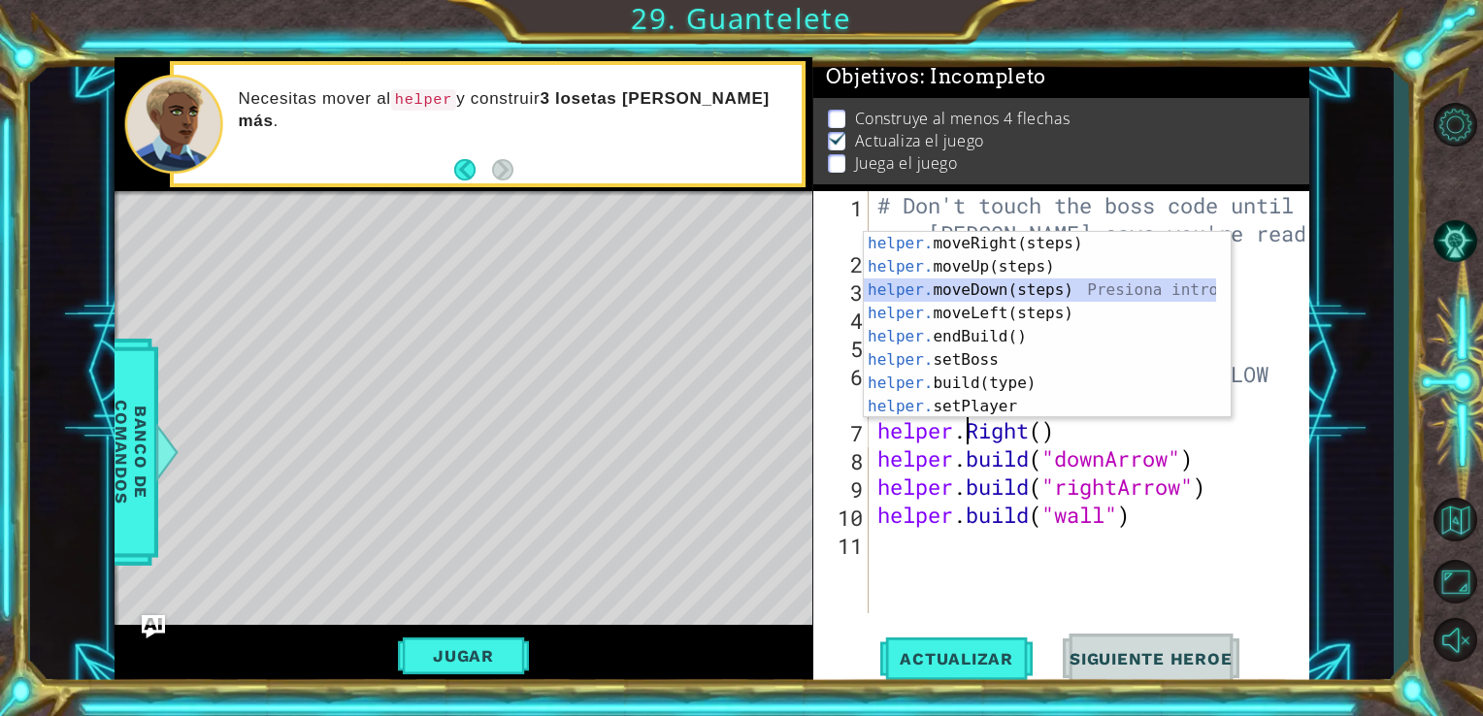
click at [996, 297] on div "helper. moveRight(steps) Presiona intro helper. moveUp(steps) Presiona intro he…" at bounding box center [1040, 348] width 352 height 233
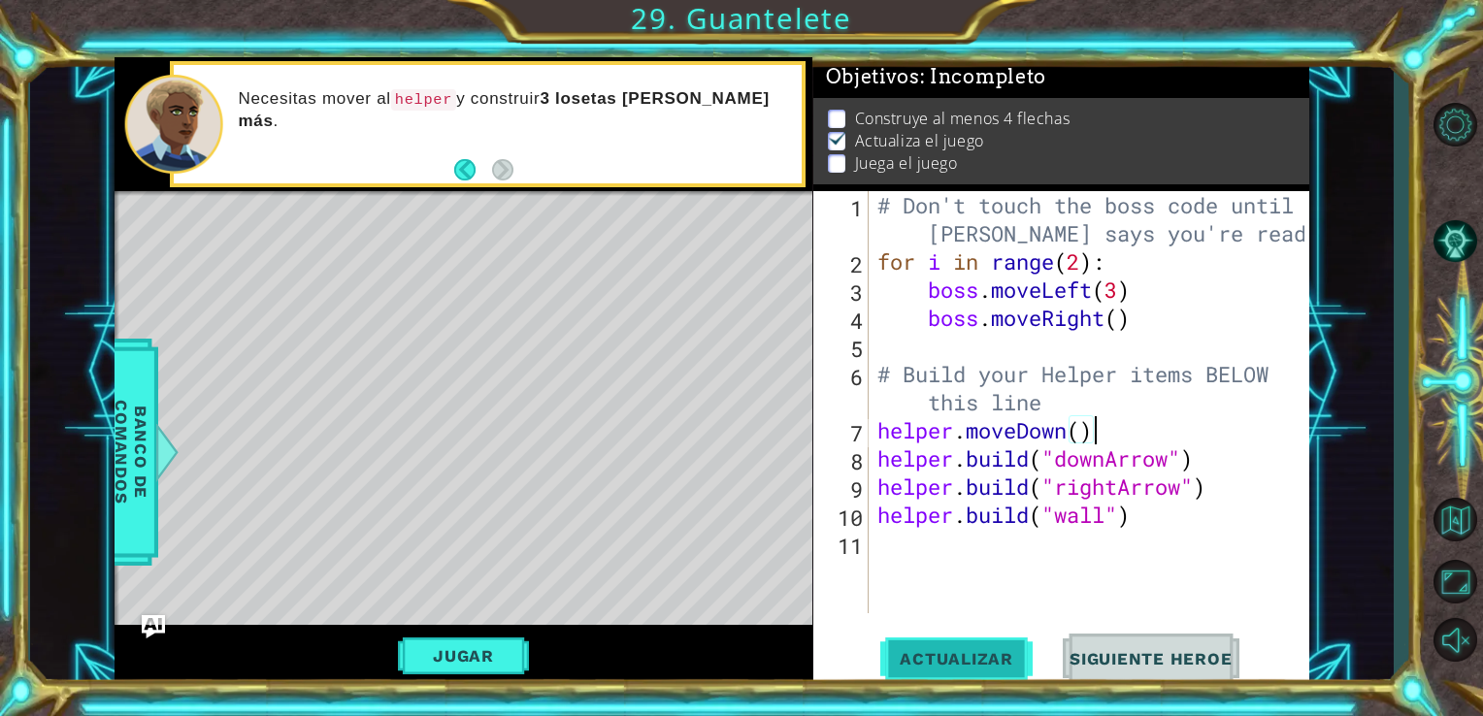
click at [996, 666] on span "Actualizar" at bounding box center [956, 658] width 152 height 19
click at [421, 661] on button "Jugar" at bounding box center [463, 655] width 131 height 37
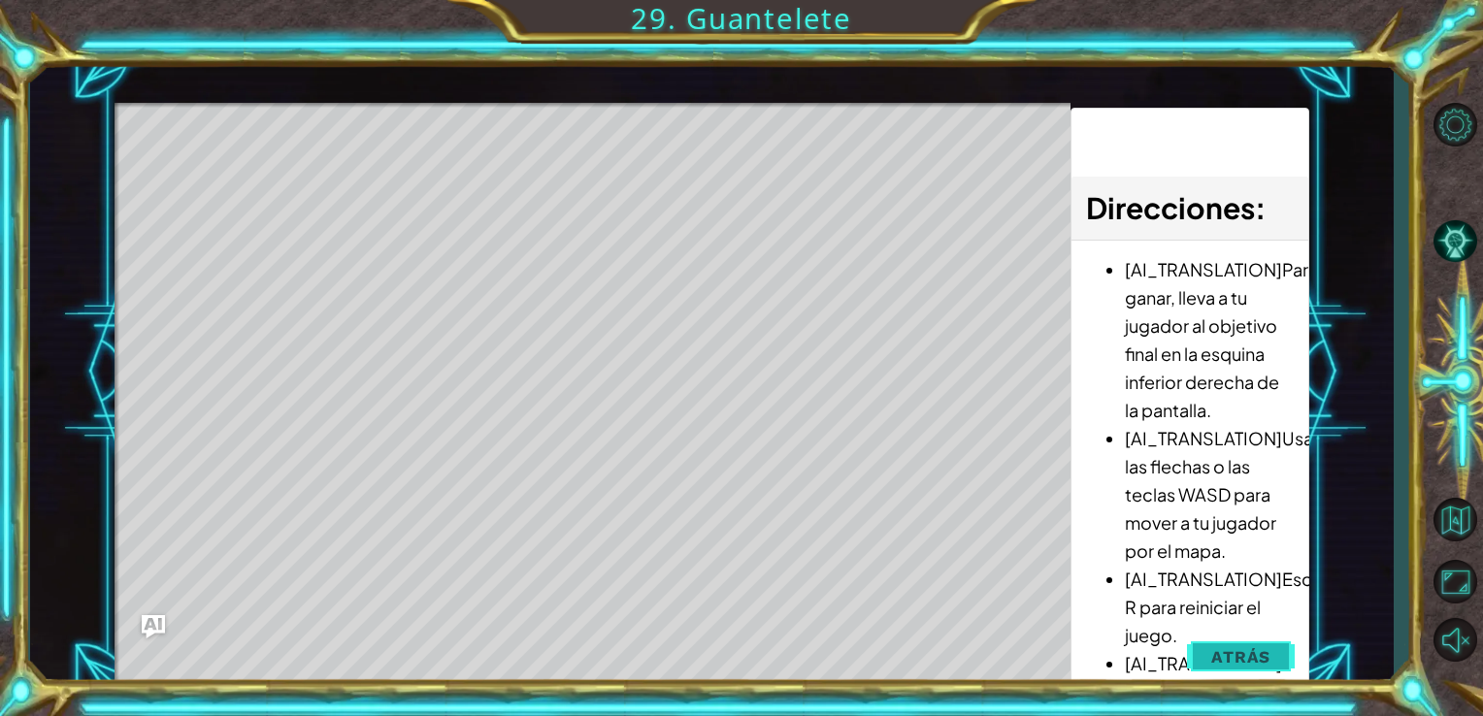
click at [1224, 661] on span "Atrás" at bounding box center [1240, 656] width 59 height 19
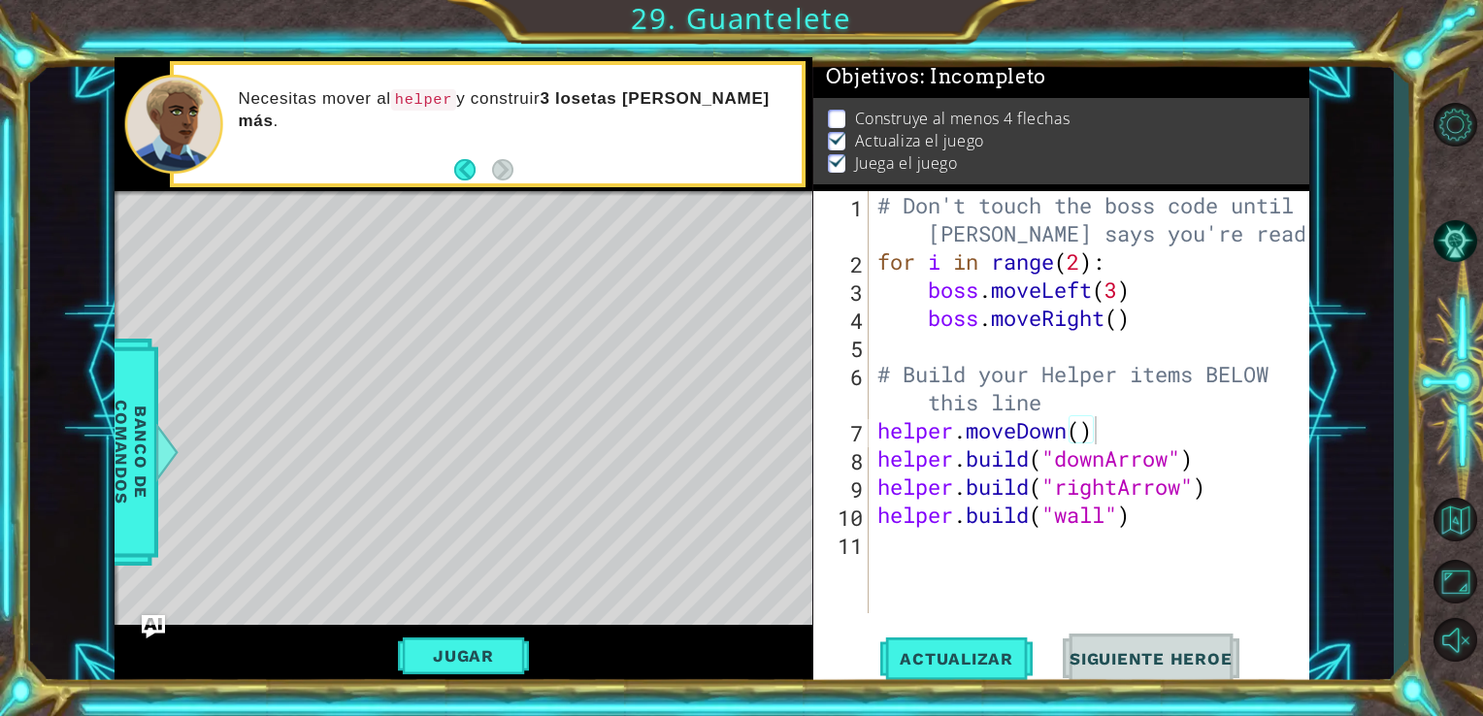
click at [1082, 433] on div "# Don't touch the boss code until [PERSON_NAME] says you're ready! for i in ran…" at bounding box center [1093, 444] width 441 height 506
click at [978, 637] on button "Actualizar" at bounding box center [956, 658] width 152 height 49
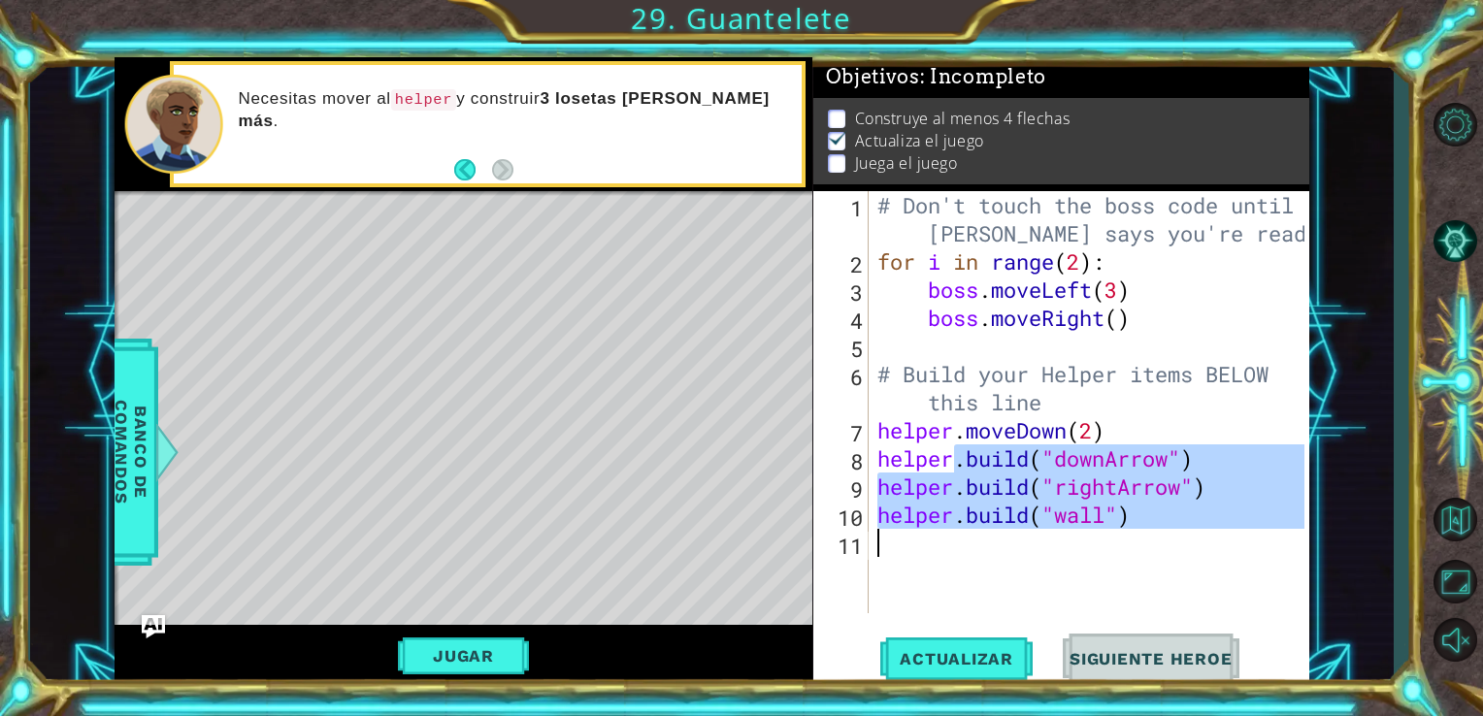
drag, startPoint x: 958, startPoint y: 454, endPoint x: 1092, endPoint y: 548, distance: 163.7
click at [1092, 548] on div "# Don't touch the boss code until [PERSON_NAME] says you're ready! for i in ran…" at bounding box center [1093, 444] width 441 height 506
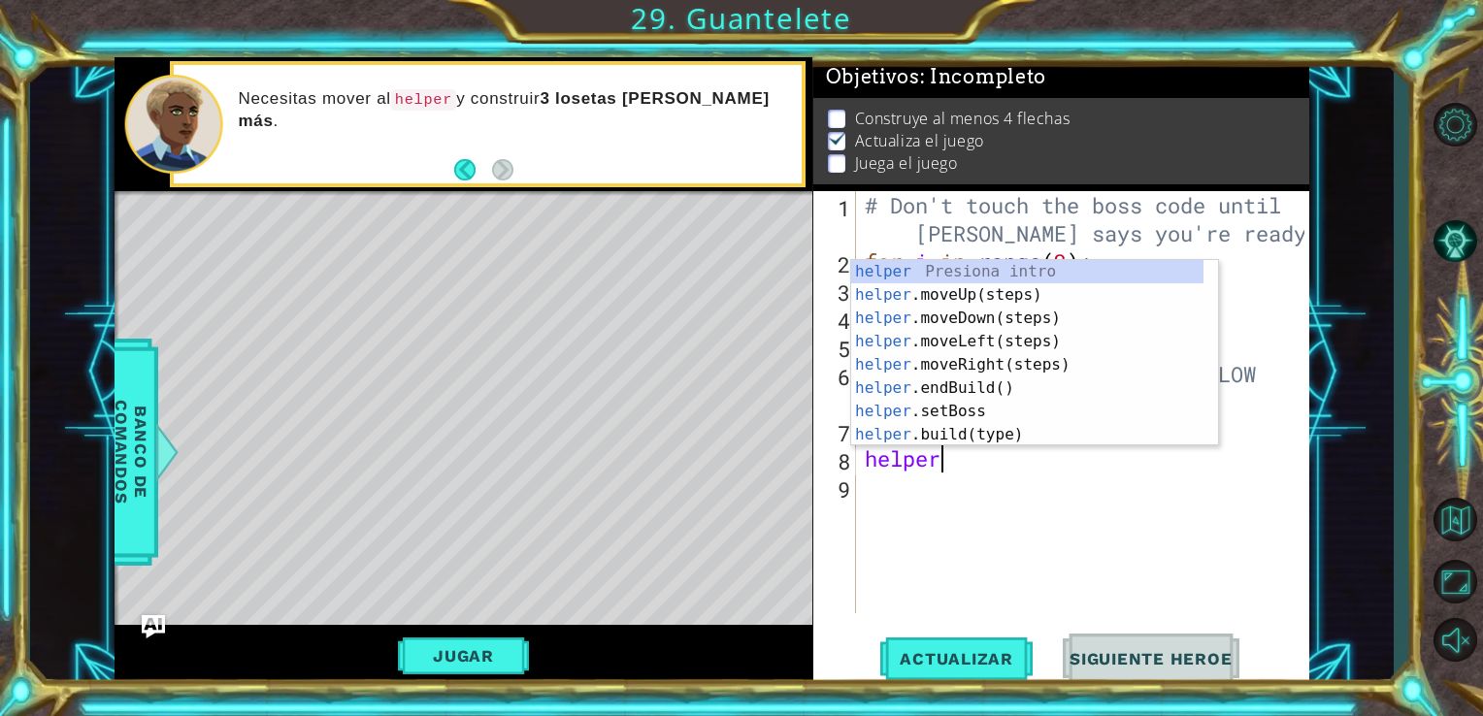
type textarea "helper."
